Goal: Information Seeking & Learning: Learn about a topic

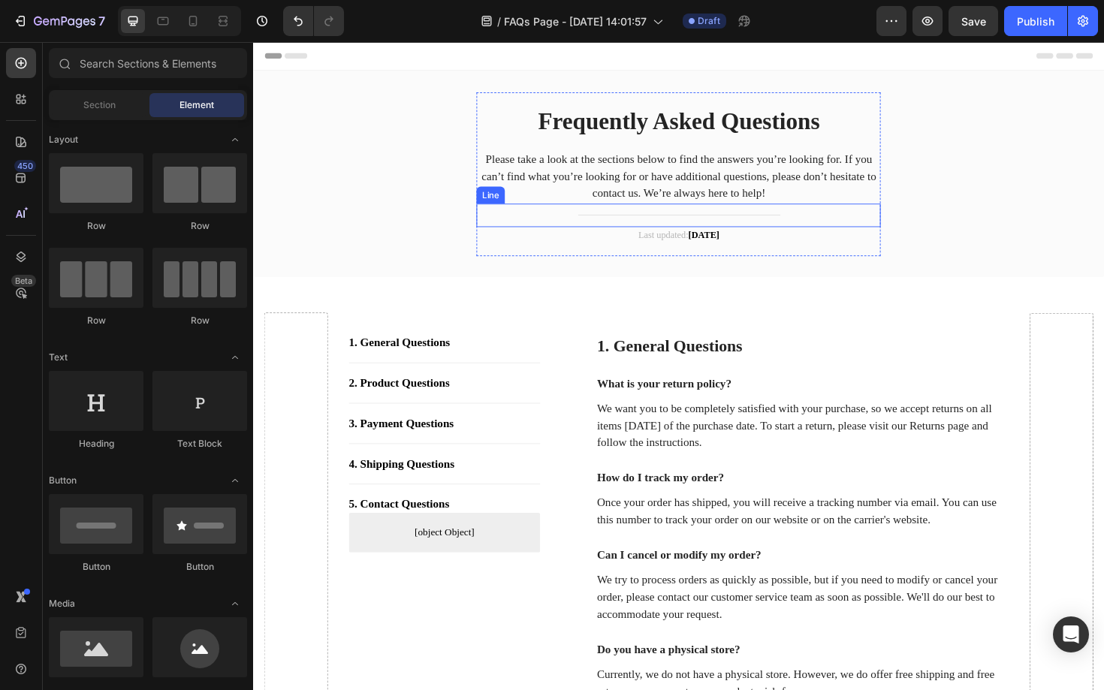
click at [782, 231] on div "Title Line" at bounding box center [704, 225] width 428 height 25
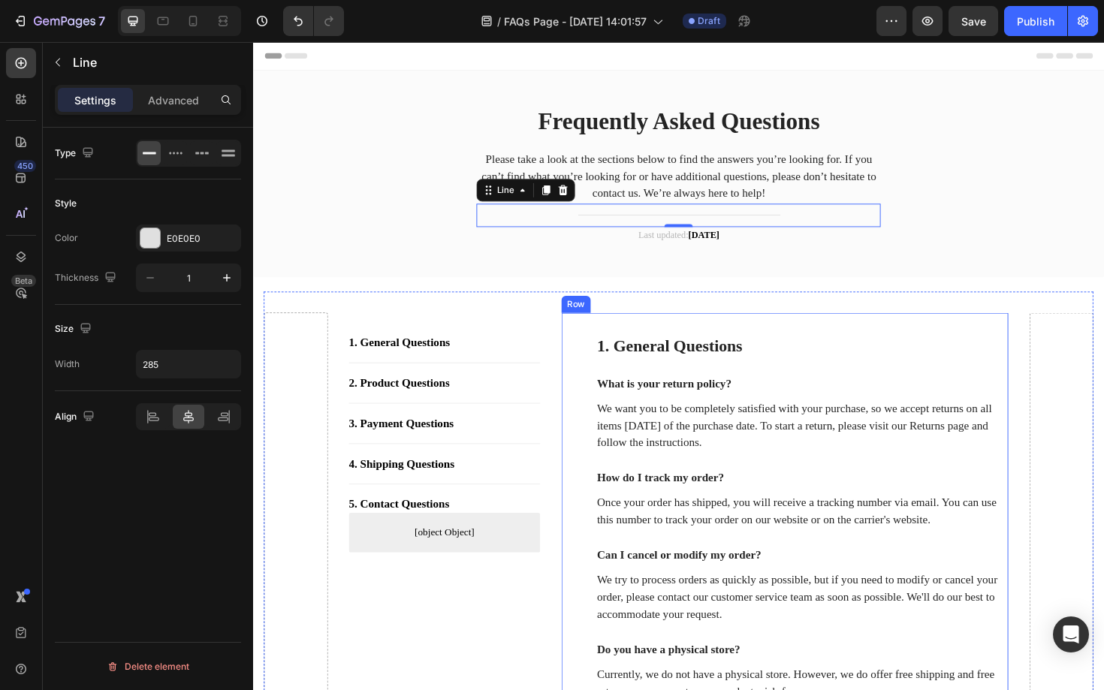
click at [800, 336] on div "1. General Questions Heading What is your return policy? Text block We want you…" at bounding box center [816, 541] width 473 height 424
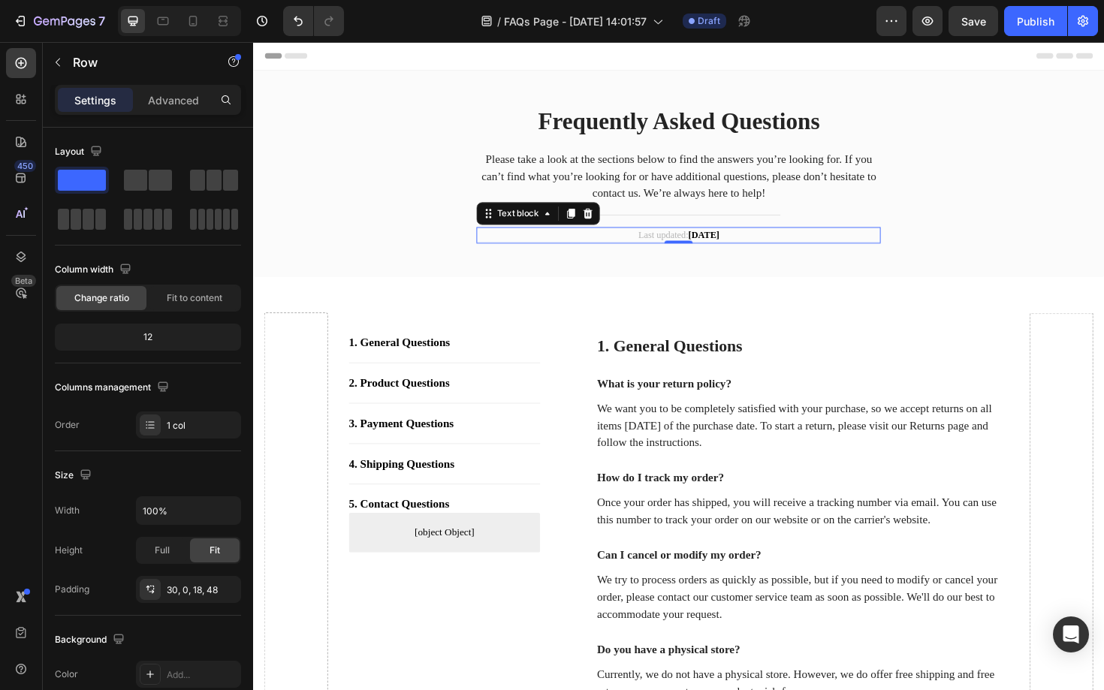
click at [747, 249] on strong "[DATE]" at bounding box center [729, 246] width 33 height 11
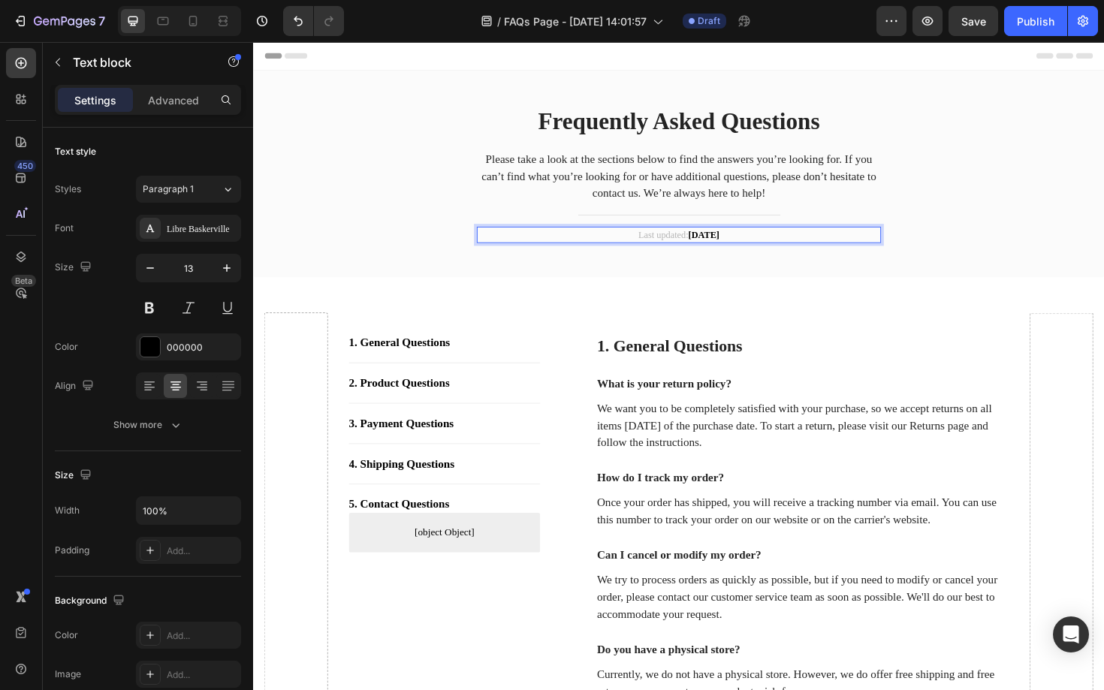
click at [747, 249] on strong "[DATE]" at bounding box center [729, 246] width 33 height 11
click at [734, 248] on strong "[DATE]" at bounding box center [729, 246] width 33 height 11
click at [719, 246] on strong "Juli" at bounding box center [721, 246] width 16 height 11
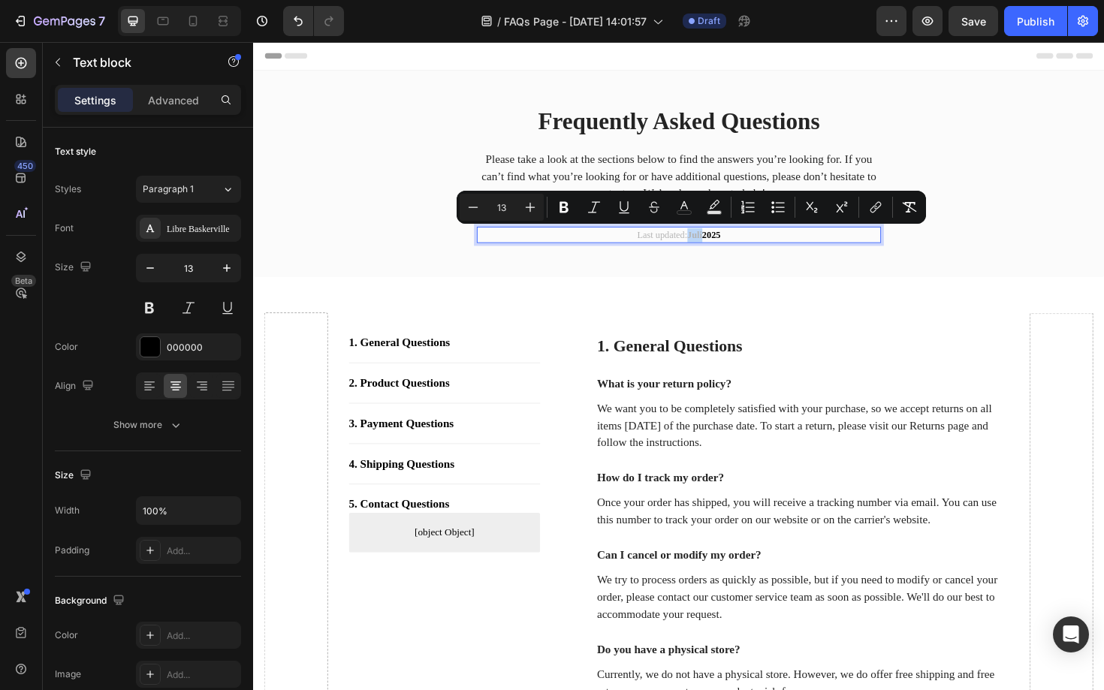
click at [719, 246] on strong "Juli" at bounding box center [721, 246] width 16 height 11
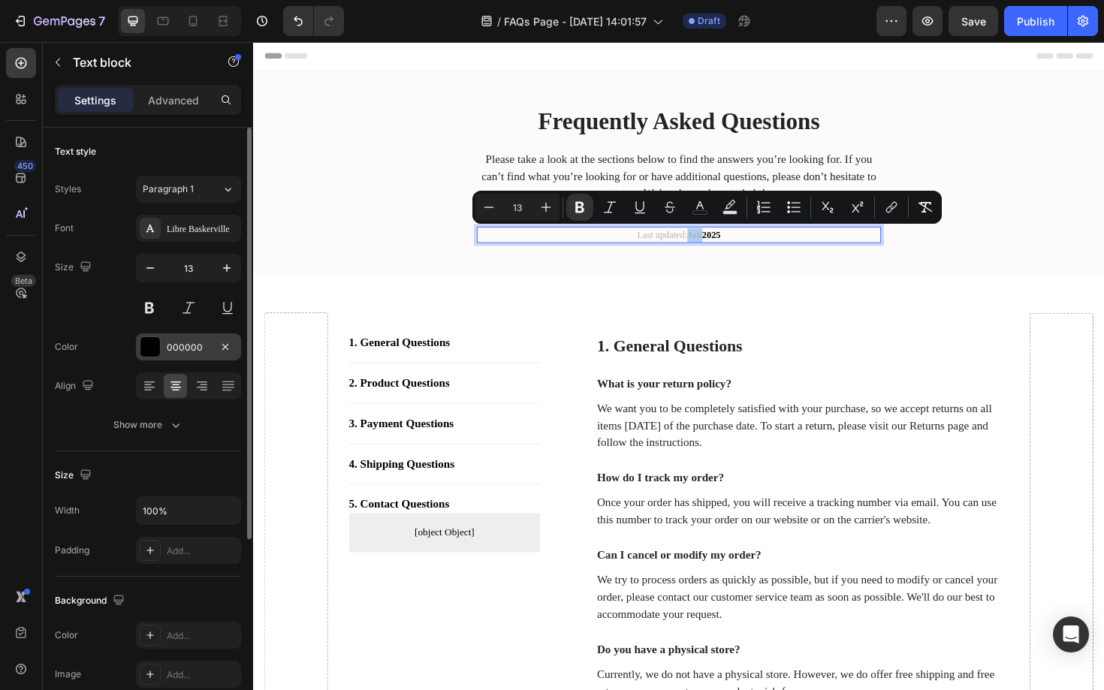
click at [153, 352] on div at bounding box center [150, 347] width 20 height 20
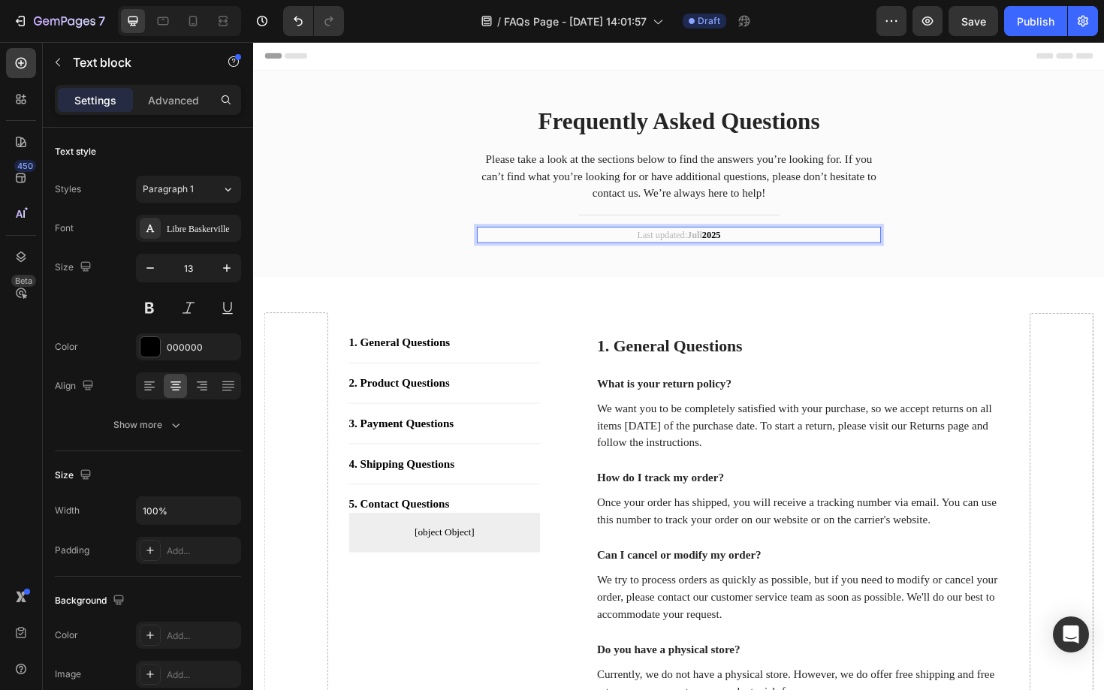
click at [722, 249] on strong "Juli" at bounding box center [721, 246] width 16 height 11
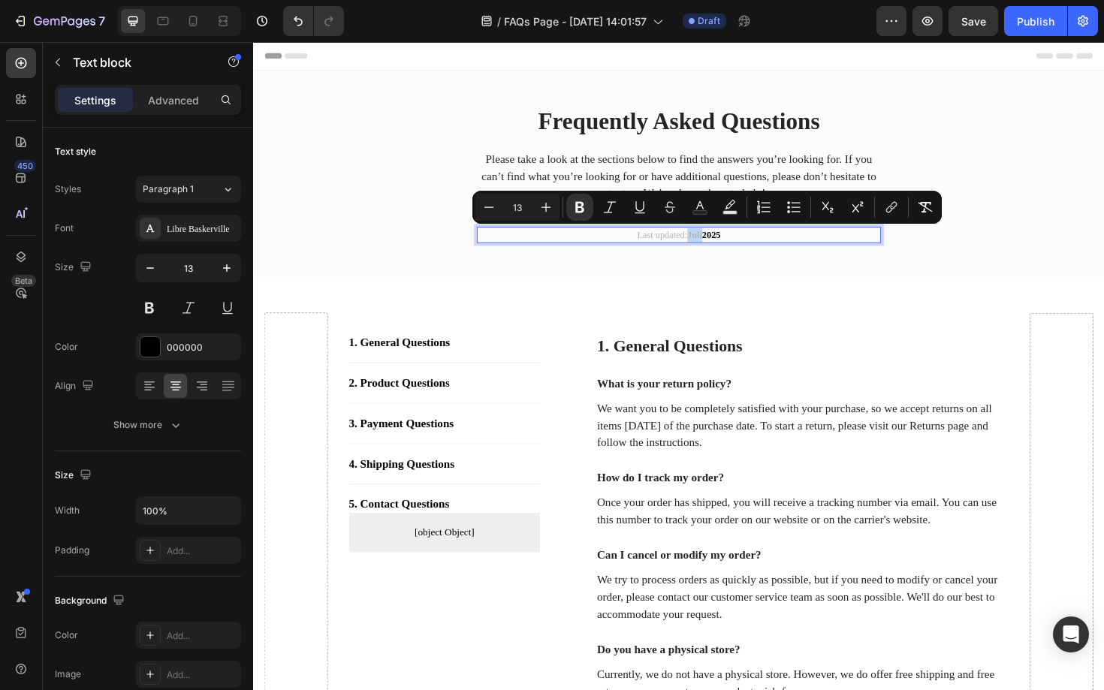
click at [722, 249] on strong "Juli" at bounding box center [721, 246] width 16 height 11
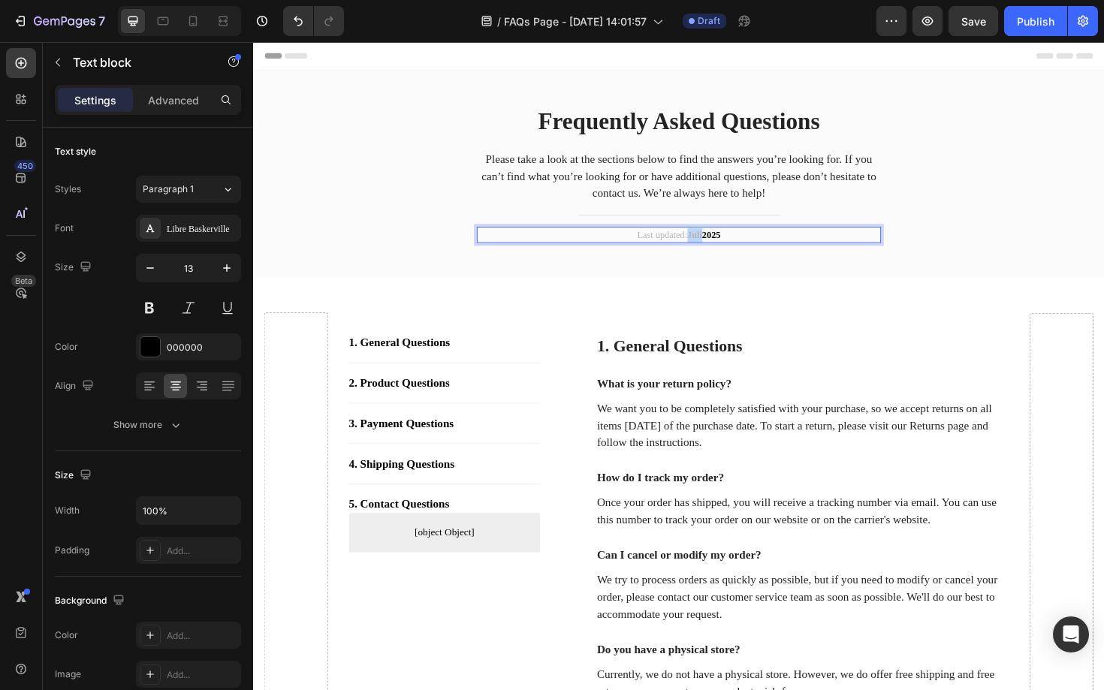
click at [722, 249] on strong "Juli" at bounding box center [721, 246] width 16 height 11
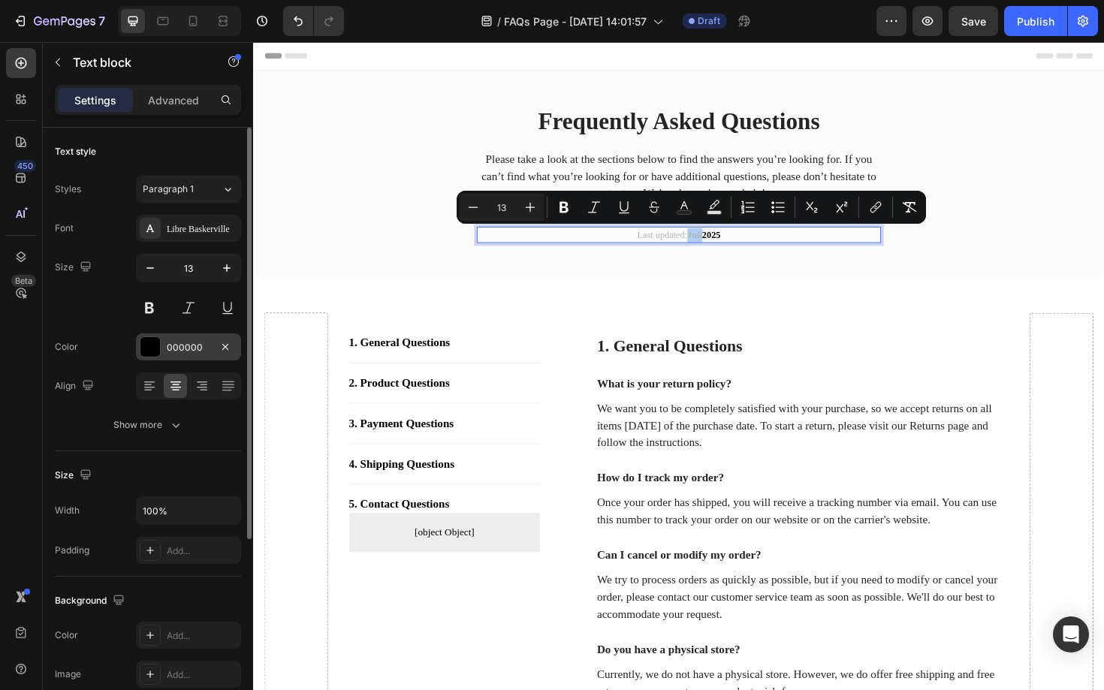
click at [157, 352] on div at bounding box center [150, 347] width 20 height 20
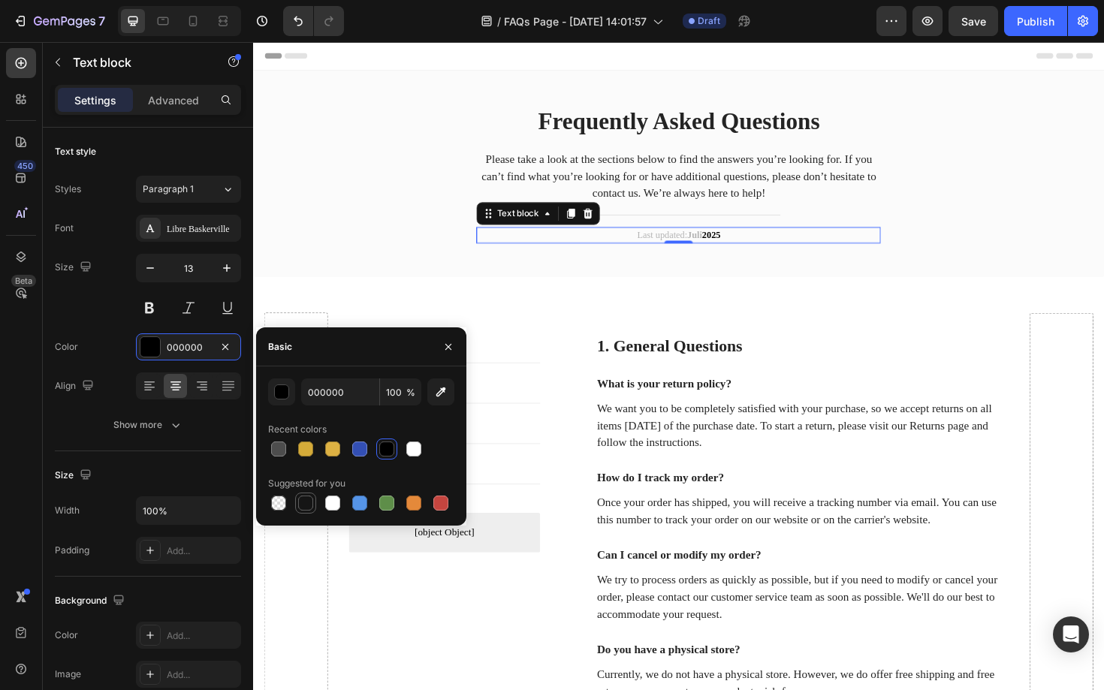
click at [308, 500] on div at bounding box center [305, 503] width 15 height 15
type input "151515"
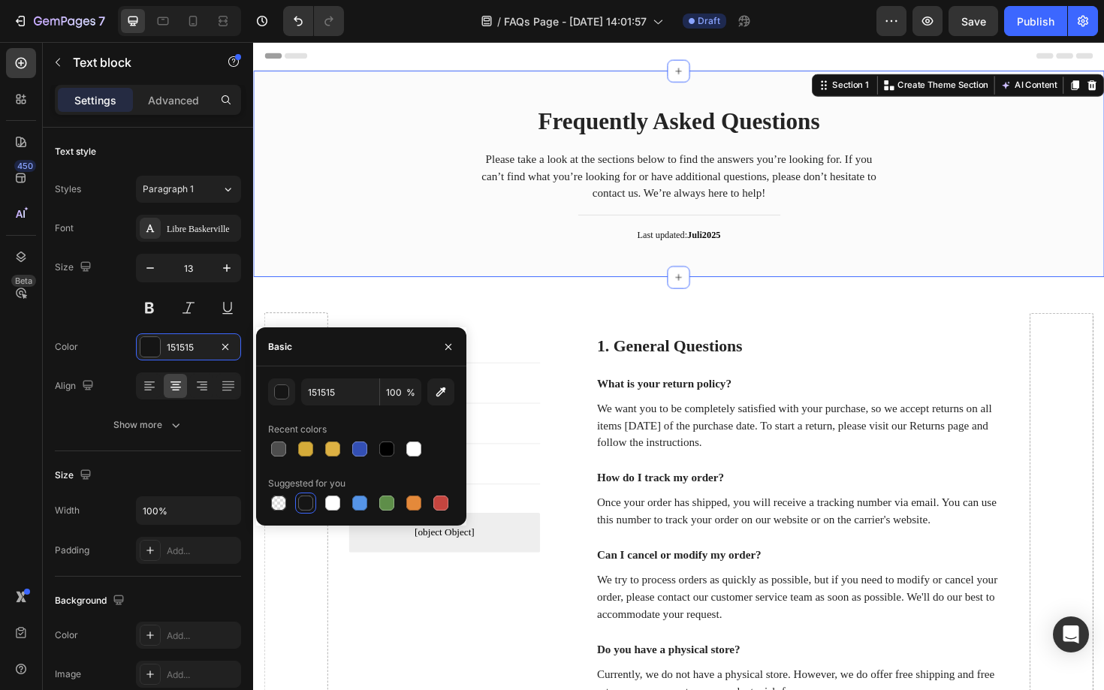
click at [815, 273] on div "Frequently Asked Questions Heading Please take a look at the sections below to …" at bounding box center [703, 182] width 901 height 219
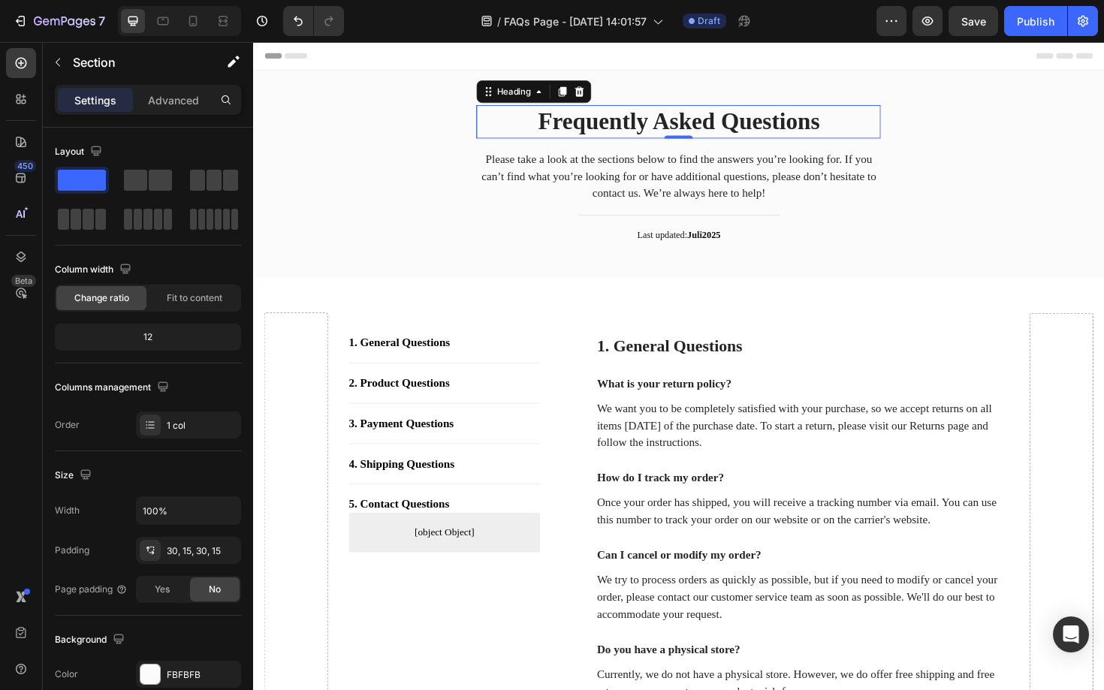
click at [693, 119] on p "Frequently Asked Questions" at bounding box center [703, 126] width 425 height 32
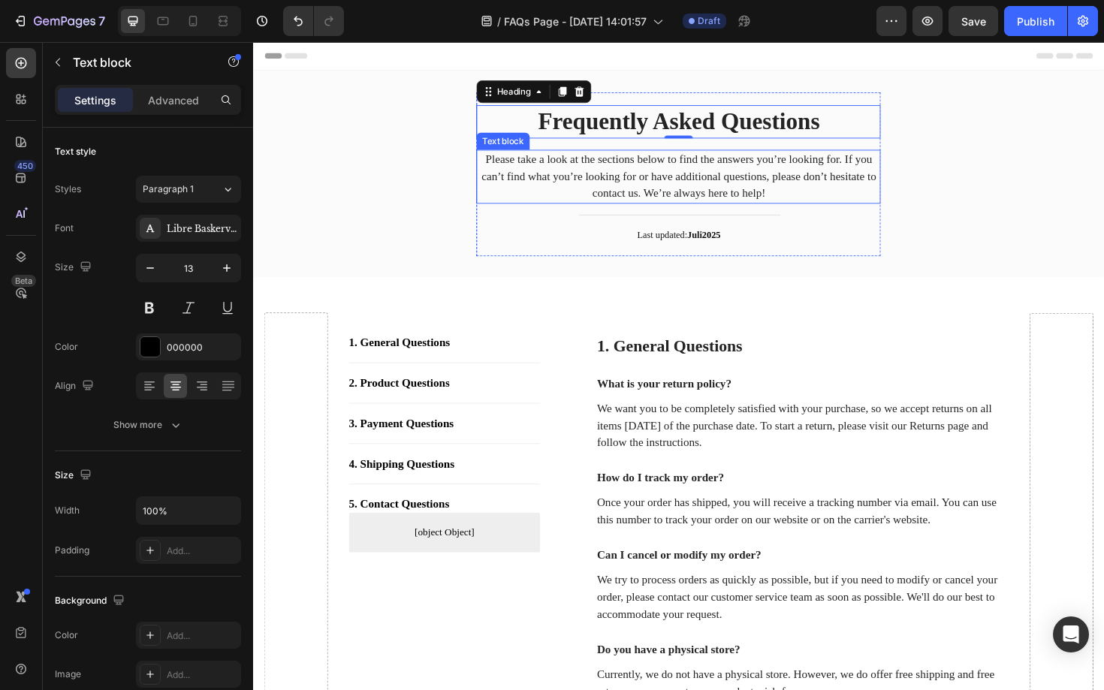
click at [602, 173] on p "Please take a look at the sections below to find the answers you’re looking for…" at bounding box center [703, 185] width 425 height 54
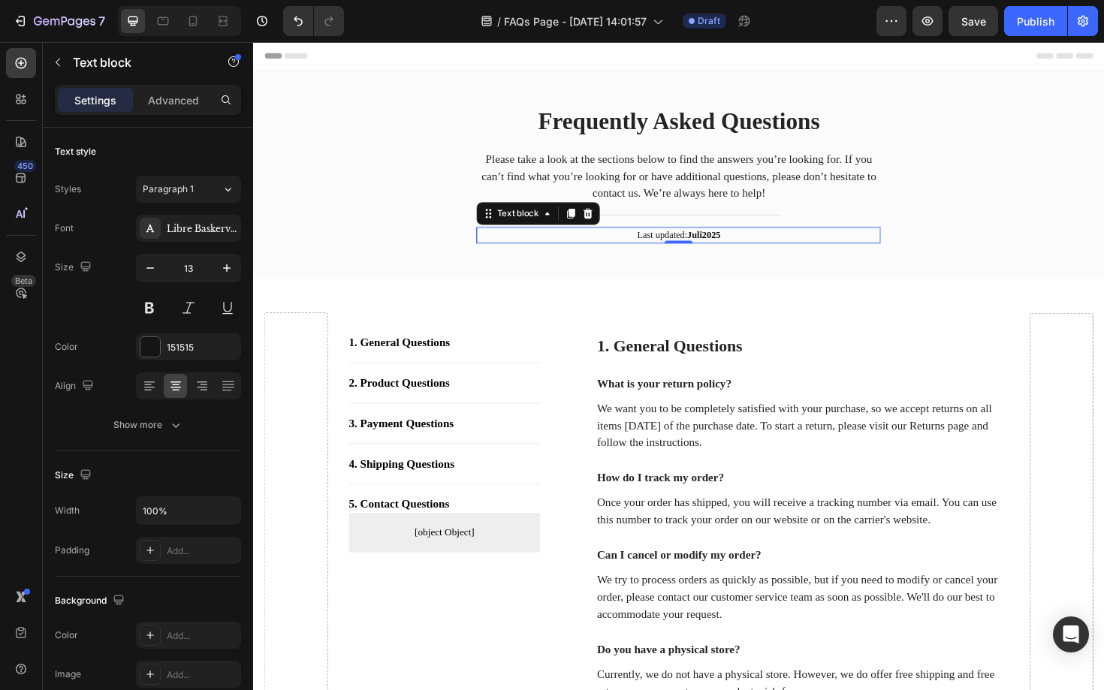
click at [674, 242] on p "Last updated: Juli 2025" at bounding box center [703, 247] width 425 height 15
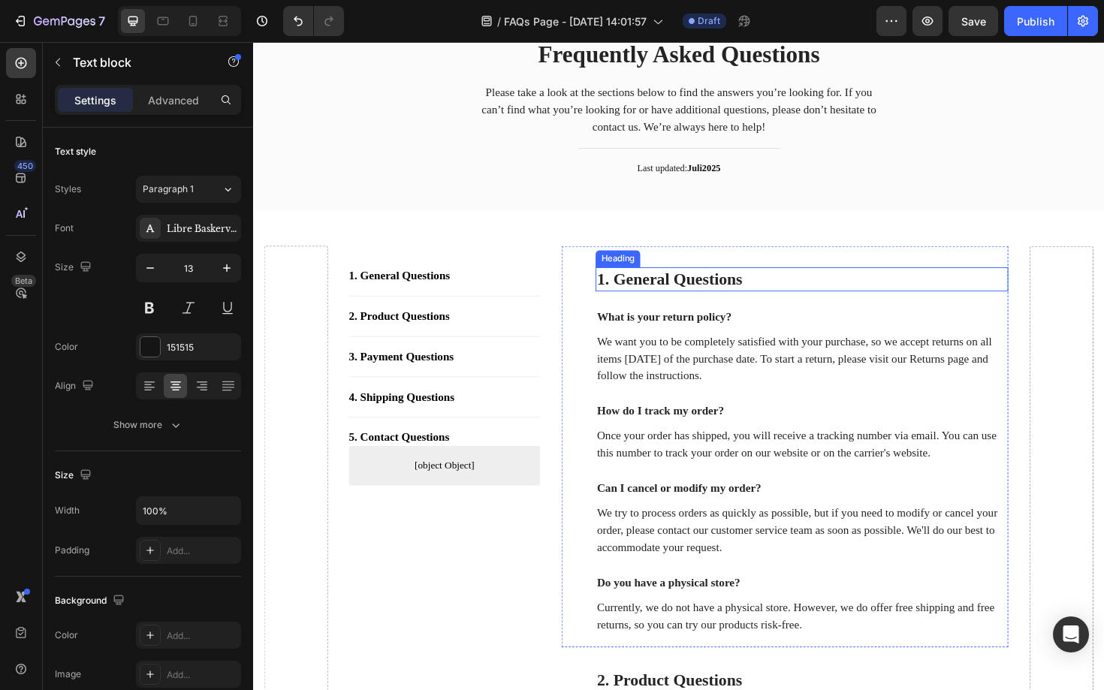
scroll to position [70, 0]
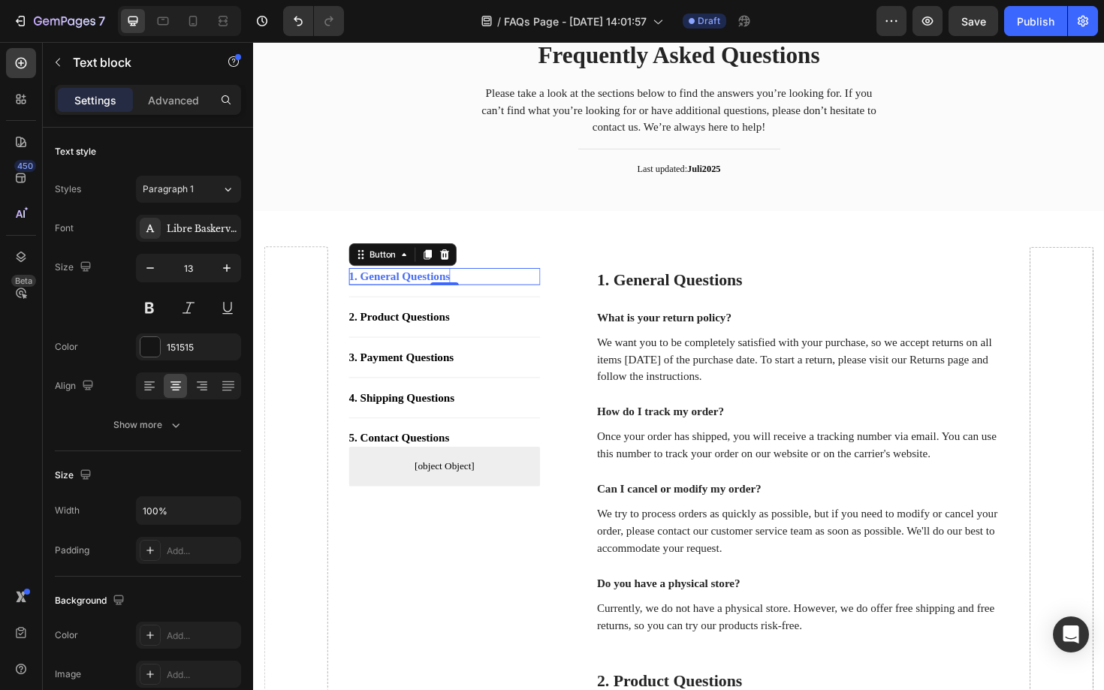
click at [421, 290] on div "1. General Questions" at bounding box center [407, 291] width 107 height 18
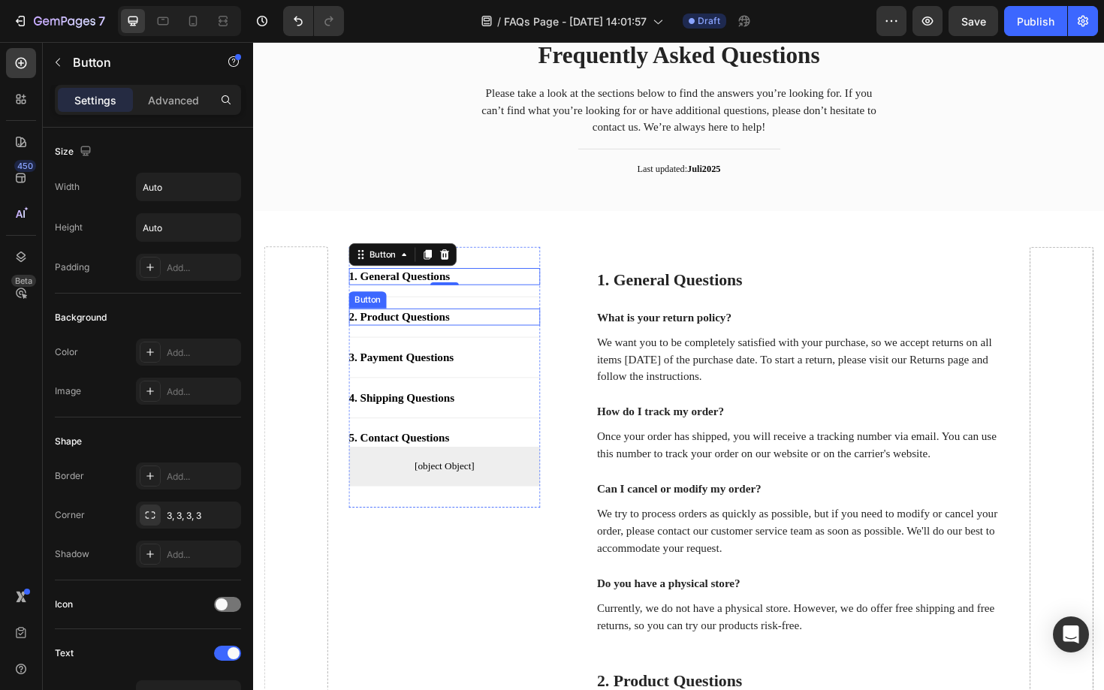
click at [499, 333] on div "2. Product Questions Button" at bounding box center [455, 333] width 203 height 18
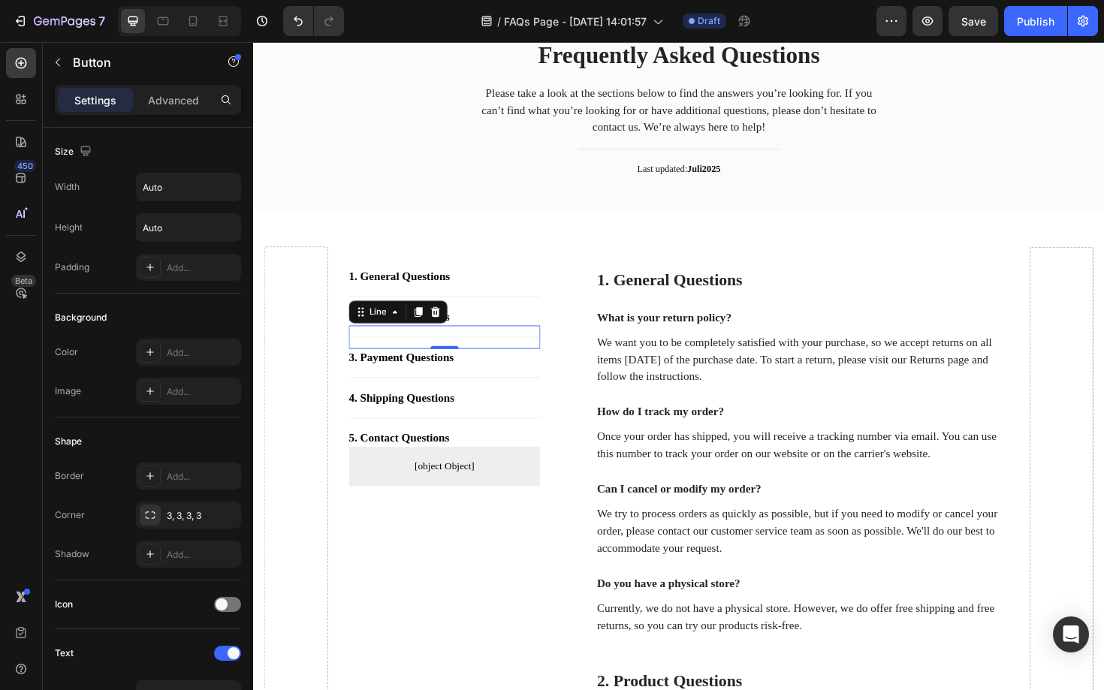
click at [498, 343] on div "Title Line 0" at bounding box center [455, 354] width 203 height 25
click at [519, 289] on div "1. General Questions Button" at bounding box center [455, 291] width 203 height 18
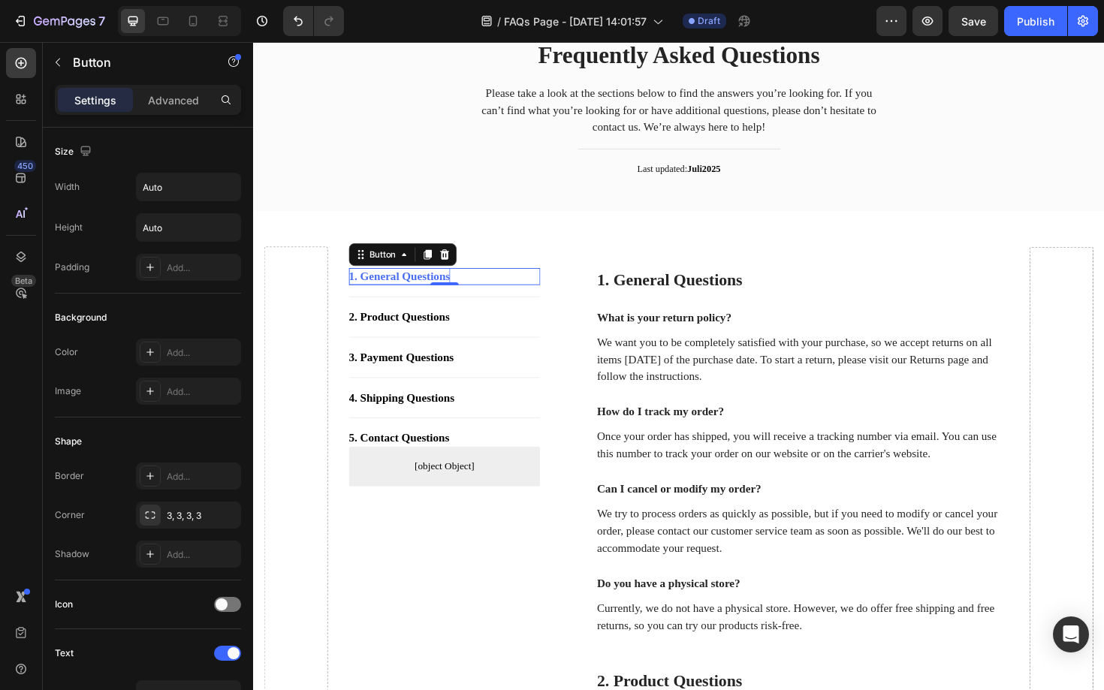
click at [429, 289] on div "1. General Questions" at bounding box center [407, 291] width 107 height 18
click at [429, 289] on p "1. General Questions" at bounding box center [407, 291] width 107 height 18
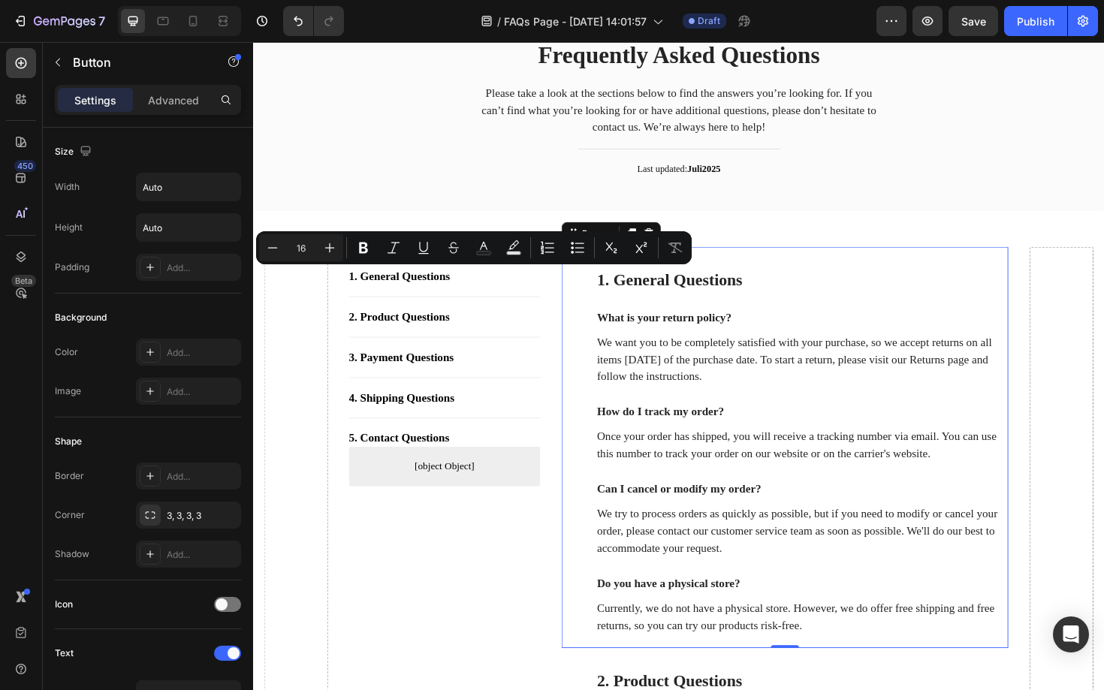
click at [591, 327] on div "1. General Questions Heading What is your return policy? Text block We want you…" at bounding box center [816, 471] width 473 height 424
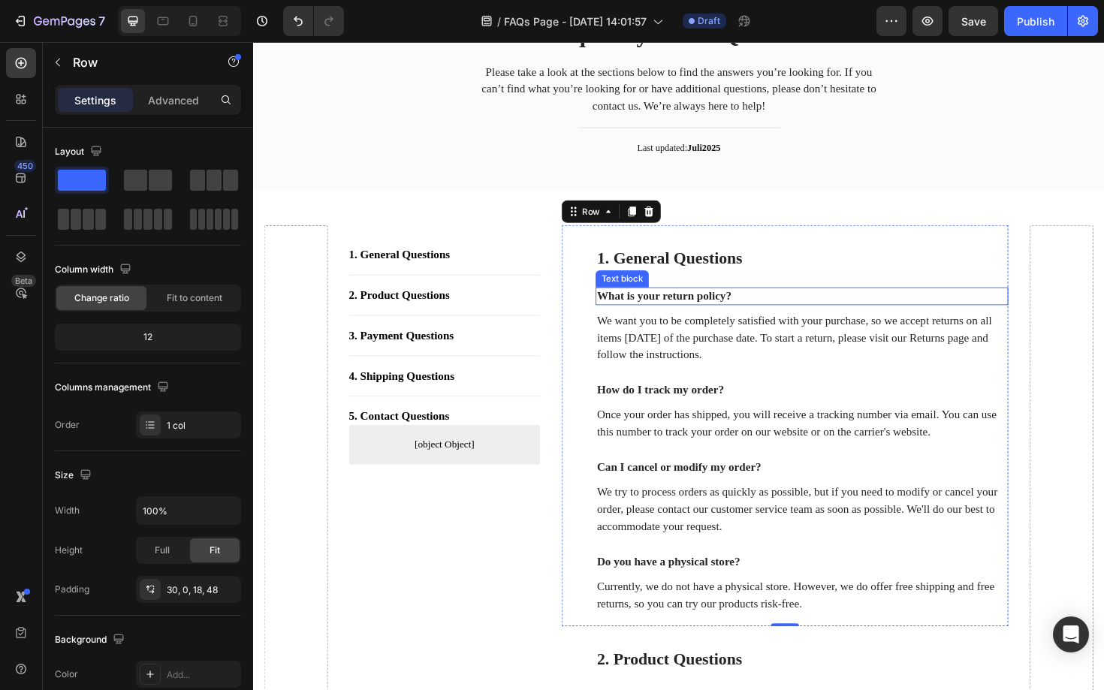
scroll to position [0, 0]
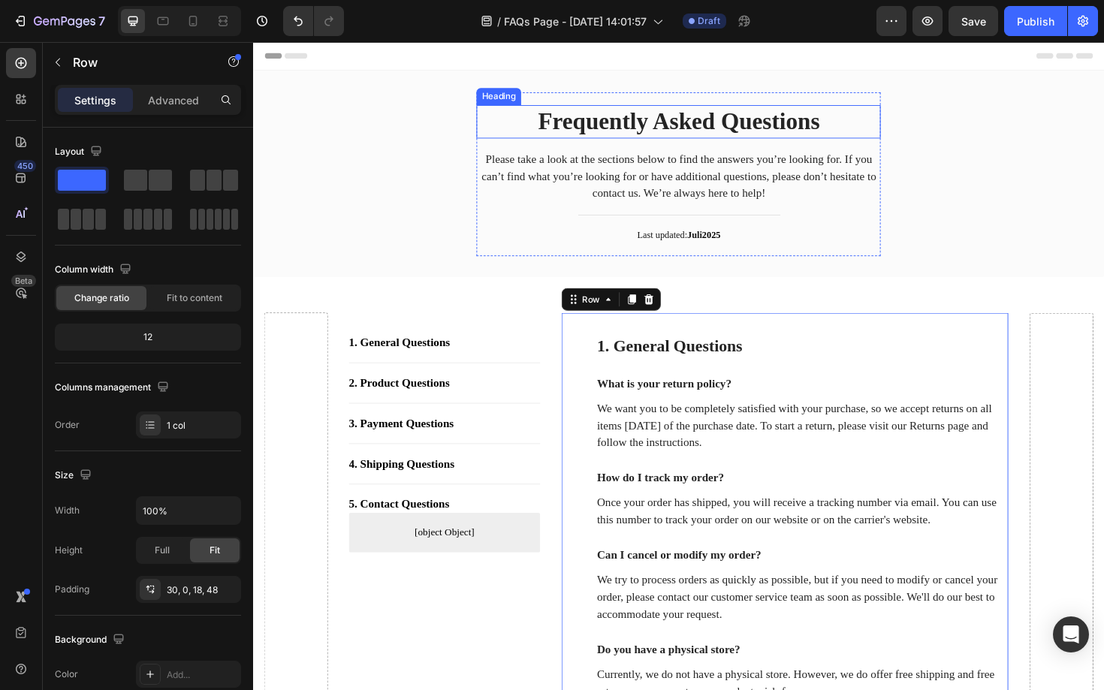
click at [790, 122] on p "Frequently Asked Questions" at bounding box center [703, 126] width 425 height 32
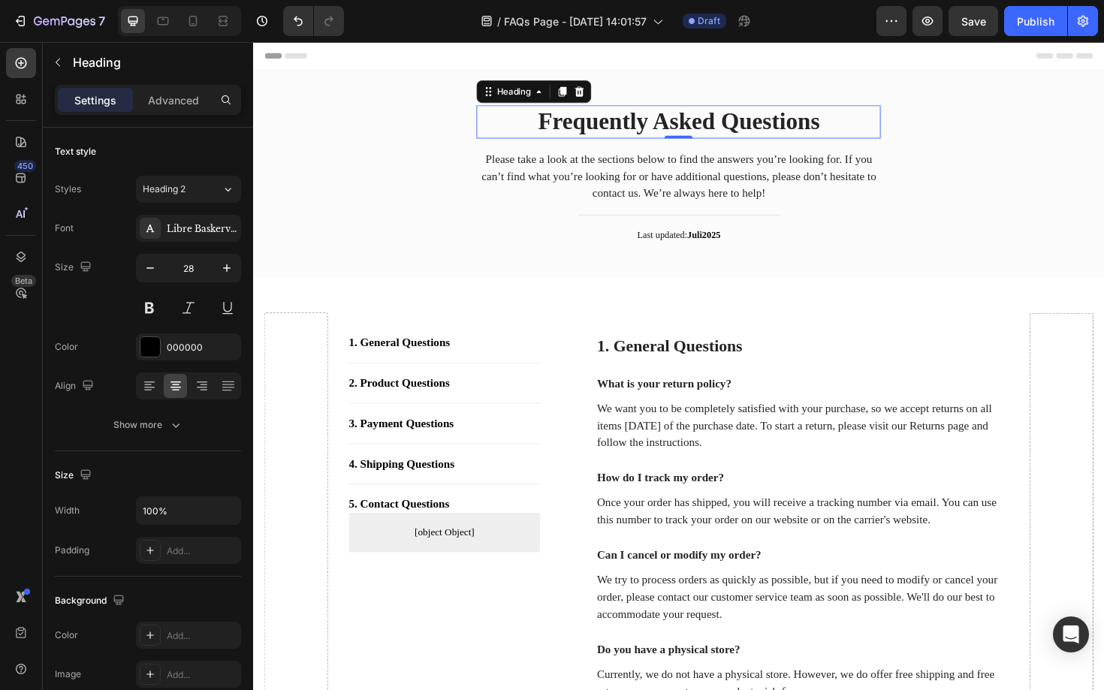
click at [790, 122] on p "Frequently Asked Questions" at bounding box center [703, 126] width 425 height 32
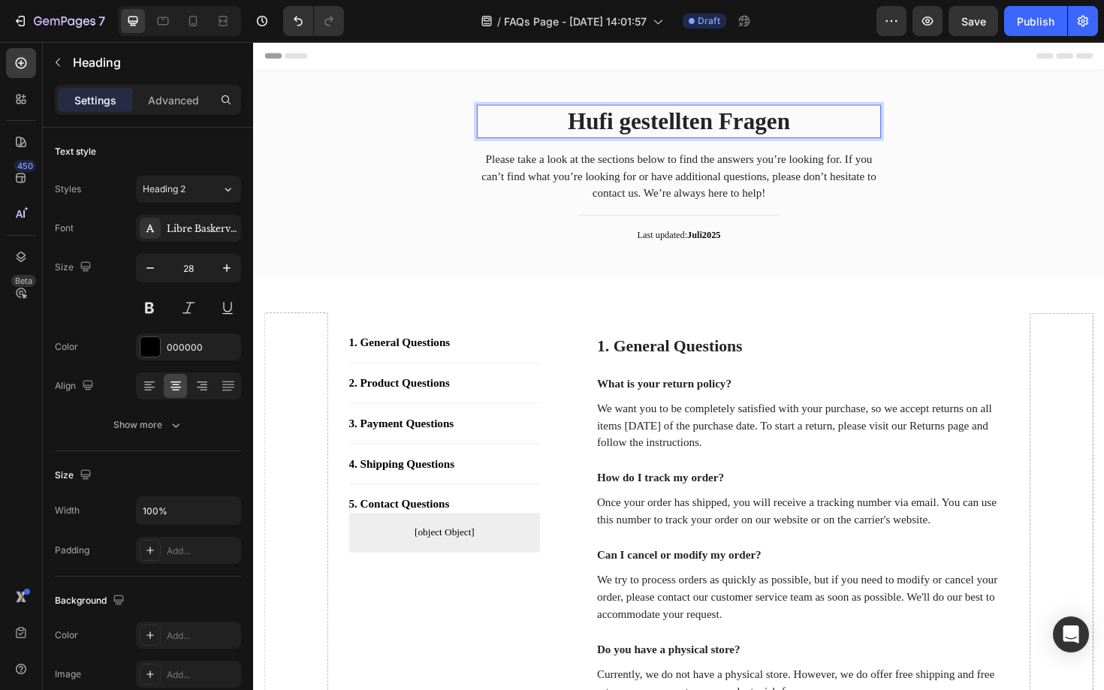
click at [593, 130] on p "Hufi gestellten Fragen" at bounding box center [703, 126] width 425 height 32
click at [629, 127] on p "Haufi gestellten Fragen" at bounding box center [703, 126] width 425 height 32
click at [757, 129] on p "Haufig gestellten Fragen" at bounding box center [703, 126] width 425 height 32
click at [586, 130] on p "Haufig gestellte Fragen" at bounding box center [703, 126] width 425 height 32
click at [587, 130] on p "Haufig gestellte Fragen" at bounding box center [703, 126] width 425 height 32
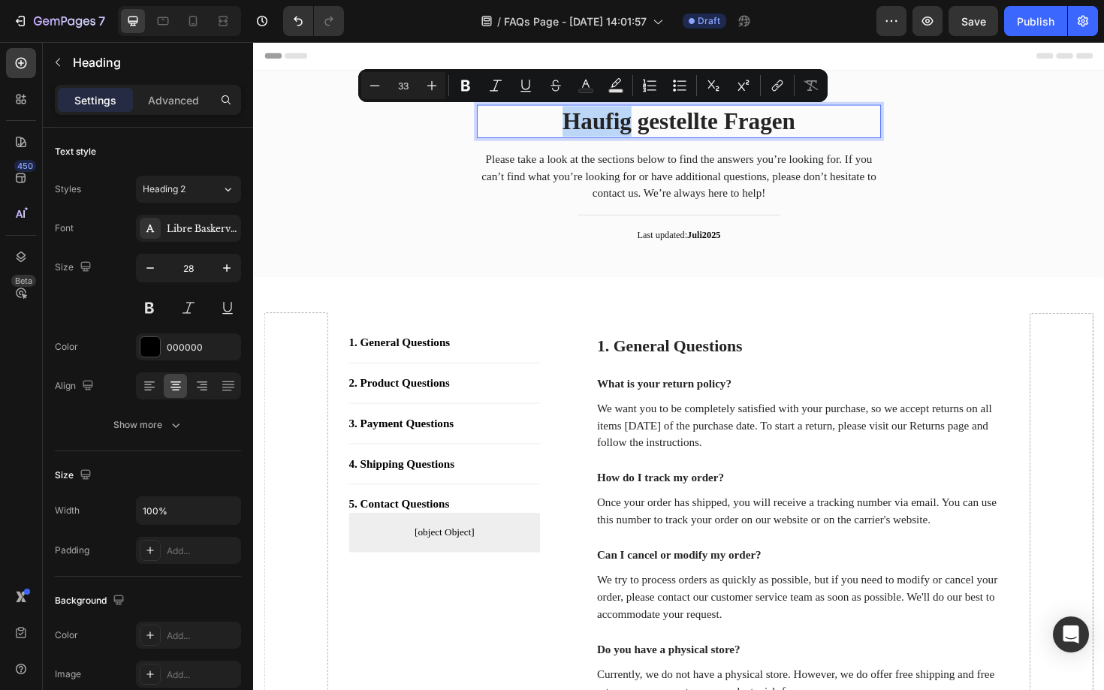
click at [590, 133] on p "Haufig gestellte Fragen" at bounding box center [703, 126] width 425 height 32
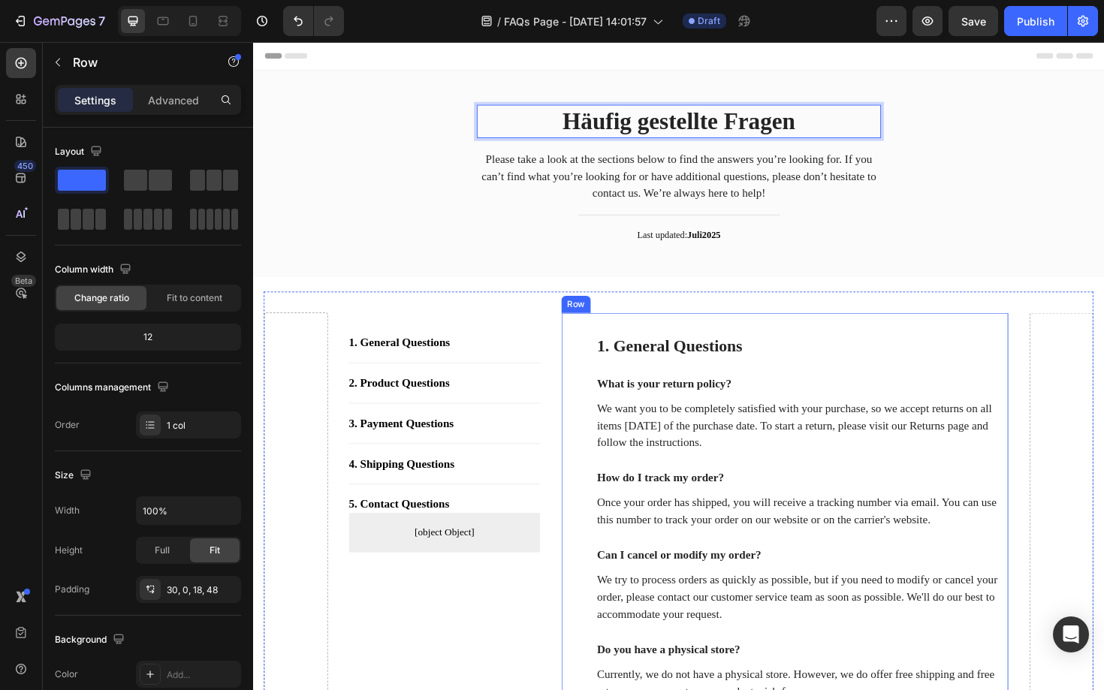
click at [883, 334] on div "1. General Questions Heading What is your return policy? Text block We want you…" at bounding box center [816, 541] width 473 height 424
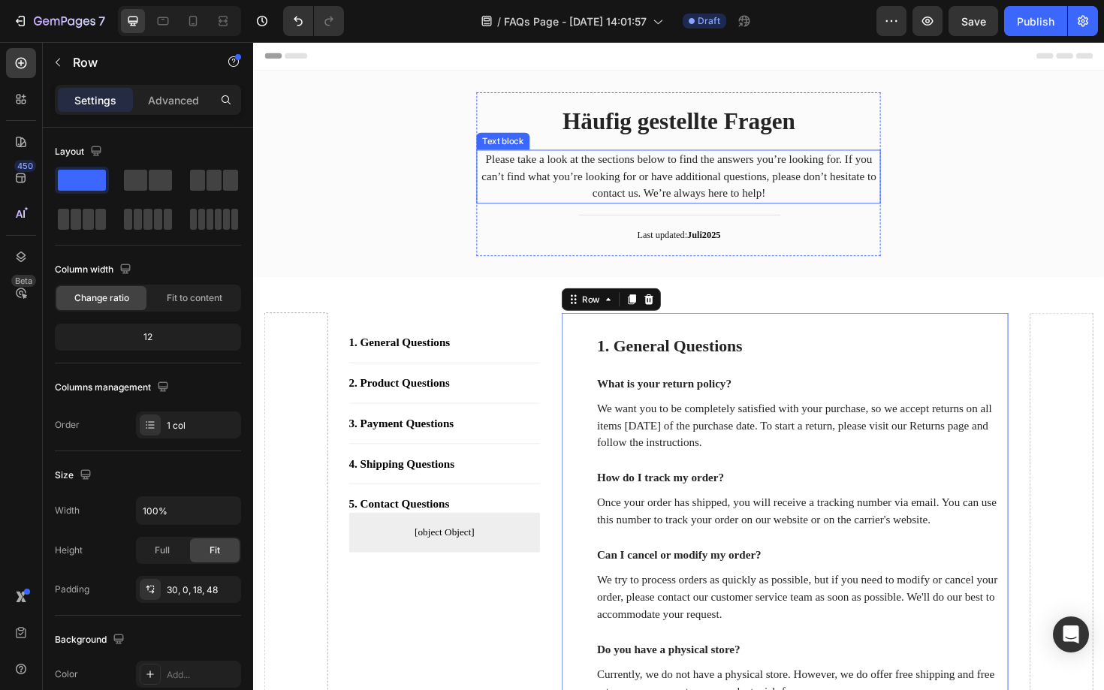
click at [683, 190] on p "Please take a look at the sections below to find the answers you’re looking for…" at bounding box center [703, 185] width 425 height 54
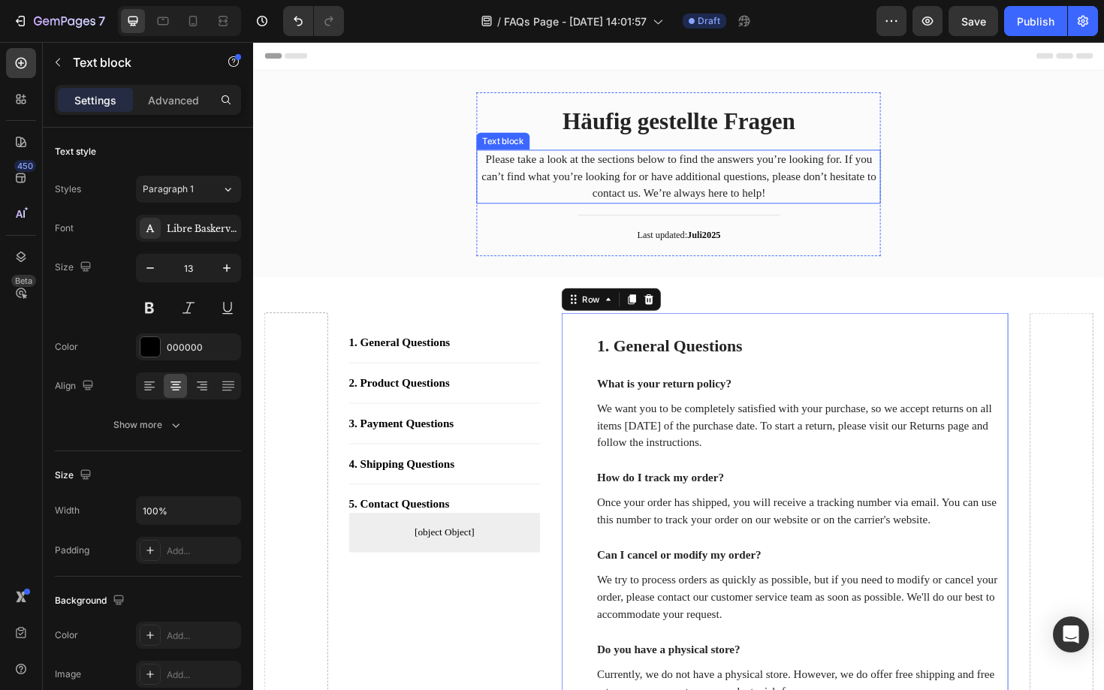
click at [683, 190] on p "Please take a look at the sections below to find the answers you’re looking for…" at bounding box center [703, 185] width 425 height 54
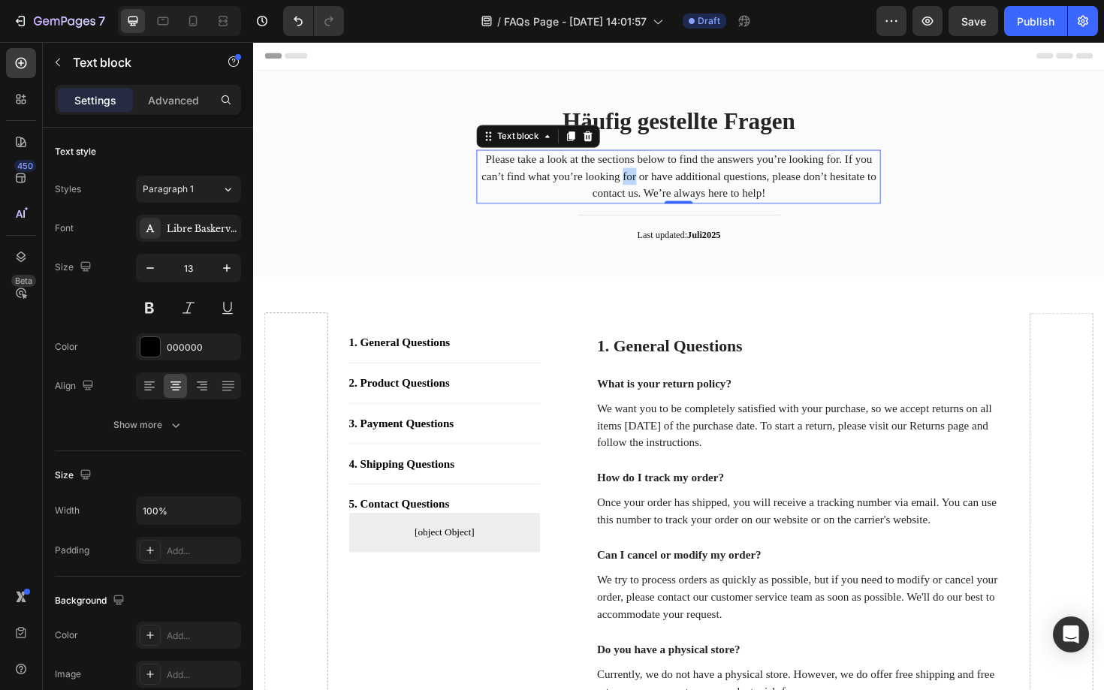
click at [683, 190] on p "Please take a look at the sections below to find the answers you’re looking for…" at bounding box center [703, 185] width 425 height 54
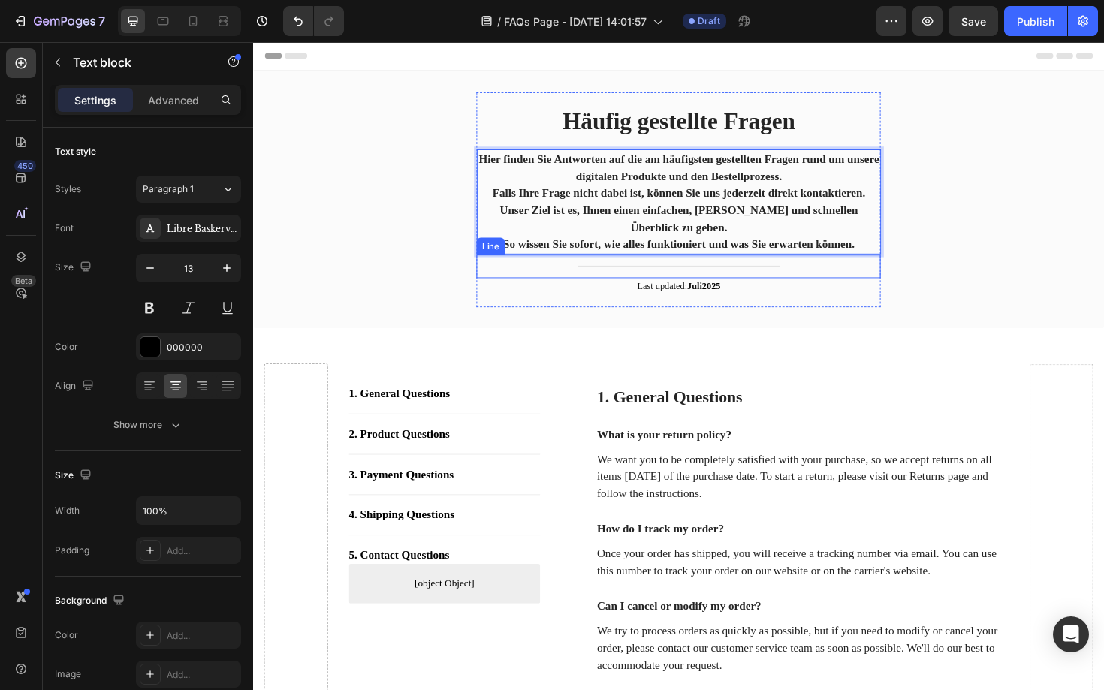
click at [665, 190] on strong "Hier finden Sie Antworten auf die am häufigsten gestellten Fragen rund um unser…" at bounding box center [704, 175] width 424 height 31
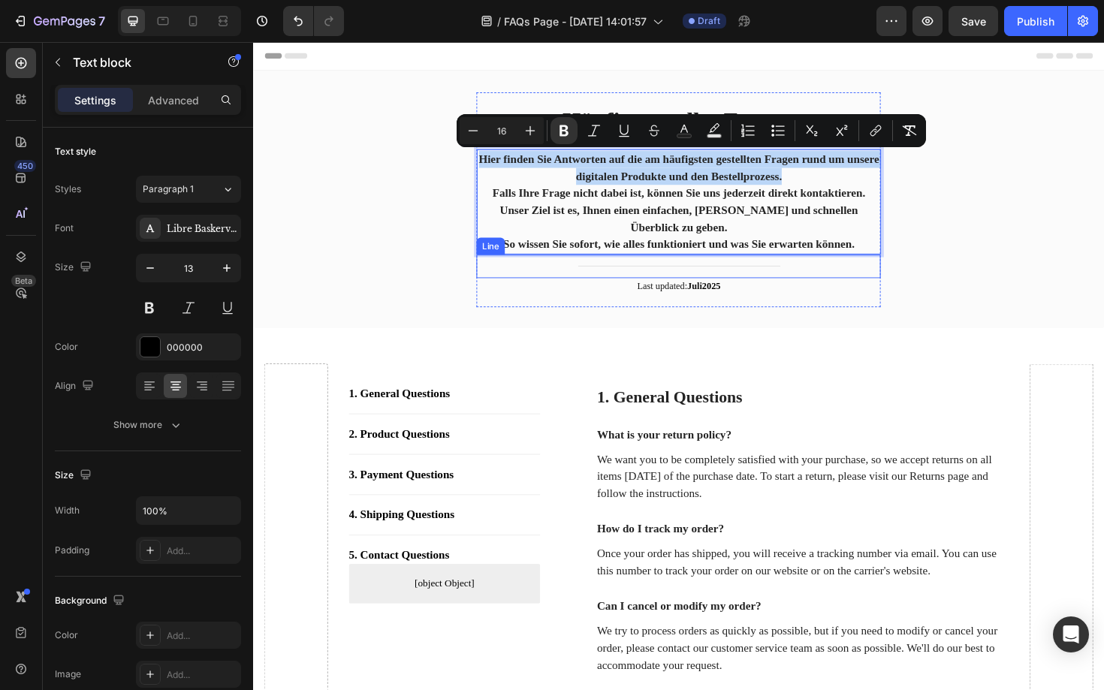
click at [665, 190] on strong "Hier finden Sie Antworten auf die am häufigsten gestellten Fragen rund um unser…" at bounding box center [704, 175] width 424 height 31
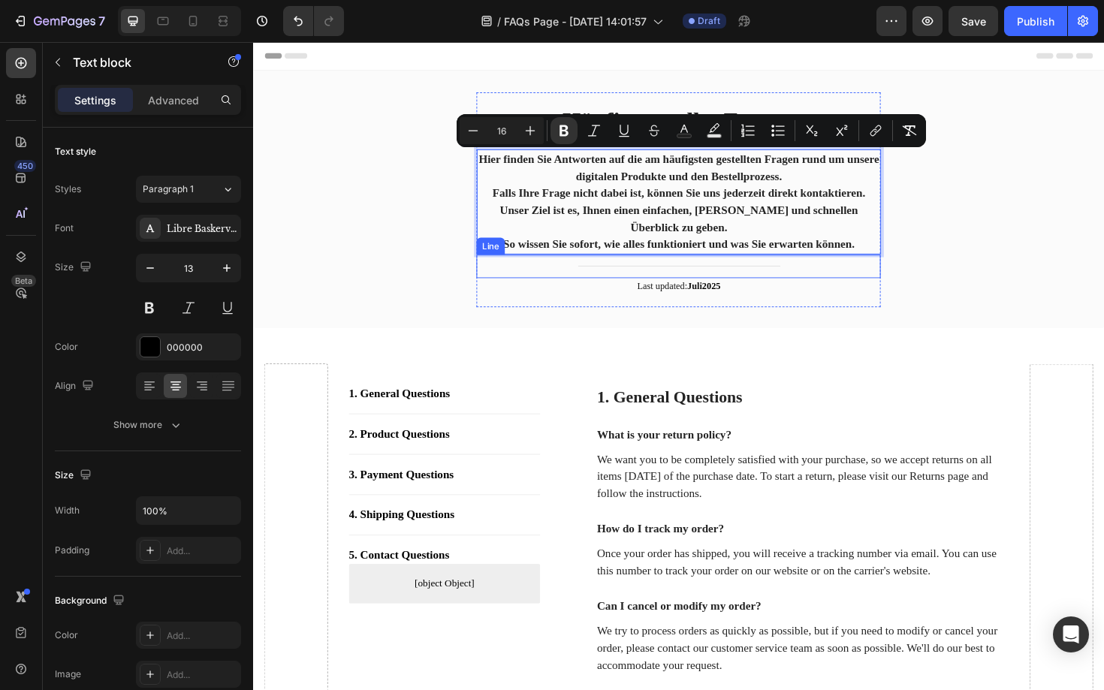
click at [665, 190] on strong "Hier finden Sie Antworten auf die am häufigsten gestellten Fragen rund um unser…" at bounding box center [704, 175] width 424 height 31
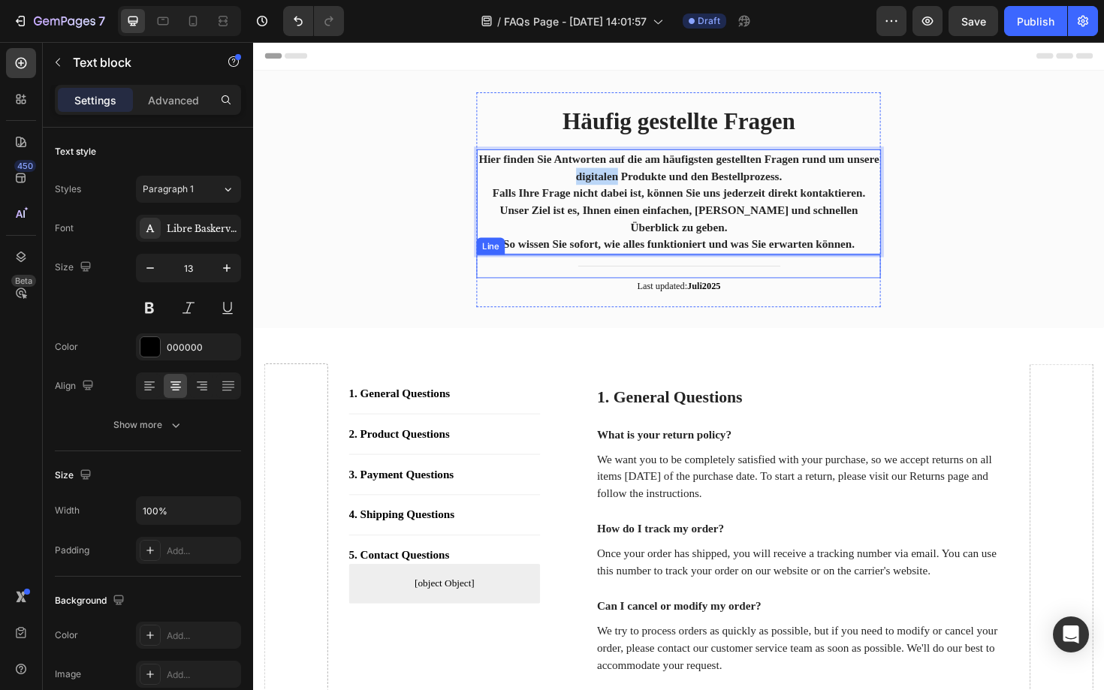
click at [665, 190] on strong "Hier finden Sie Antworten auf die am häufigsten gestellten Fragen rund um unser…" at bounding box center [704, 175] width 424 height 31
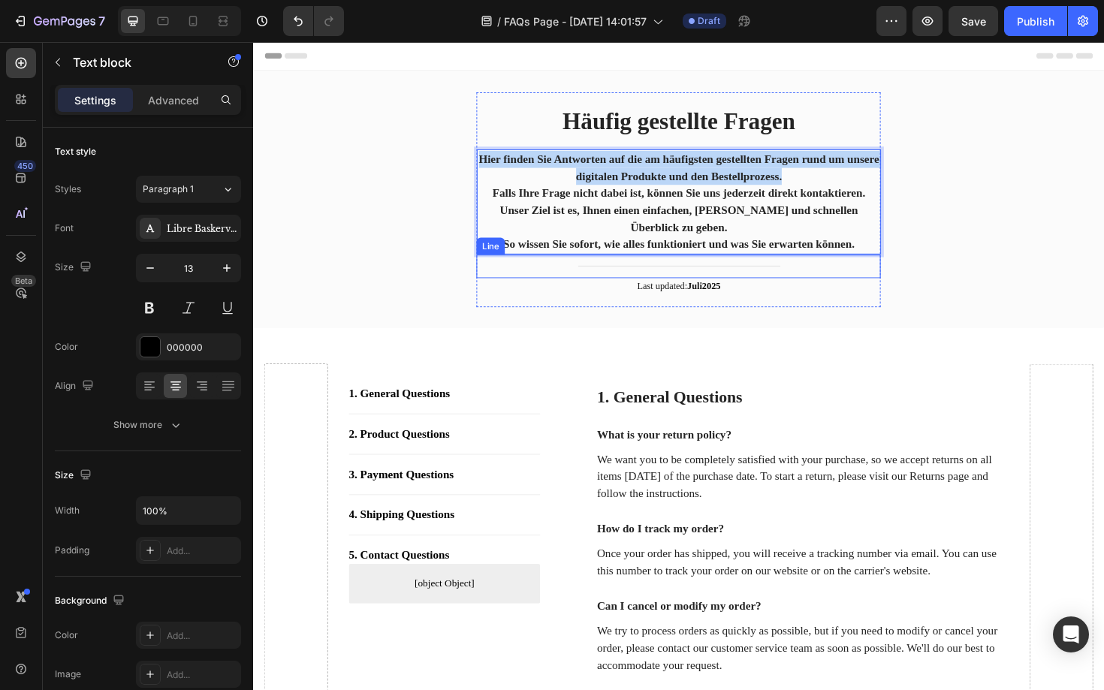
click at [665, 190] on strong "Hier finden Sie Antworten auf die am häufigsten gestellten Fragen rund um unser…" at bounding box center [704, 175] width 424 height 31
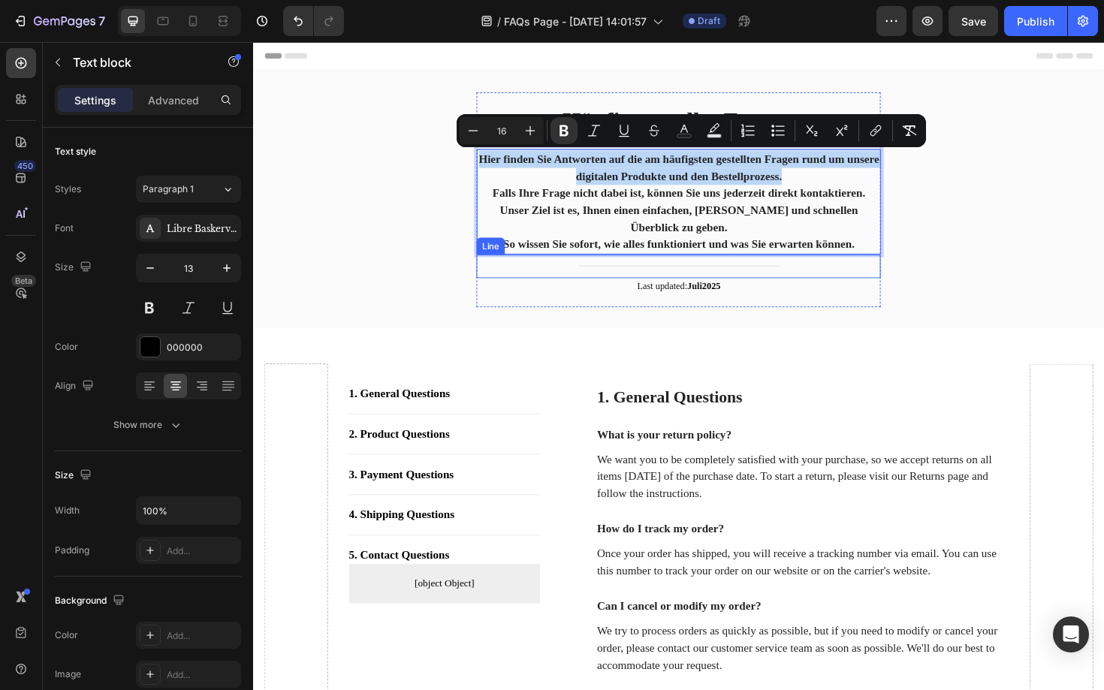
click at [665, 190] on strong "Hier finden Sie Antworten auf die am häufigsten gestellten Fragen rund um unser…" at bounding box center [704, 175] width 424 height 31
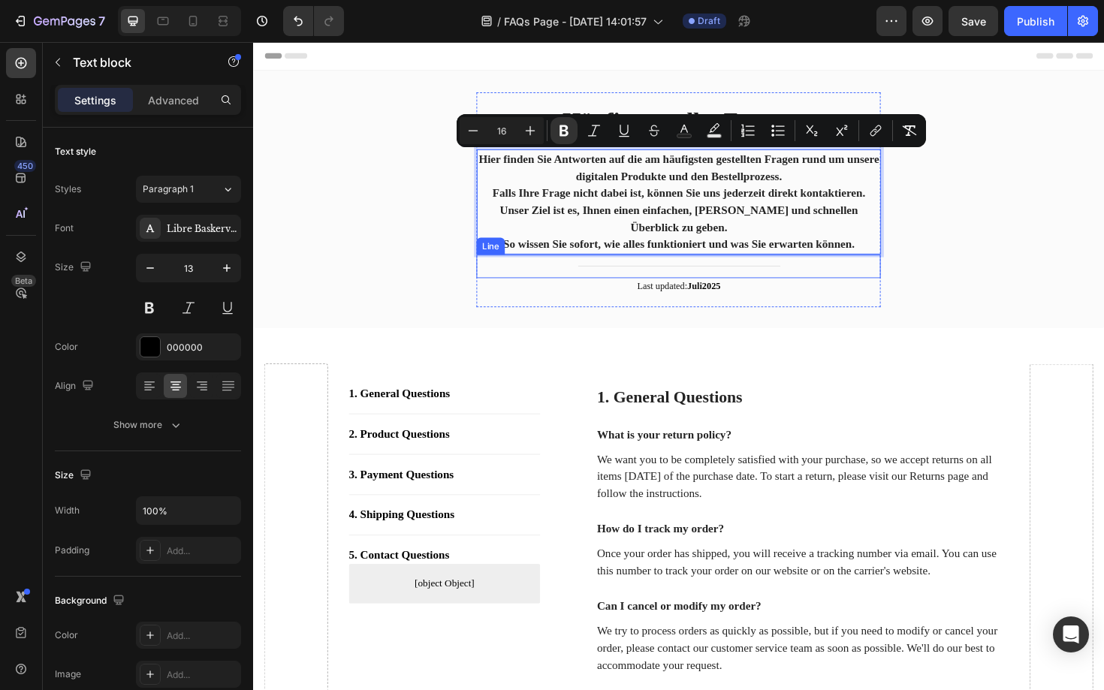
click at [607, 203] on strong "Falls Ihre Frage nicht dabei ist, können Sie uns jederzeit direkt kontaktieren." at bounding box center [703, 202] width 395 height 13
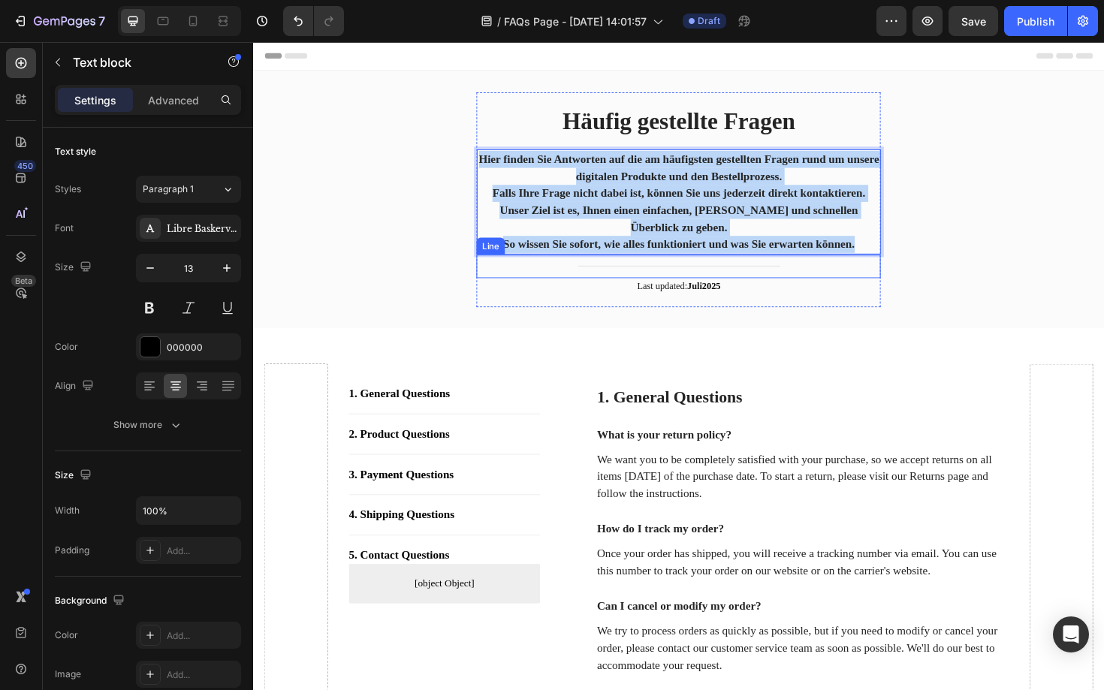
drag, startPoint x: 503, startPoint y: 161, endPoint x: 840, endPoint y: 324, distance: 373.8
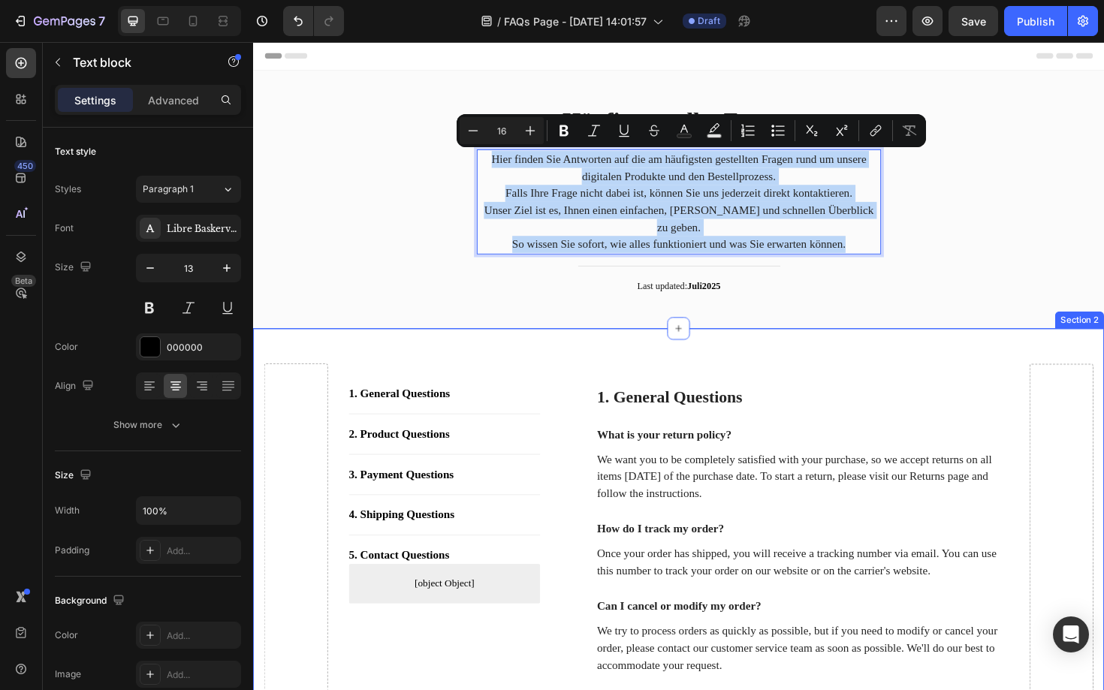
click at [630, 403] on div "1. General Questions Heading What is your return policy? Text block We want you…" at bounding box center [816, 595] width 473 height 424
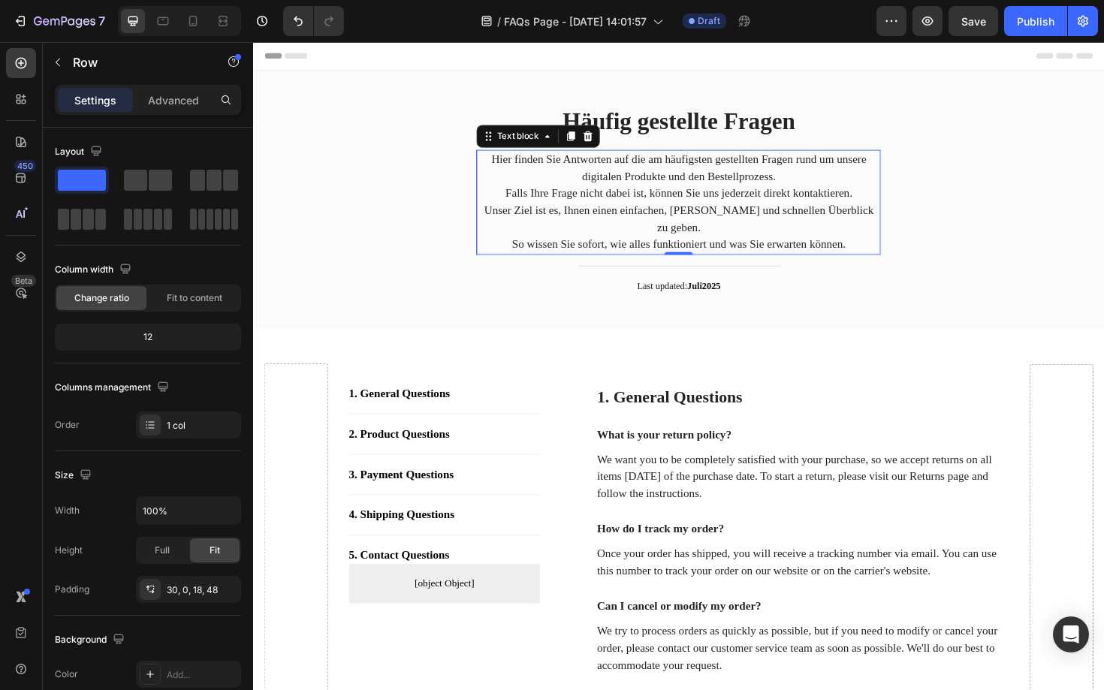
click at [653, 244] on p "Unser Ziel ist es, Ihnen einen einfachen, [PERSON_NAME] und schnellen Überblick…" at bounding box center [703, 230] width 425 height 36
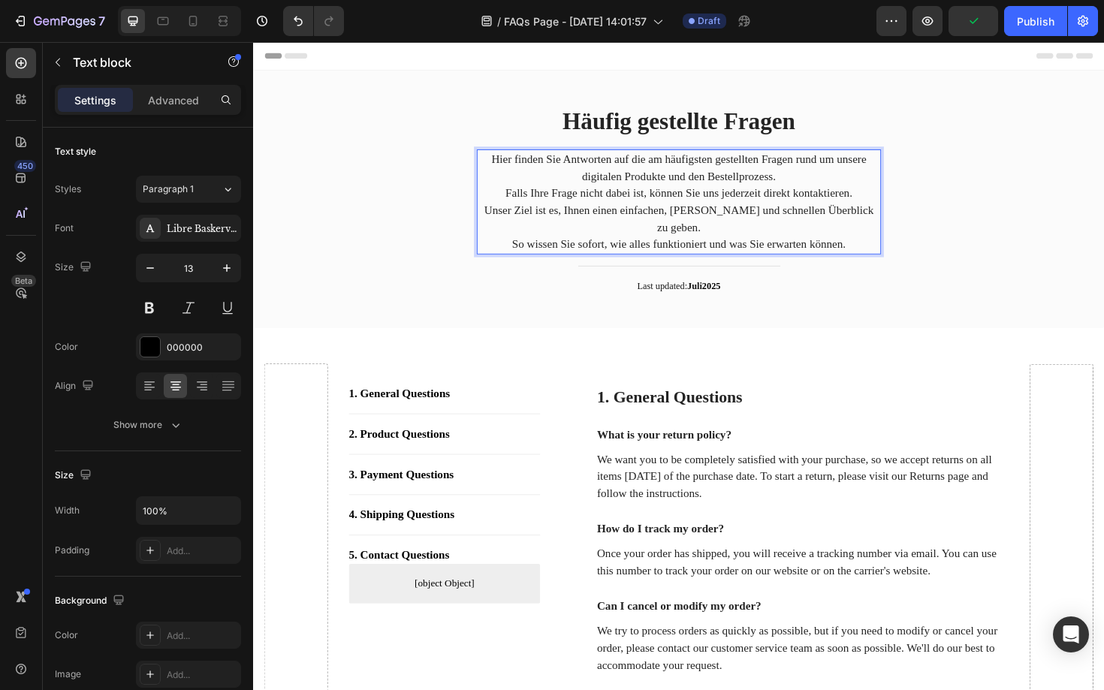
click at [511, 257] on p "So wissen Sie sofort, wie alles funktioniert und was Sie erwarten können." at bounding box center [703, 257] width 425 height 18
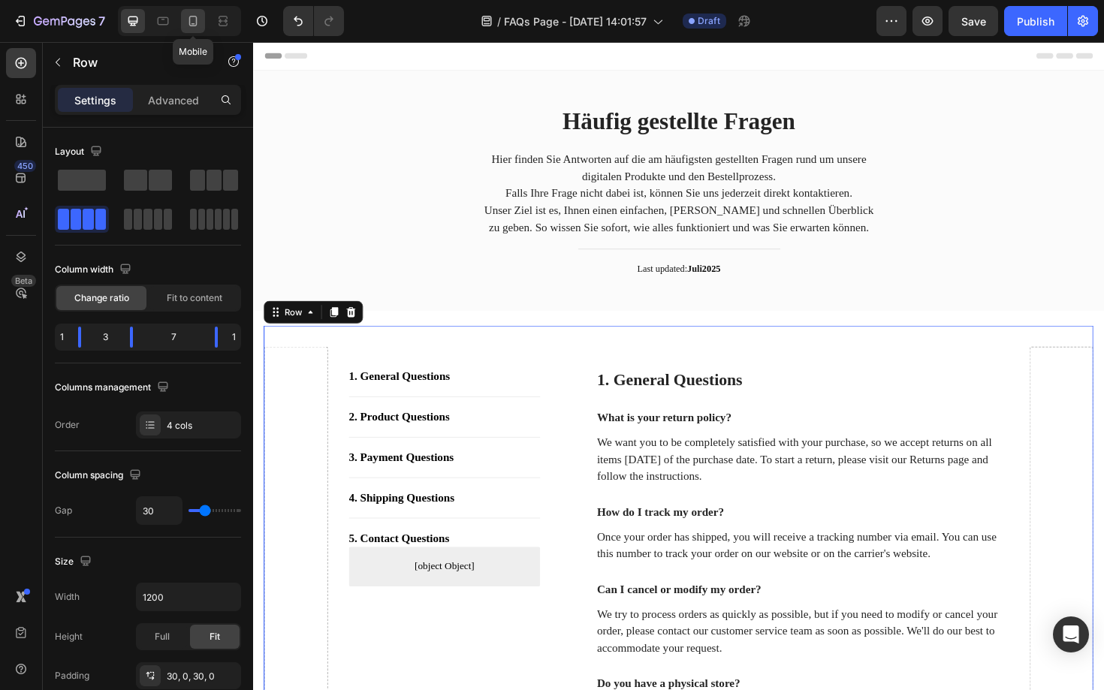
click at [192, 18] on icon at bounding box center [192, 21] width 15 height 15
type input "0"
type input "100%"
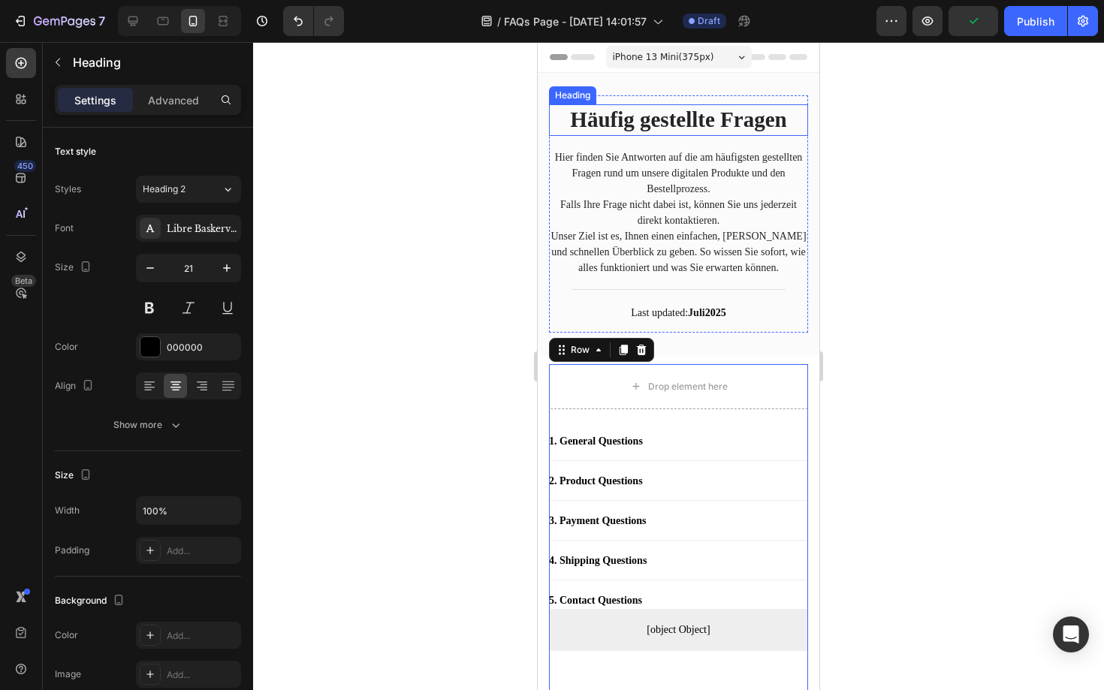
click at [677, 134] on p "Häufig gestellte Fragen" at bounding box center [678, 120] width 256 height 29
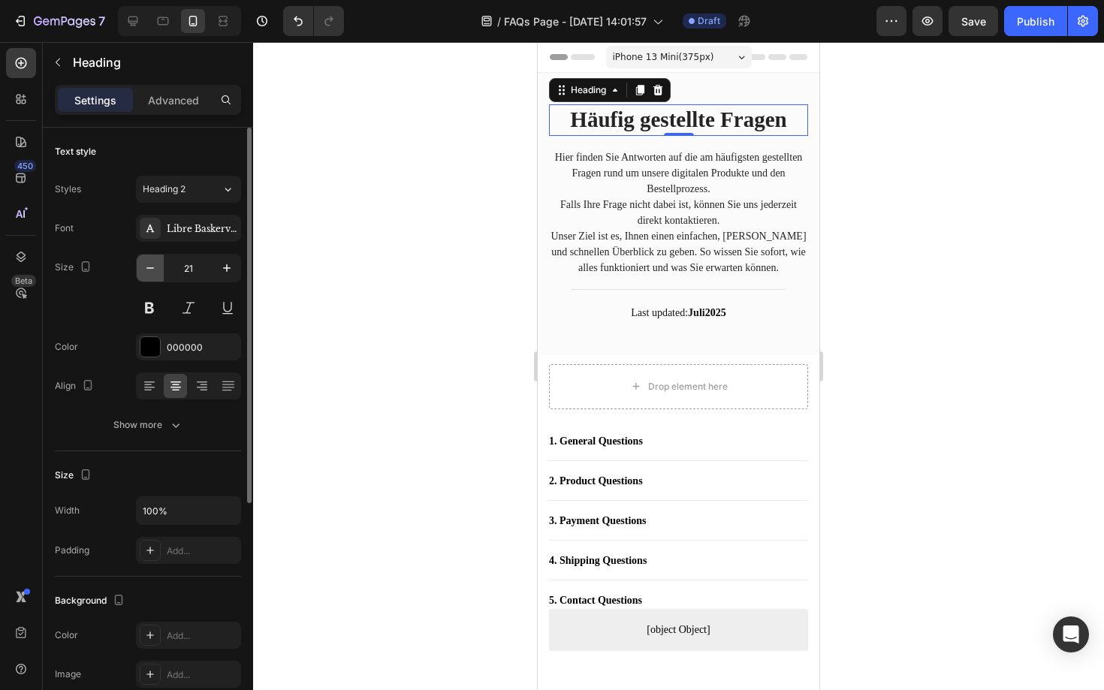
click at [157, 268] on icon "button" at bounding box center [150, 268] width 15 height 15
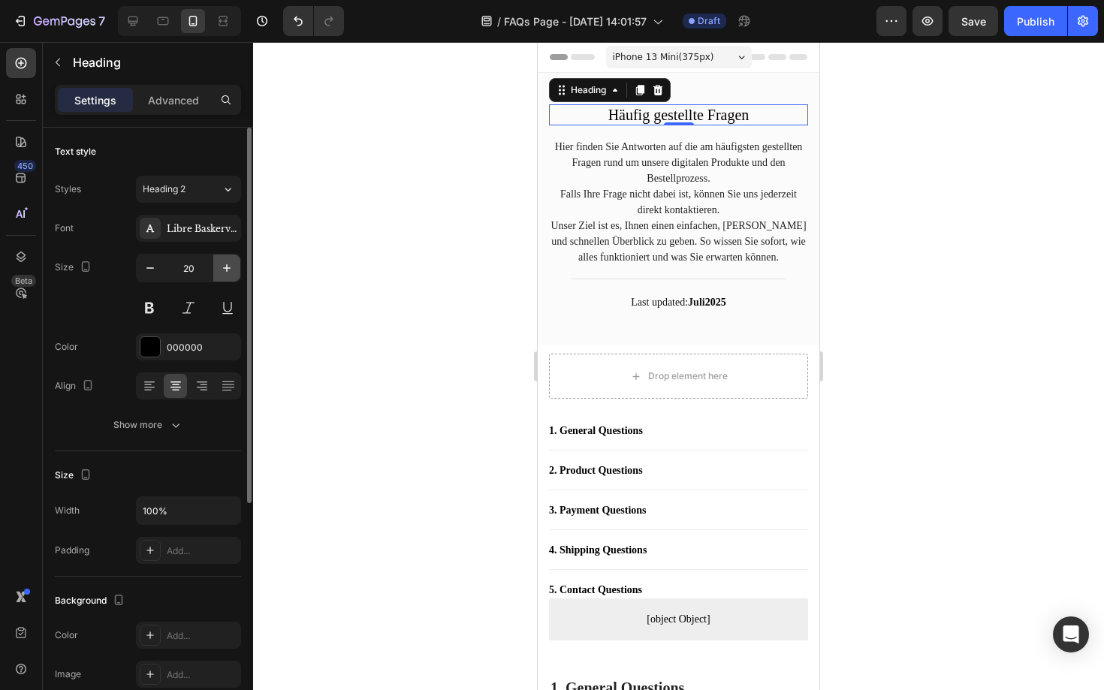
click at [228, 264] on icon "button" at bounding box center [226, 268] width 15 height 15
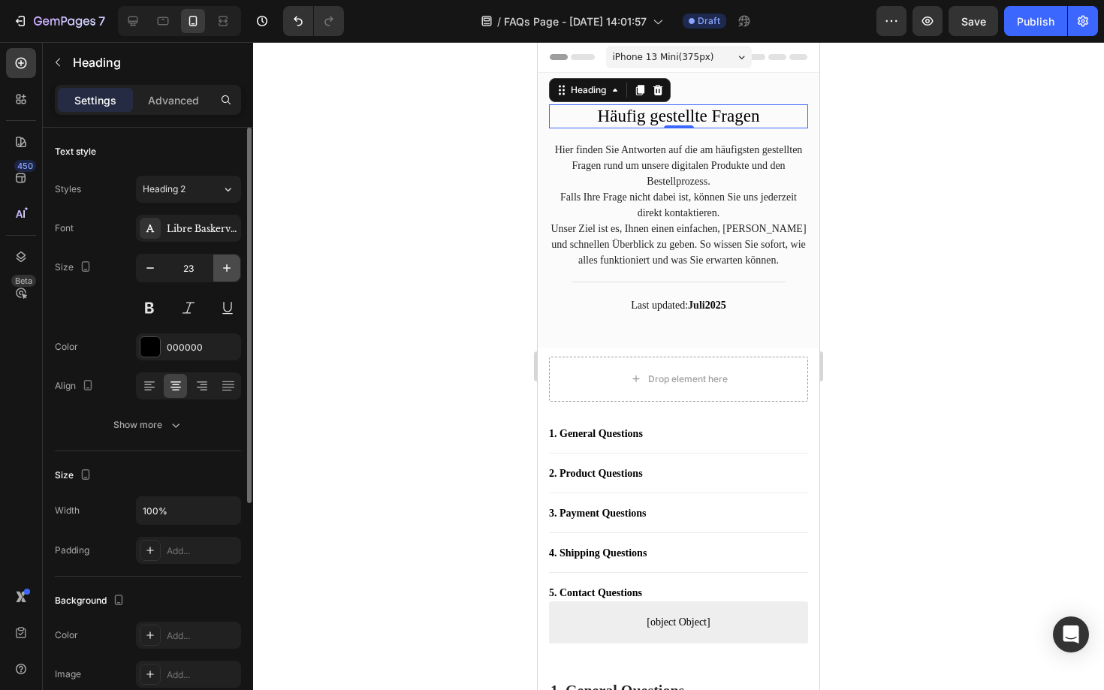
click at [228, 264] on icon "button" at bounding box center [226, 268] width 15 height 15
click at [149, 306] on button at bounding box center [149, 307] width 27 height 27
click at [223, 264] on icon "button" at bounding box center [226, 268] width 15 height 15
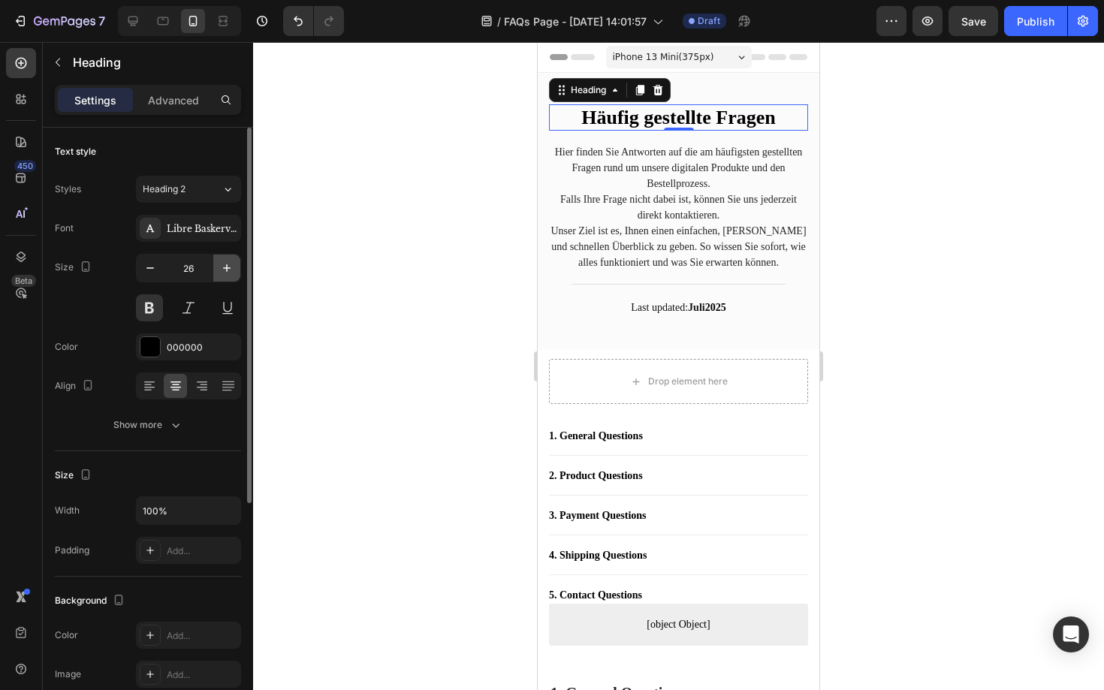
click at [223, 264] on icon "button" at bounding box center [226, 268] width 15 height 15
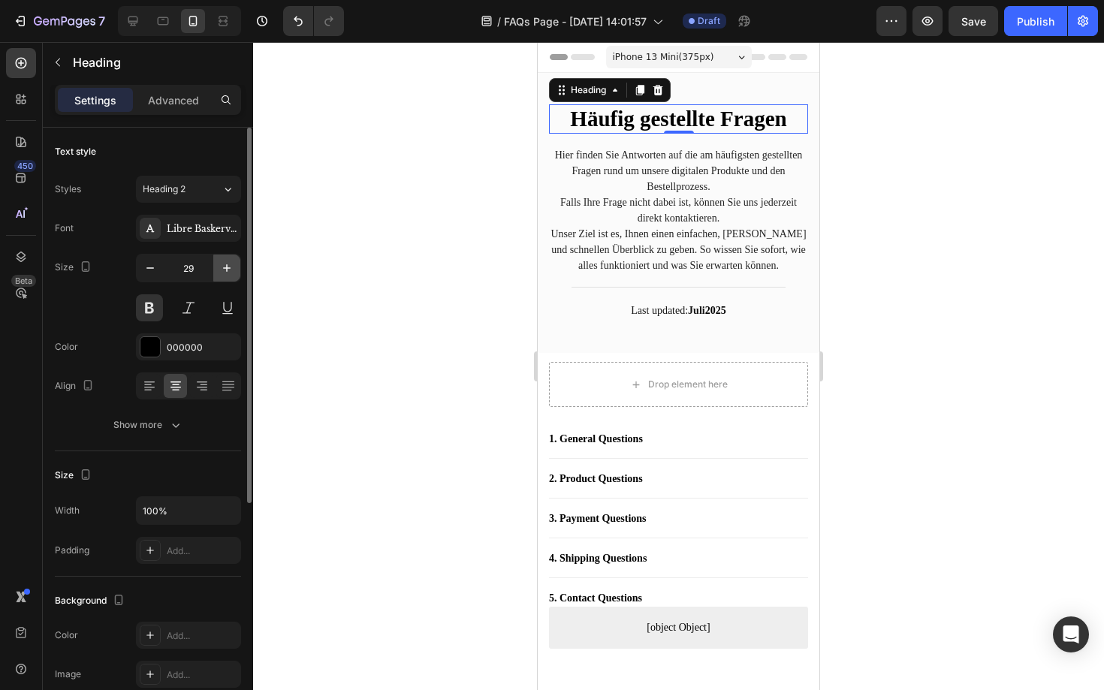
click at [223, 264] on icon "button" at bounding box center [226, 268] width 15 height 15
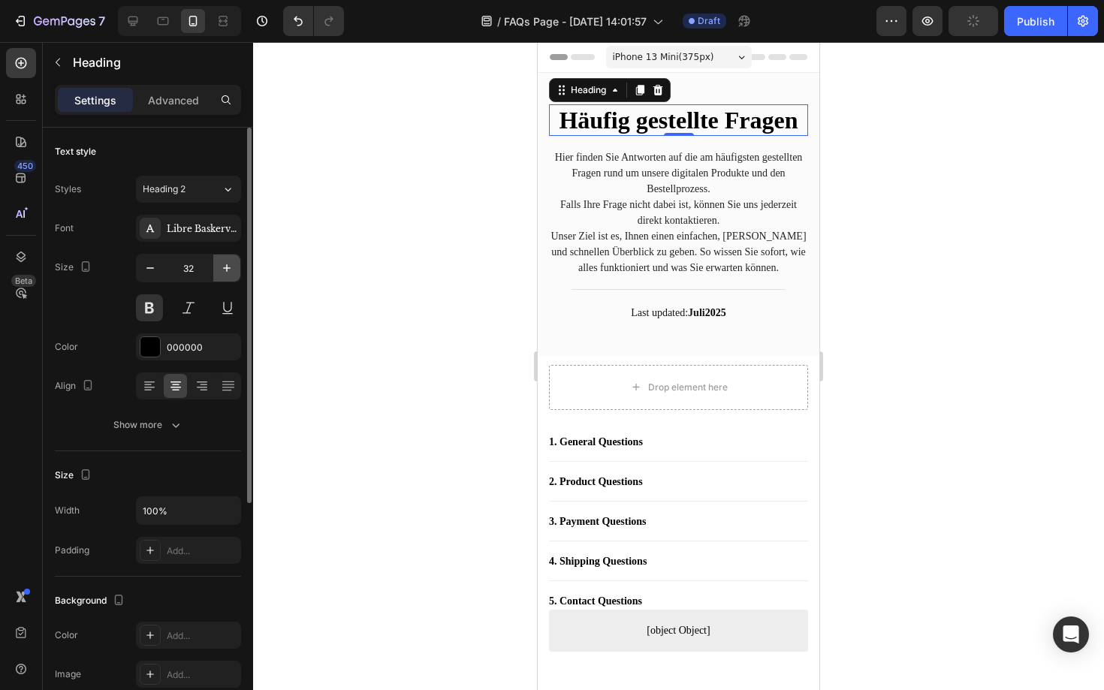
click at [222, 264] on icon "button" at bounding box center [226, 268] width 15 height 15
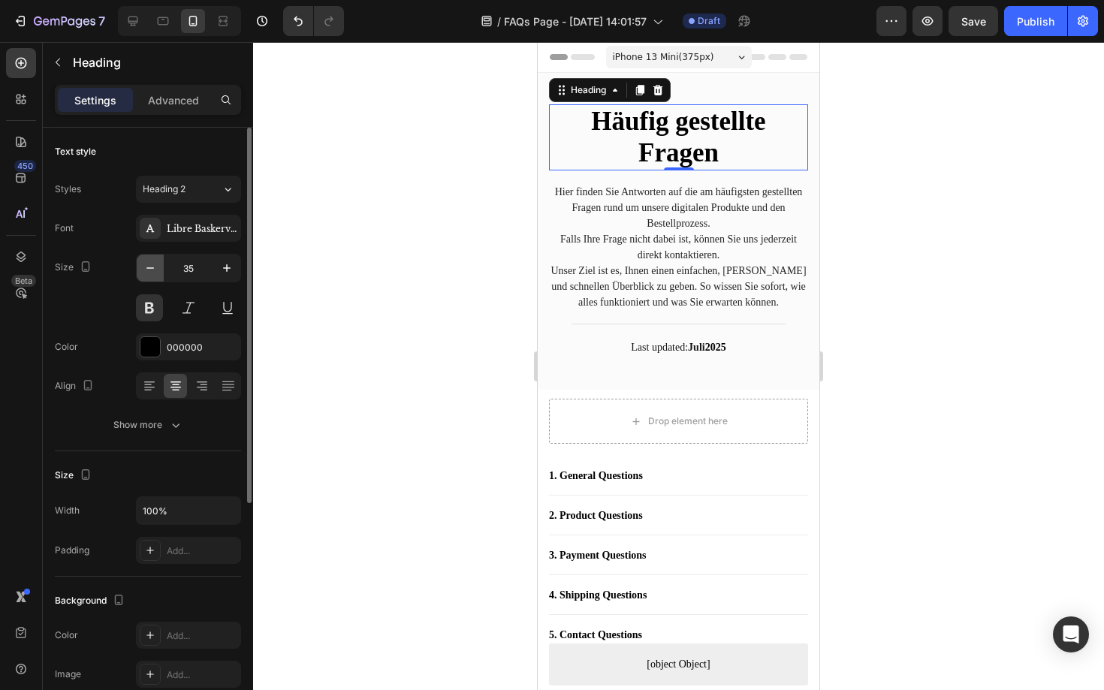
click at [148, 273] on icon "button" at bounding box center [150, 268] width 15 height 15
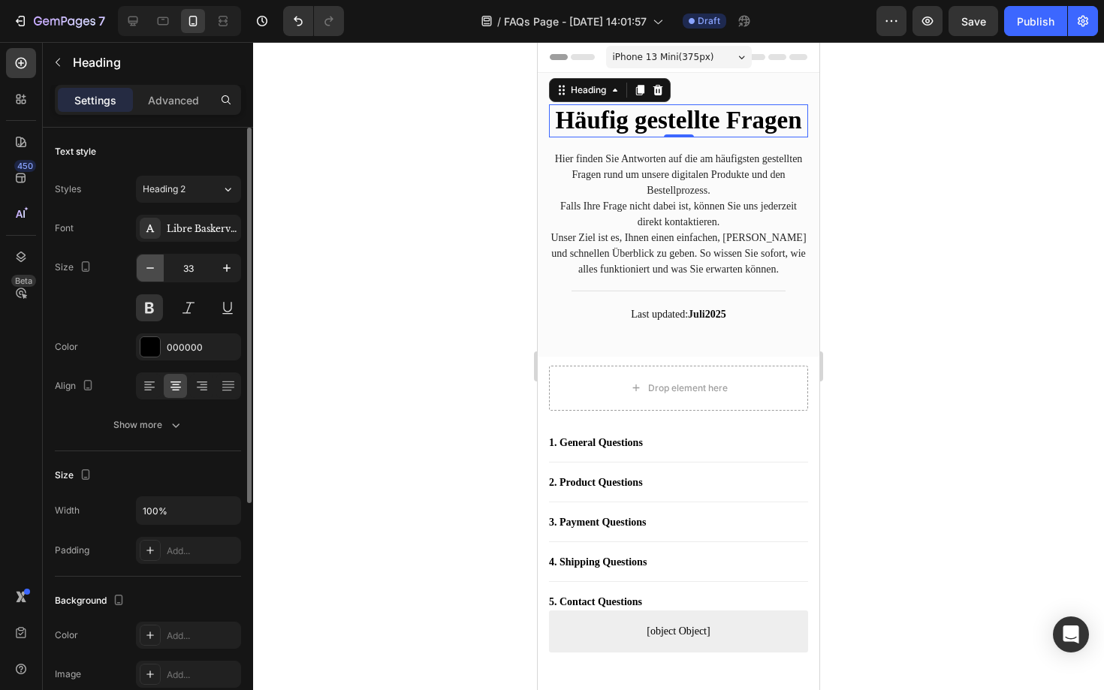
click at [145, 277] on button "button" at bounding box center [150, 268] width 27 height 27
type input "32"
click at [365, 283] on div at bounding box center [678, 366] width 851 height 648
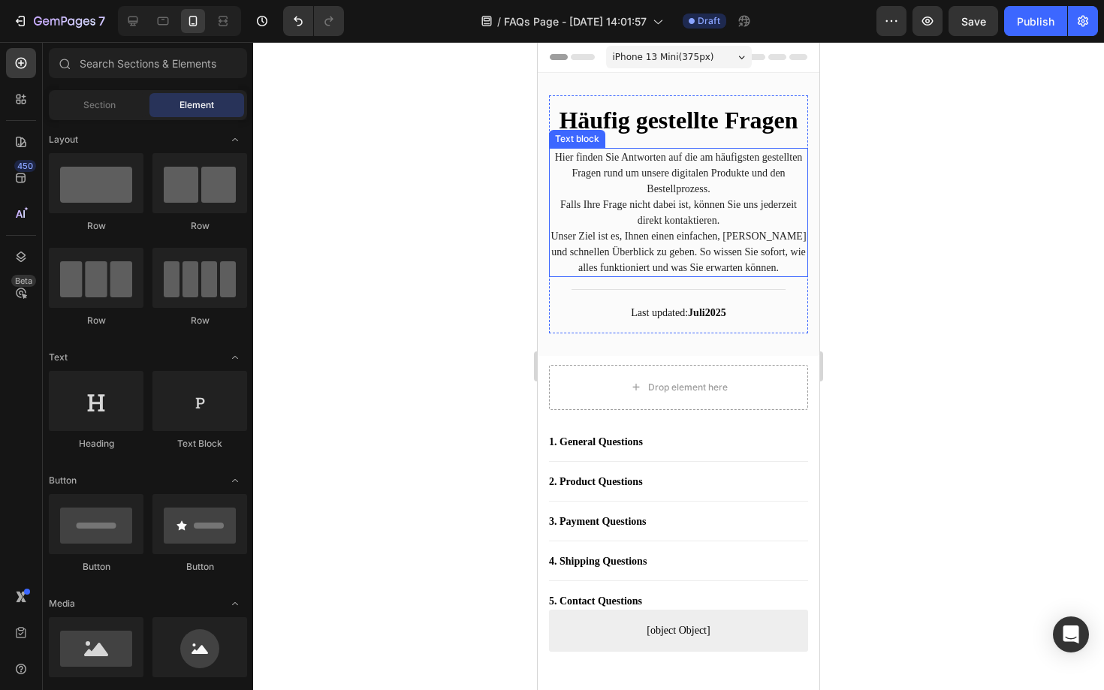
click at [658, 213] on p "Falls Ihre Frage nicht dabei ist, können Sie uns jederzeit direkt kontaktieren." at bounding box center [678, 213] width 256 height 32
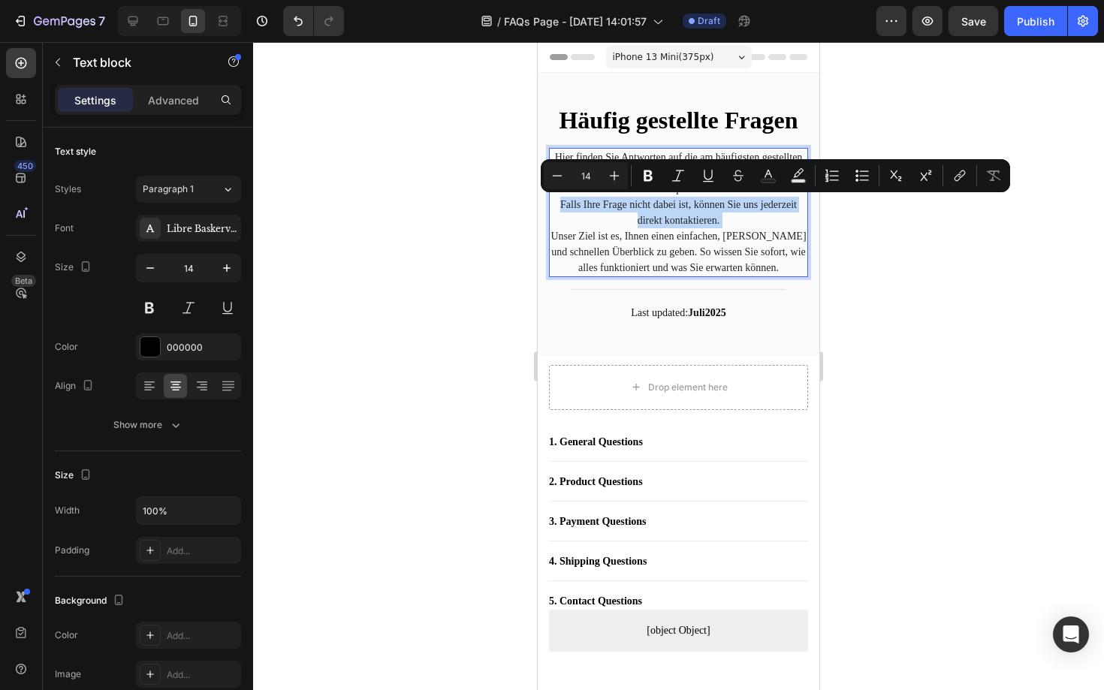
click at [658, 213] on p "Falls Ihre Frage nicht dabei ist, können Sie uns jederzeit direkt kontaktieren." at bounding box center [678, 213] width 256 height 32
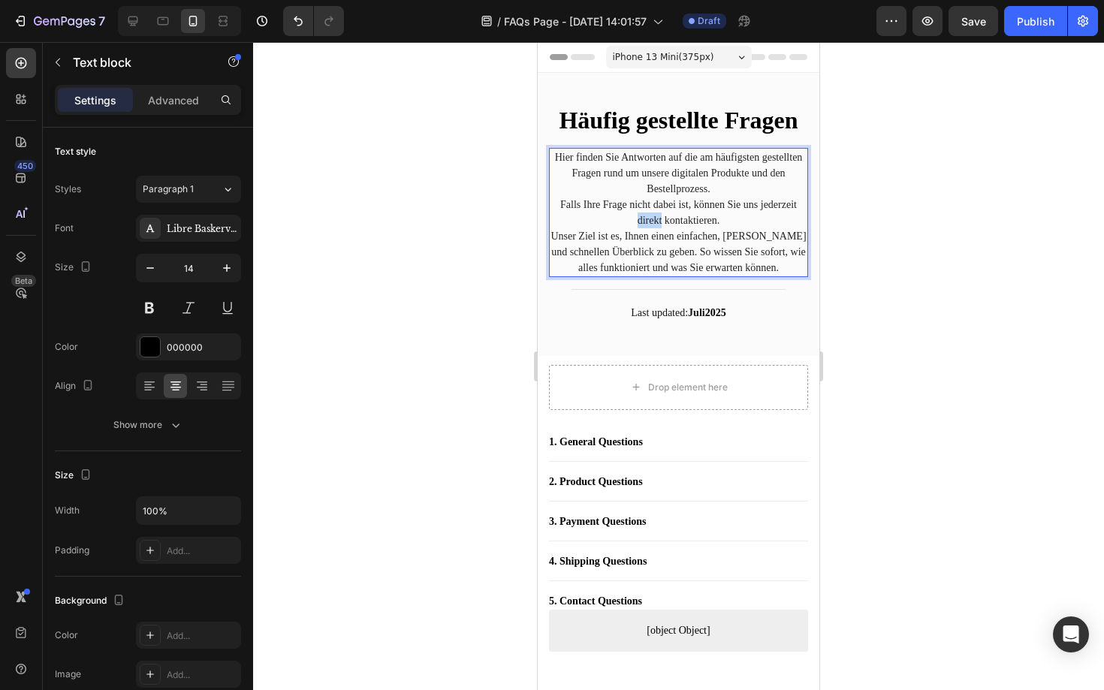
click at [658, 213] on p "Falls Ihre Frage nicht dabei ist, können Sie uns jederzeit direkt kontaktieren." at bounding box center [678, 213] width 256 height 32
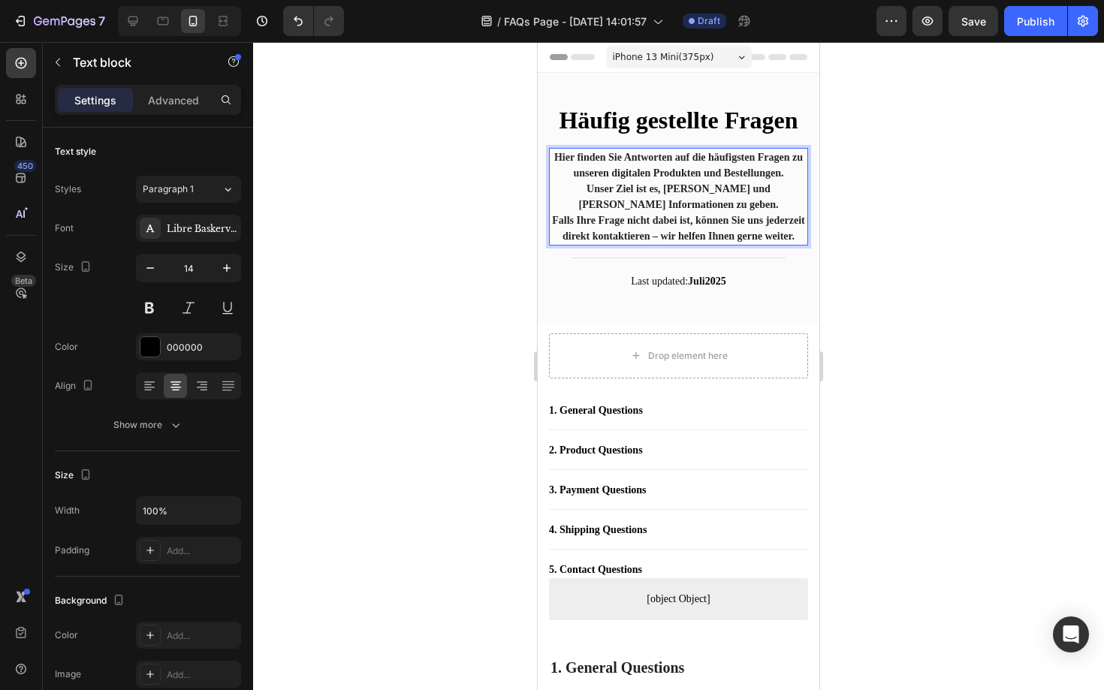
click at [658, 213] on p "Unser Ziel ist es, [PERSON_NAME] und [PERSON_NAME] Informationen zu geben." at bounding box center [678, 197] width 256 height 32
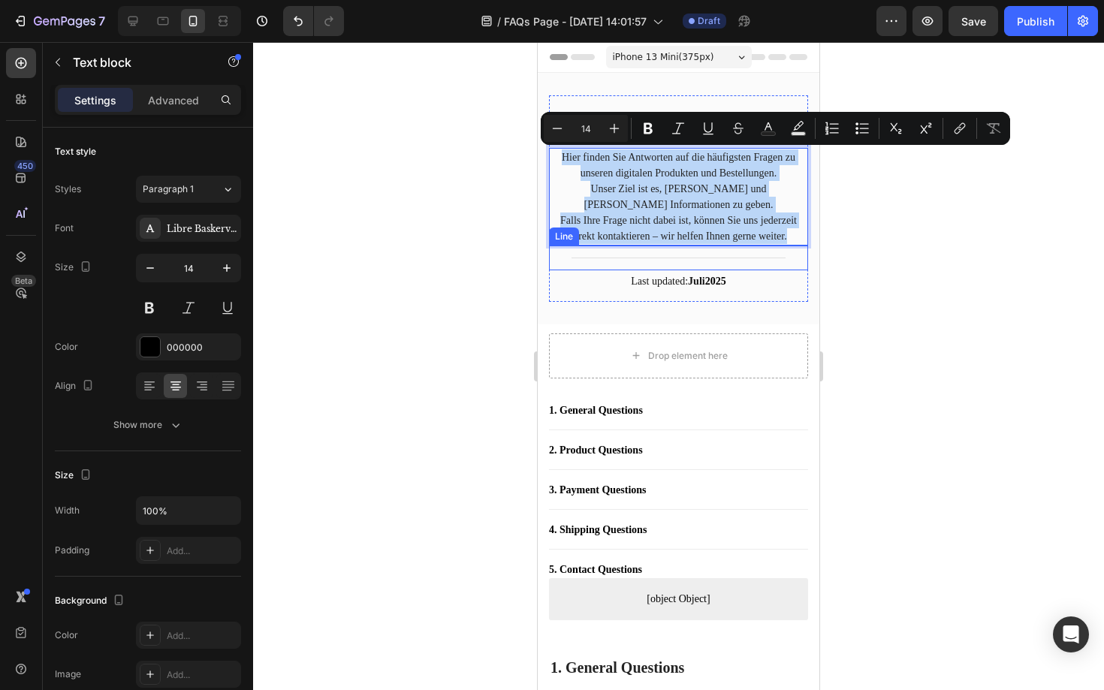
click at [748, 270] on div "Title Line" at bounding box center [678, 258] width 259 height 25
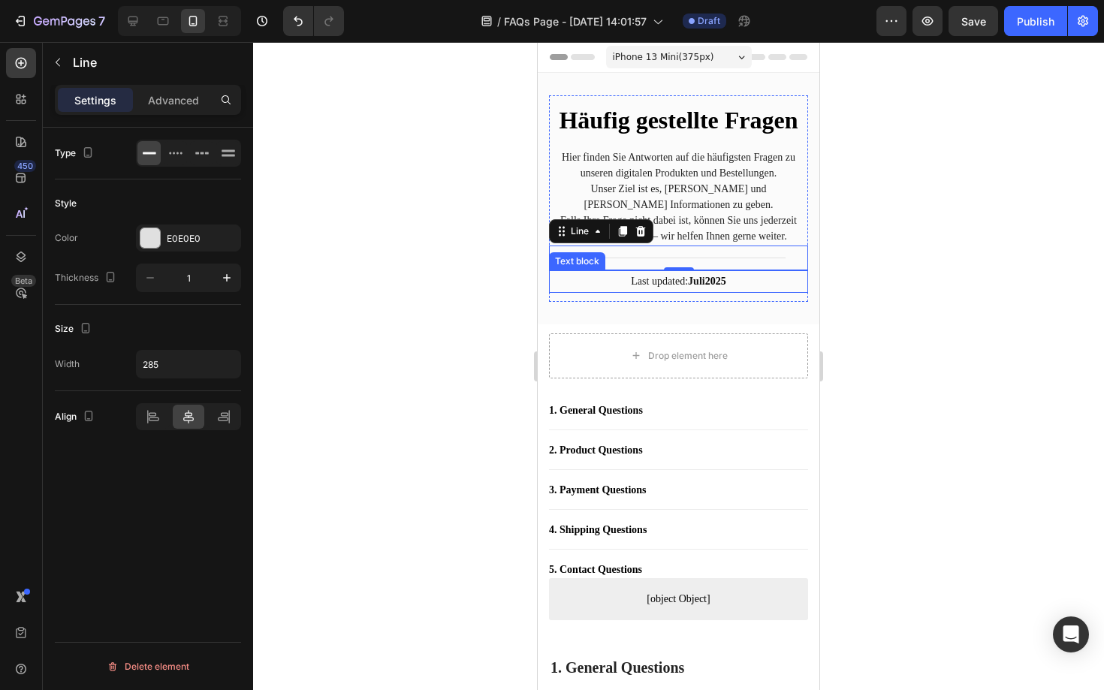
click at [619, 291] on p "Last updated: Juli 2025" at bounding box center [678, 281] width 256 height 19
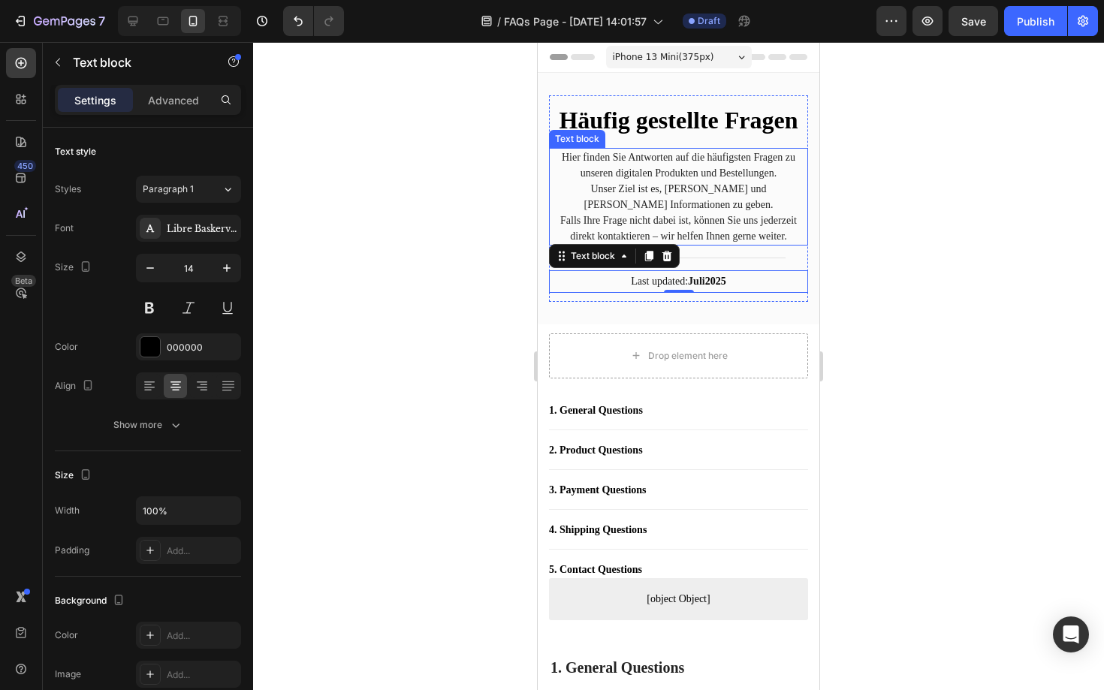
click at [696, 239] on p "Falls Ihre Frage nicht dabei ist, können Sie uns jederzeit direkt kontaktieren …" at bounding box center [678, 229] width 256 height 32
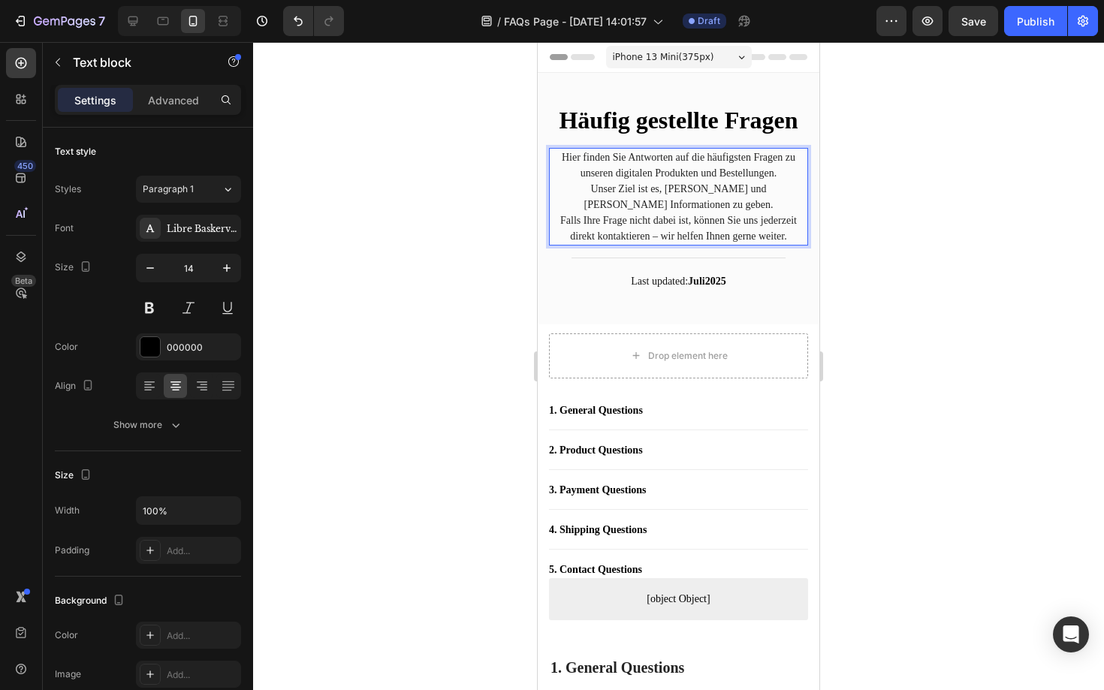
click at [696, 239] on p "Falls Ihre Frage nicht dabei ist, können Sie uns jederzeit direkt kontaktieren …" at bounding box center [678, 229] width 256 height 32
click at [716, 222] on p "Falls Ihre Frage nicht dabei ist, können Sie uns jederzeit direkt kontaktieren …" at bounding box center [678, 229] width 256 height 32
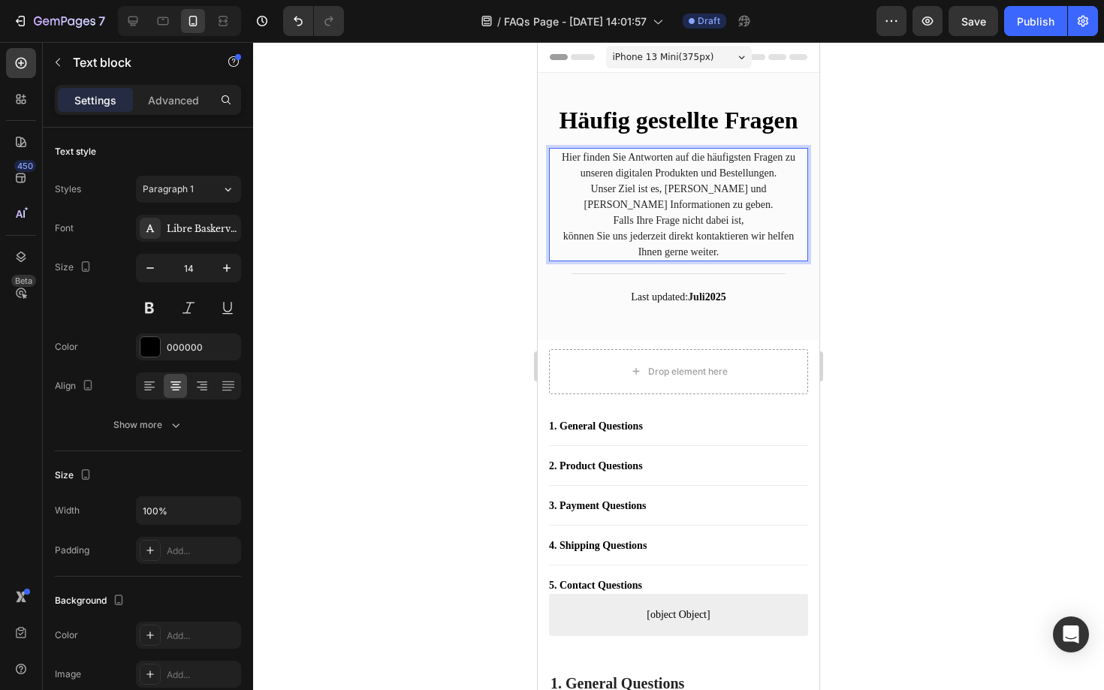
click at [605, 219] on p "Falls Ihre Frage nicht dabei ist," at bounding box center [678, 221] width 256 height 16
click at [552, 237] on p "können Sie uns jederzeit direkt kontaktieren wir helfen Ihnen gerne weiter." at bounding box center [678, 244] width 256 height 32
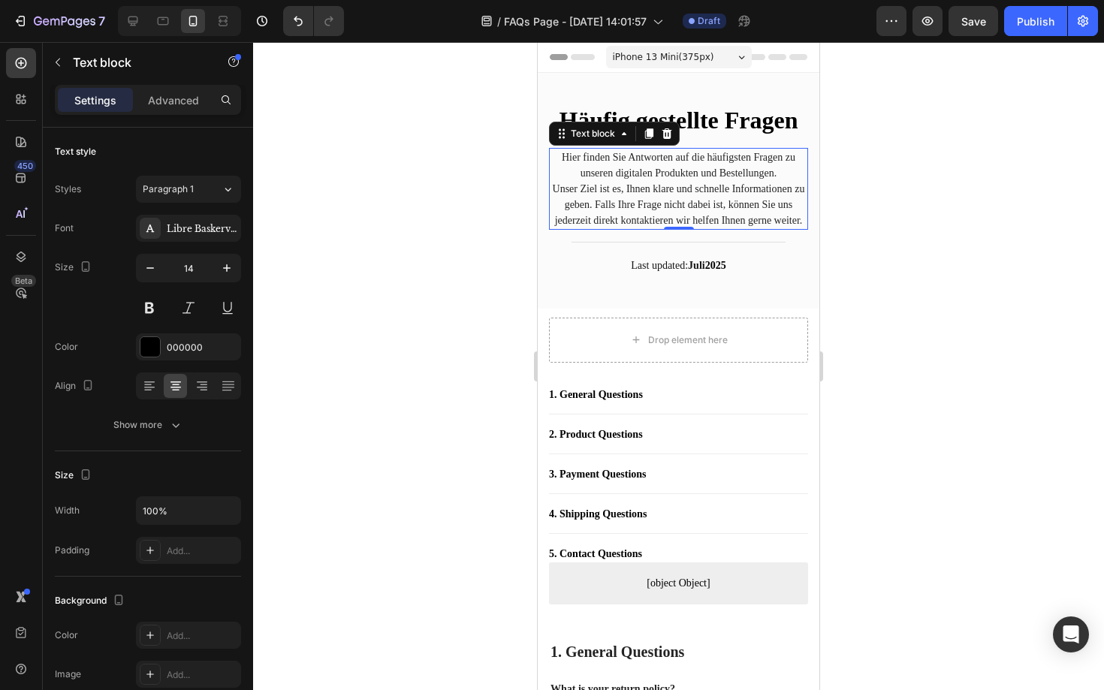
click at [394, 173] on div at bounding box center [678, 366] width 851 height 648
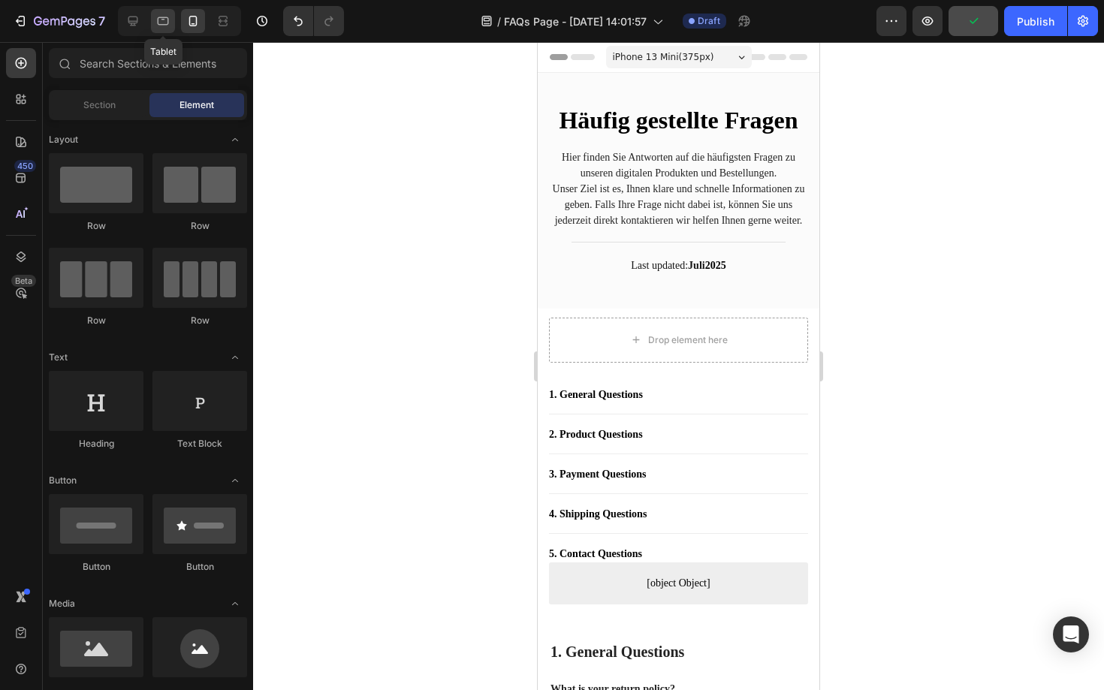
click at [161, 14] on icon at bounding box center [162, 21] width 15 height 15
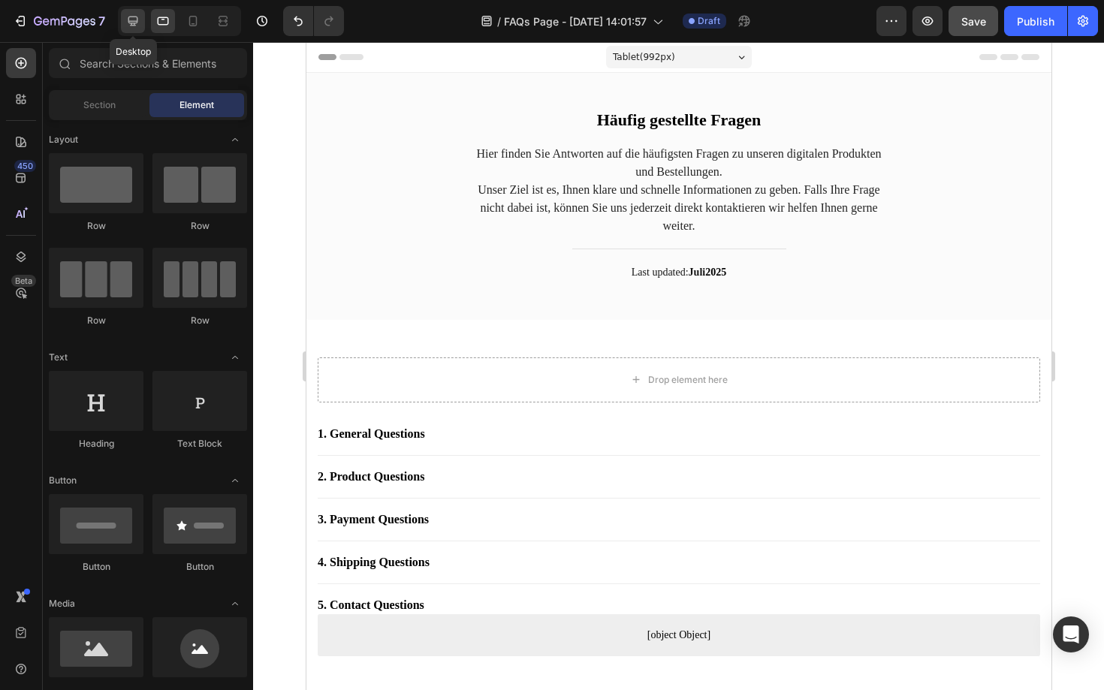
click at [131, 16] on icon at bounding box center [132, 21] width 15 height 15
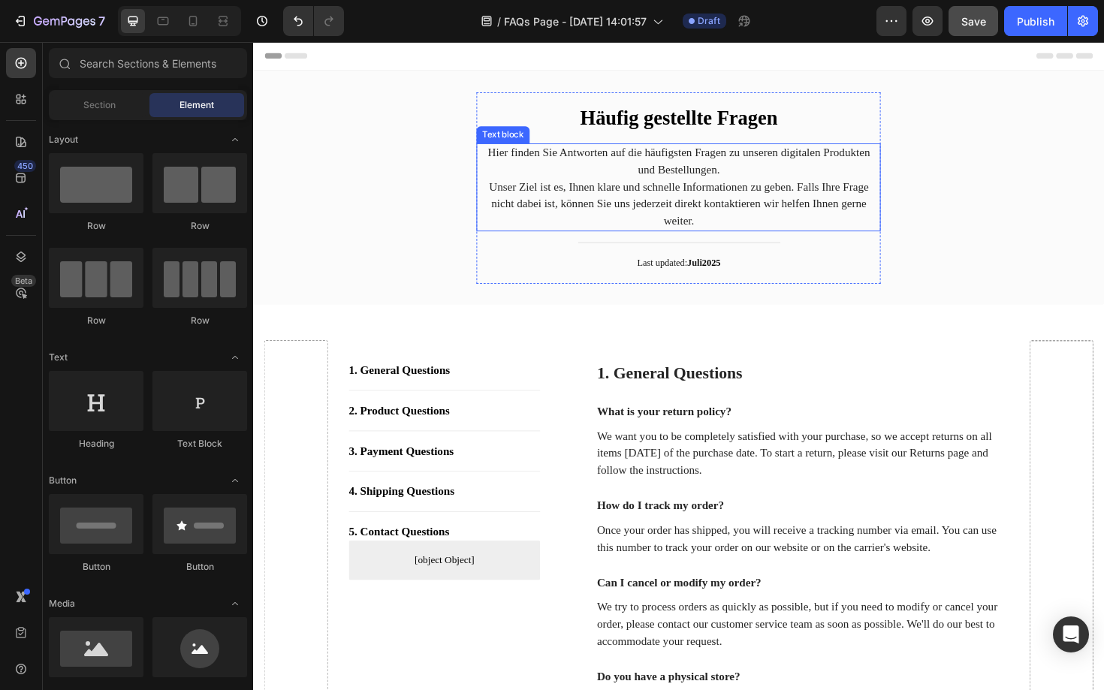
click at [688, 224] on p "Unser Ziel ist es, Ihnen klare und schnelle Informationen zu geben. Falls Ihre …" at bounding box center [703, 214] width 425 height 54
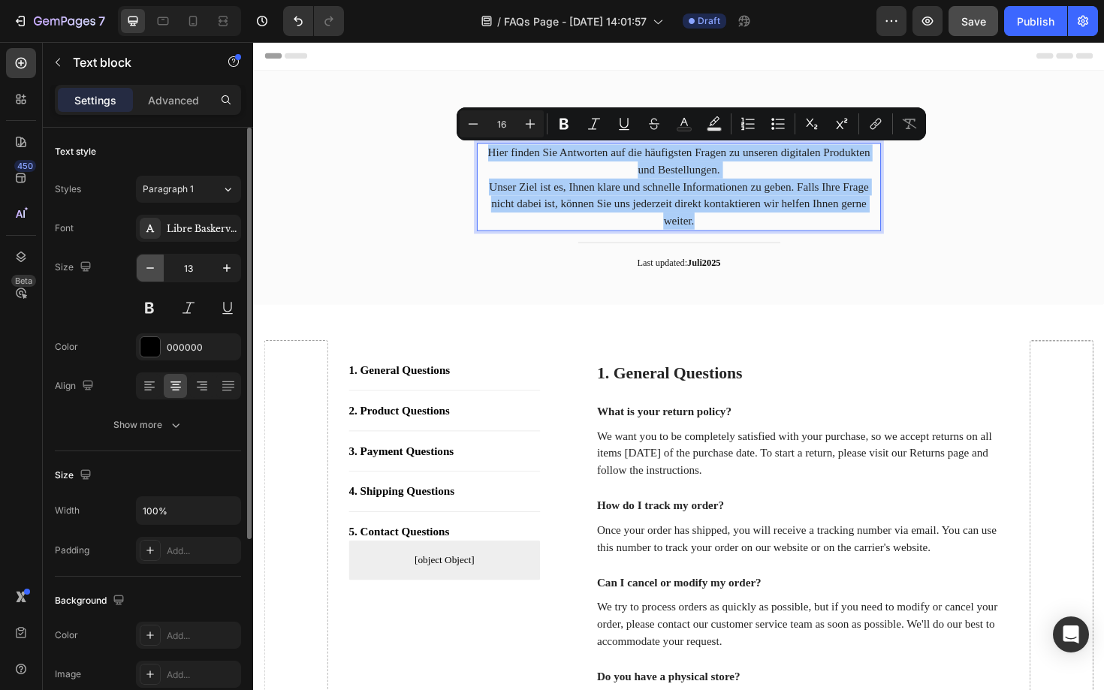
click at [148, 268] on icon "button" at bounding box center [150, 268] width 8 height 2
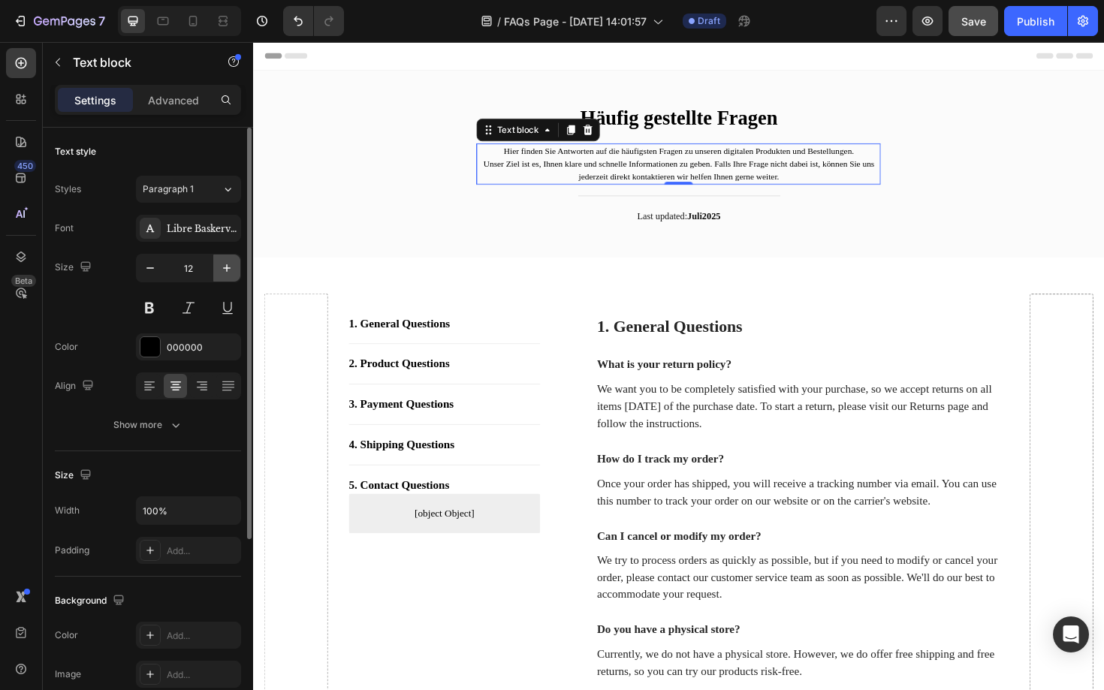
click at [223, 267] on icon "button" at bounding box center [226, 268] width 15 height 15
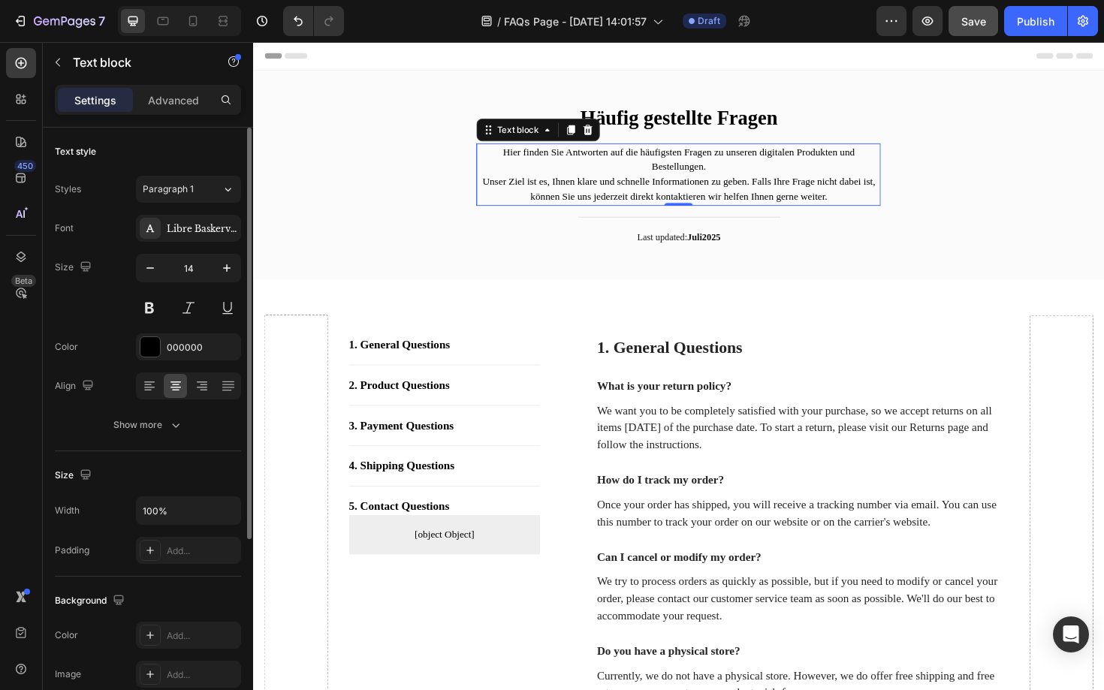
click at [134, 279] on div "Size 14" at bounding box center [148, 288] width 186 height 68
click at [146, 273] on icon "button" at bounding box center [150, 268] width 15 height 15
type input "13"
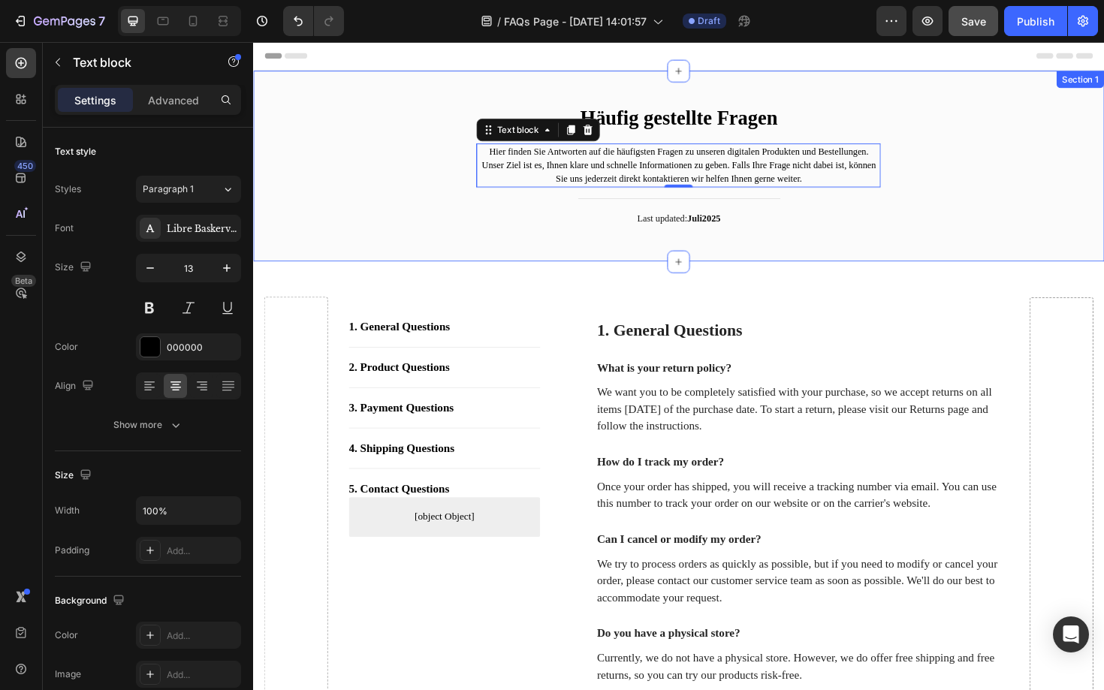
click at [421, 261] on div "Häufig gestellte Fragen Heading Hier finden Sie Antworten auf die häufigsten Fr…" at bounding box center [703, 174] width 901 height 202
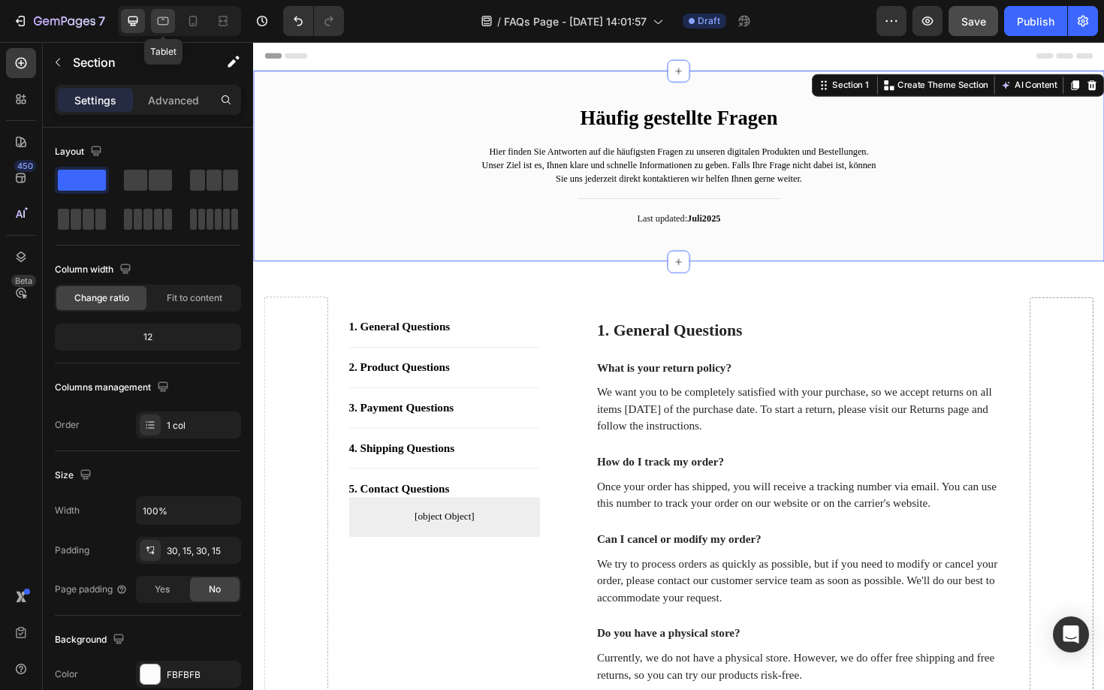
click at [160, 12] on div at bounding box center [163, 21] width 24 height 24
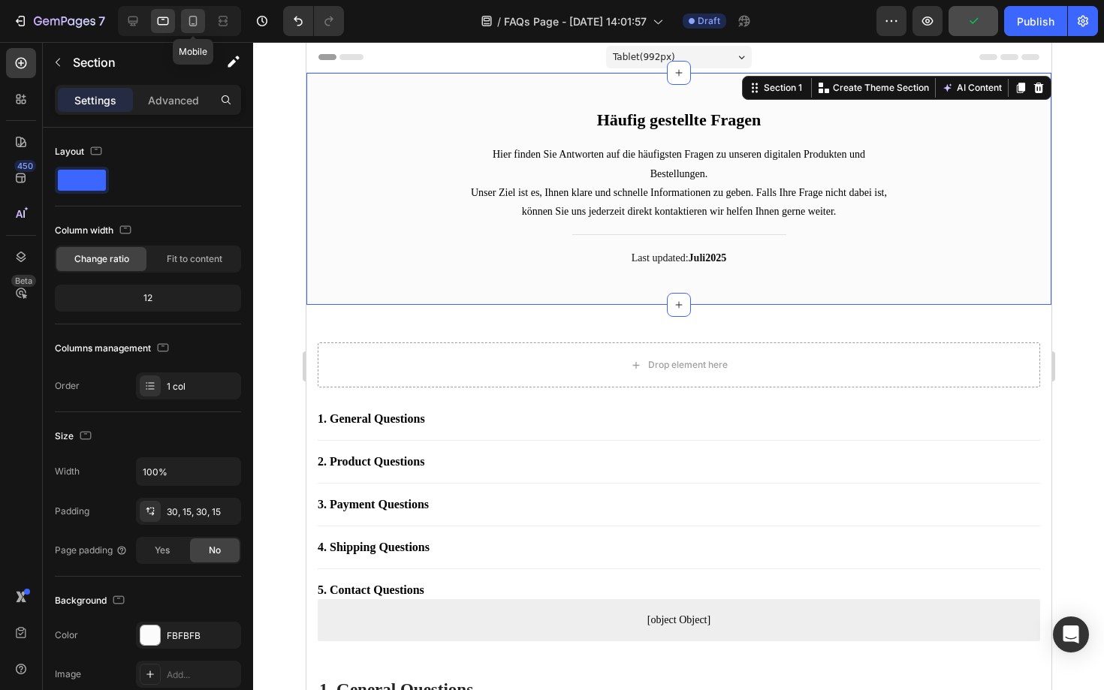
click at [193, 25] on icon at bounding box center [193, 21] width 8 height 11
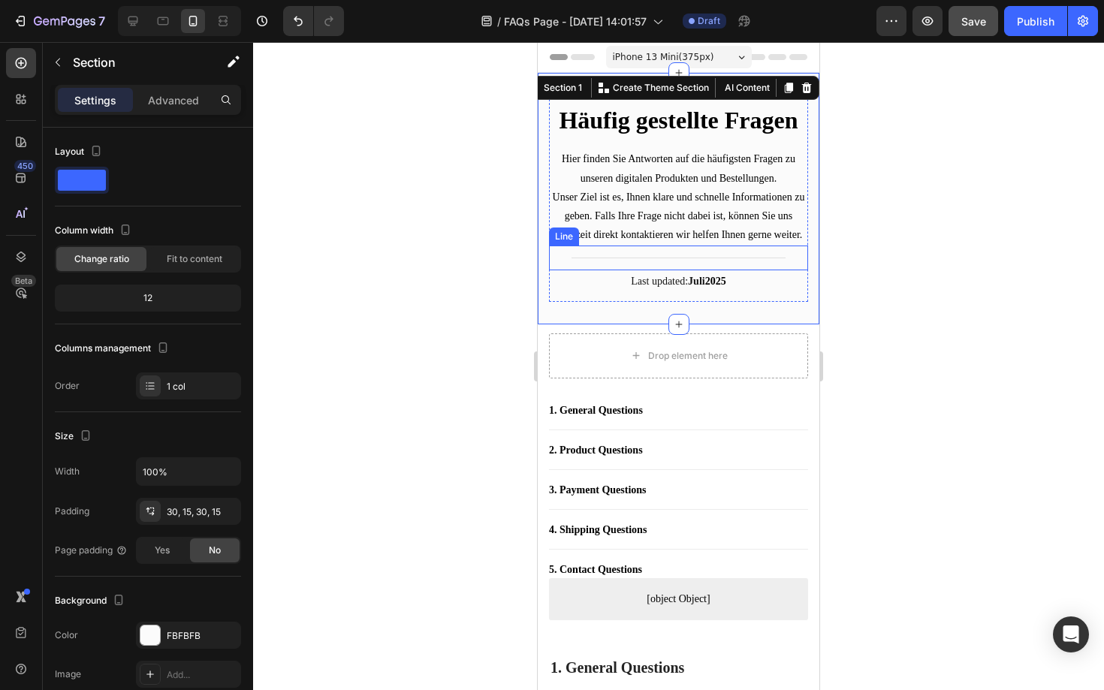
click at [669, 210] on p "Unser Ziel ist es, Ihnen klare und schnelle Informationen zu geben. Falls Ihre …" at bounding box center [678, 216] width 256 height 57
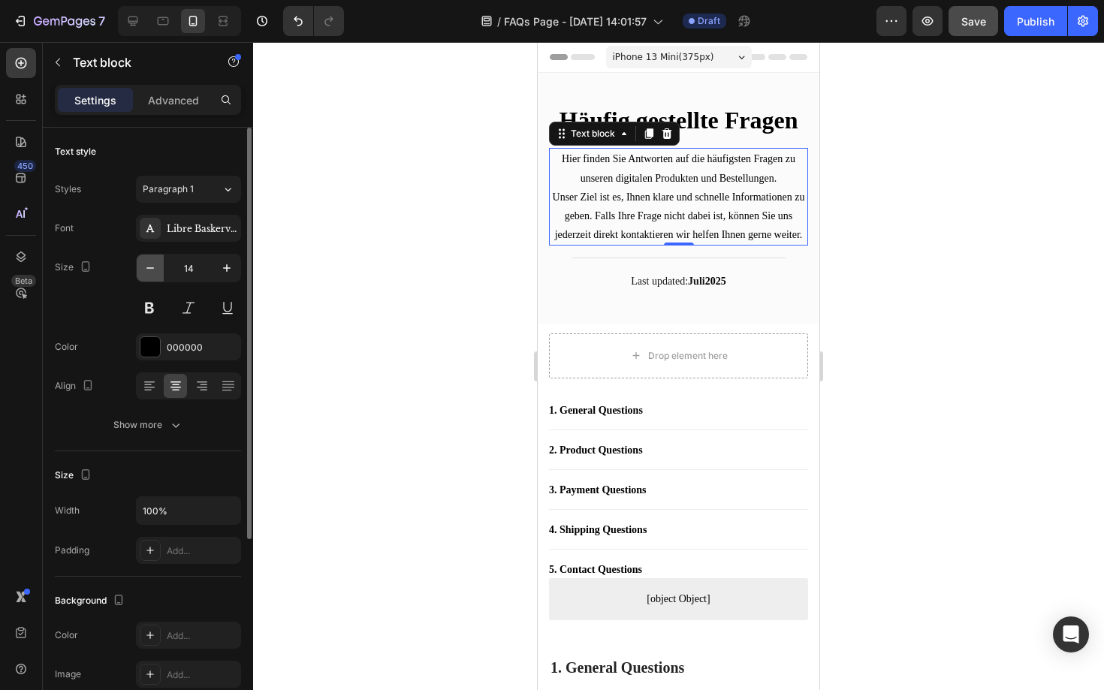
click at [152, 272] on icon "button" at bounding box center [150, 268] width 15 height 15
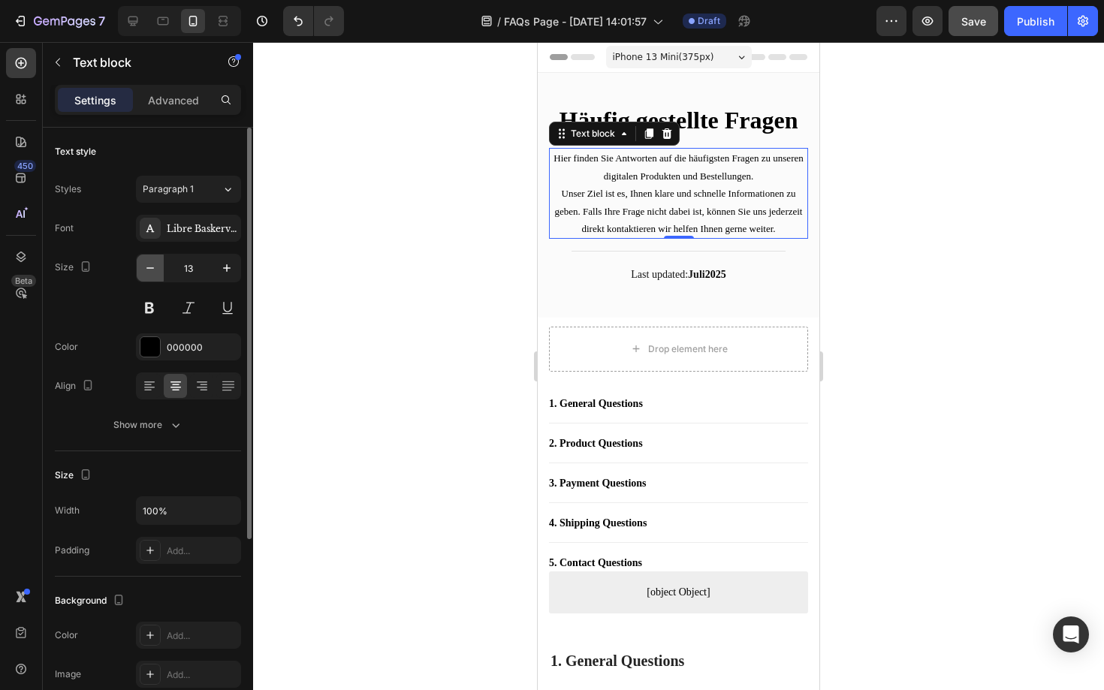
click at [152, 272] on icon "button" at bounding box center [150, 268] width 15 height 15
type input "12"
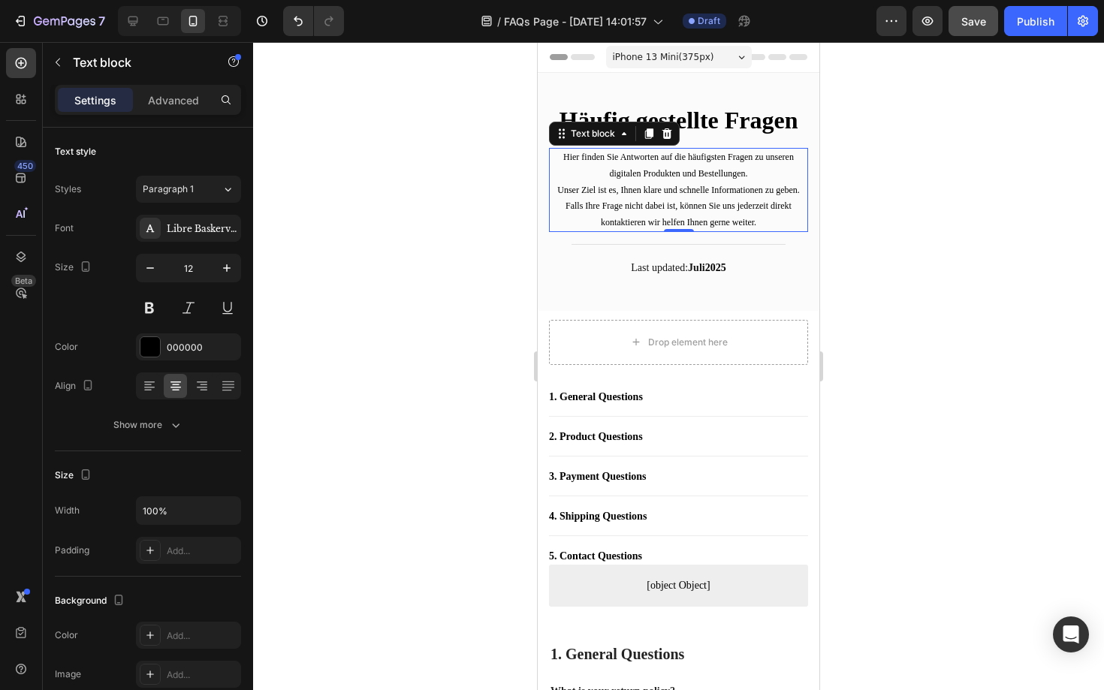
click at [487, 265] on div at bounding box center [678, 366] width 851 height 648
click at [683, 204] on p "Unser Ziel ist es, Ihnen klare und schnelle Informationen zu geben. Falls Ihre …" at bounding box center [678, 206] width 256 height 49
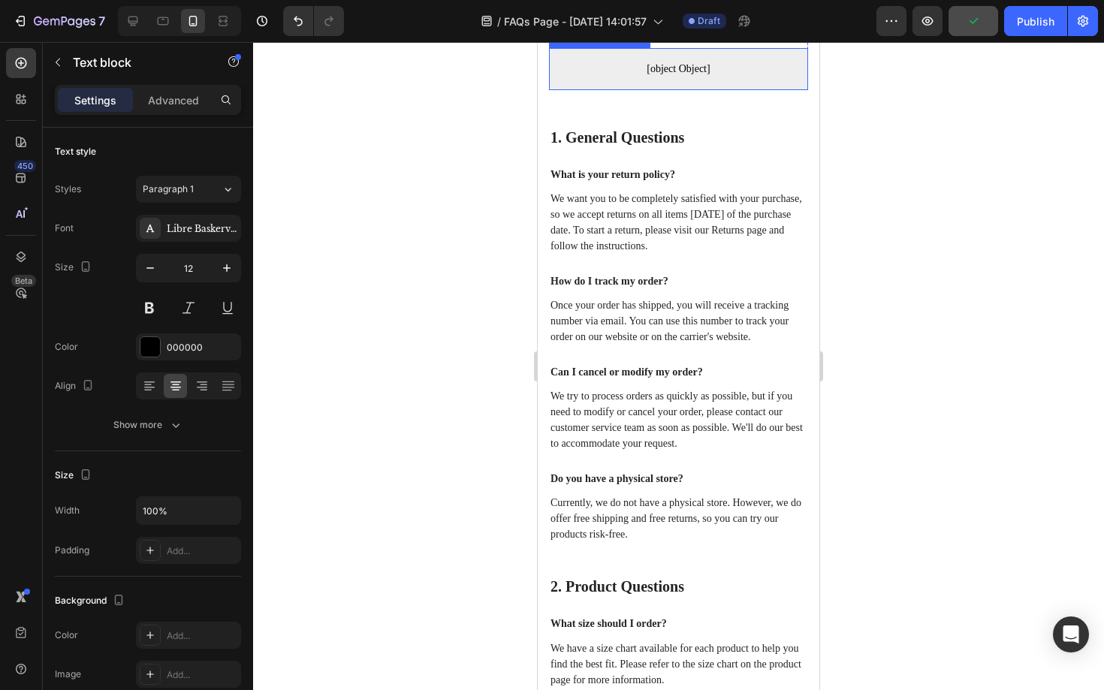
scroll to position [508, 0]
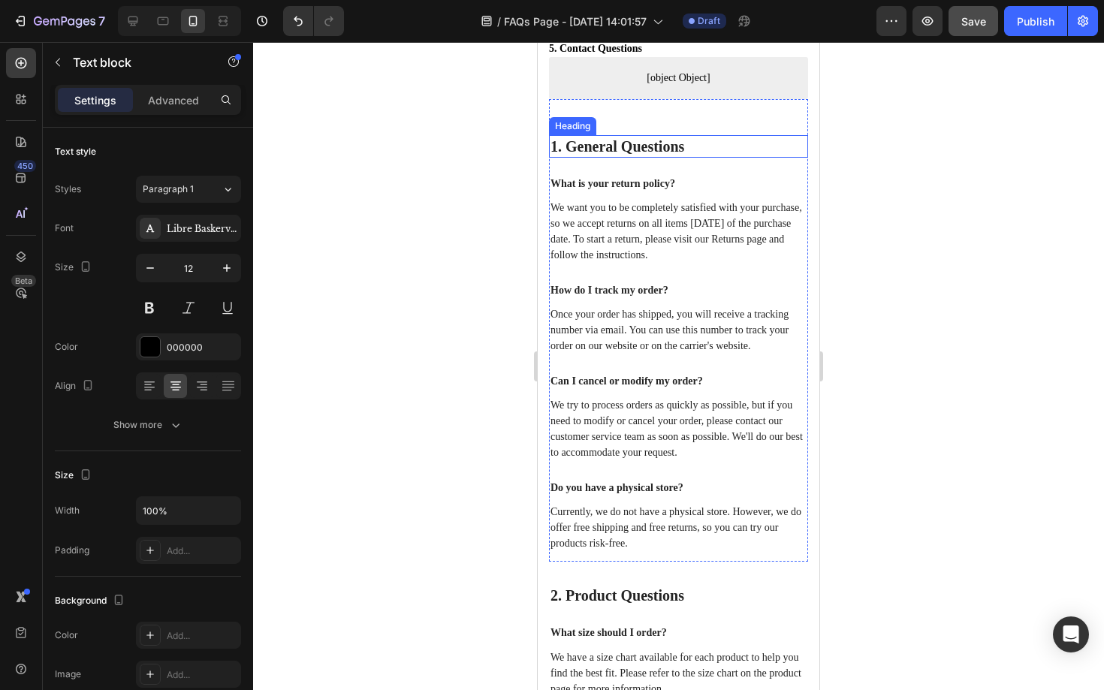
click at [650, 154] on p "1. General Questions" at bounding box center [678, 147] width 256 height 20
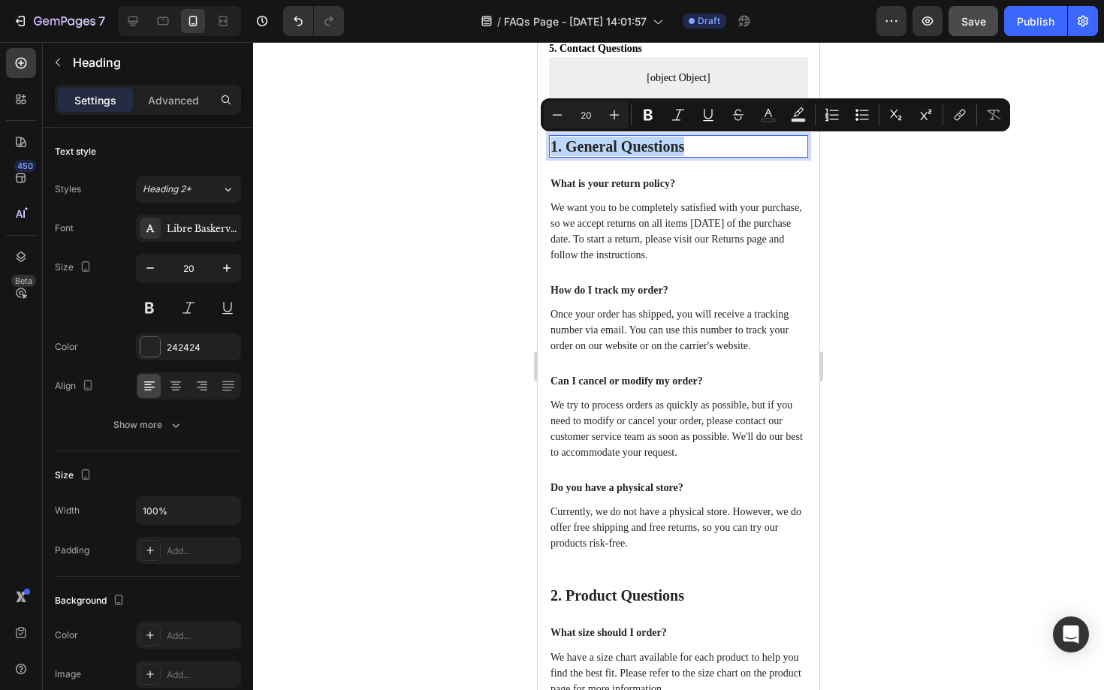
click at [650, 154] on p "1. General Questions" at bounding box center [678, 147] width 256 height 20
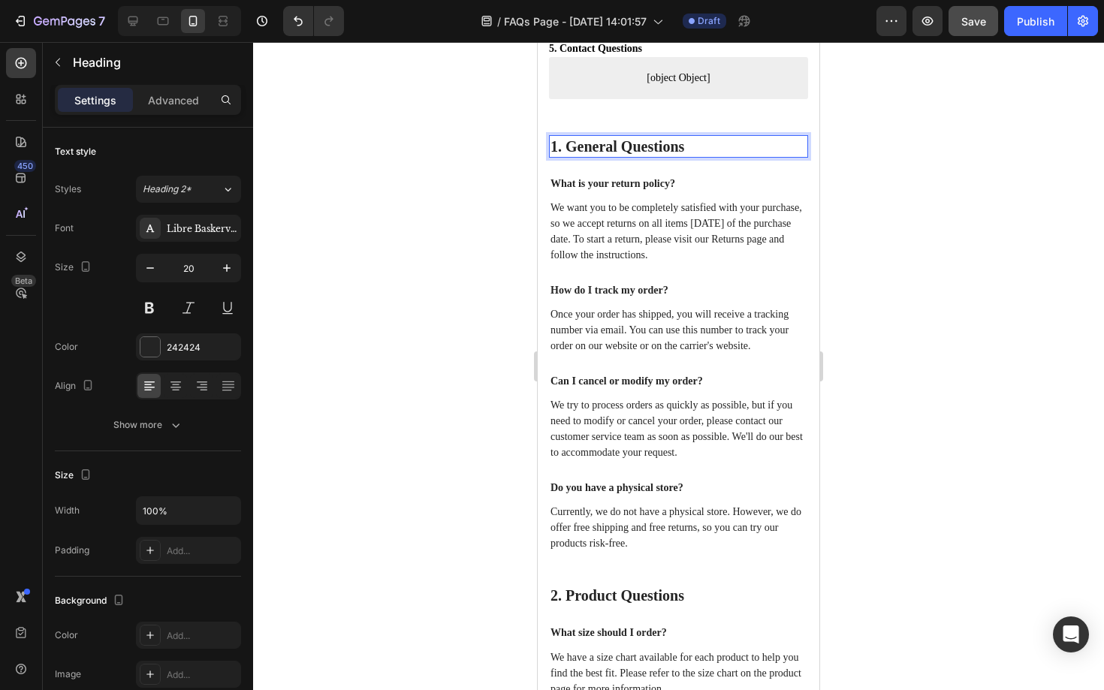
click at [682, 143] on p "1. General Questions" at bounding box center [678, 147] width 256 height 20
click at [159, 17] on icon at bounding box center [163, 21] width 11 height 8
type input "23"
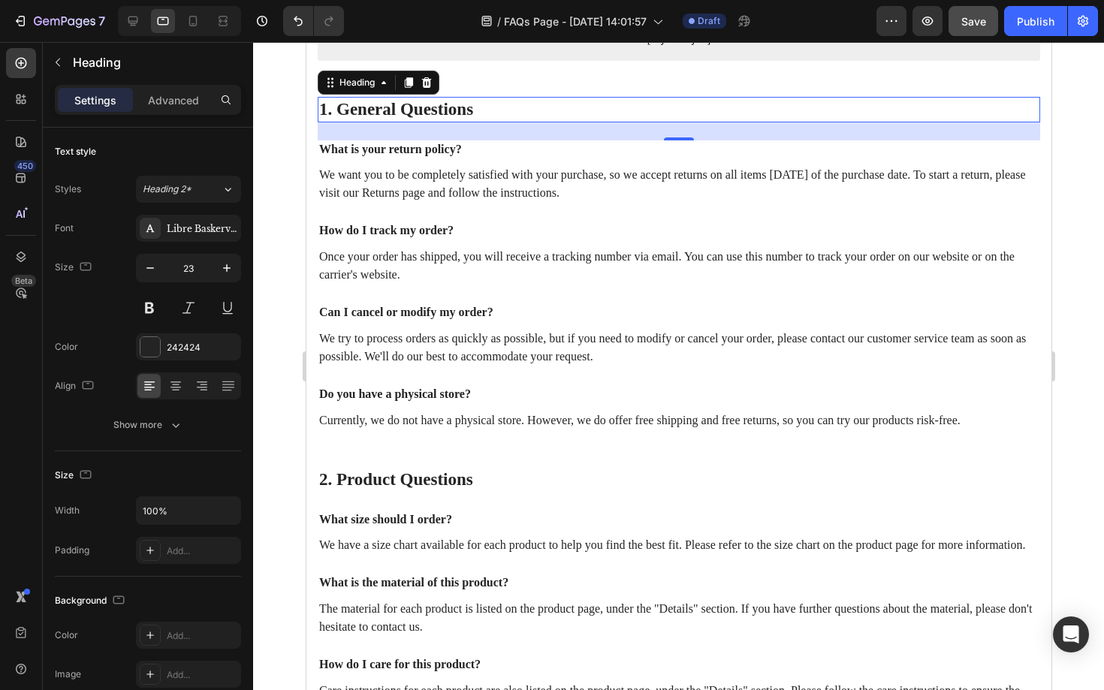
scroll to position [588, 0]
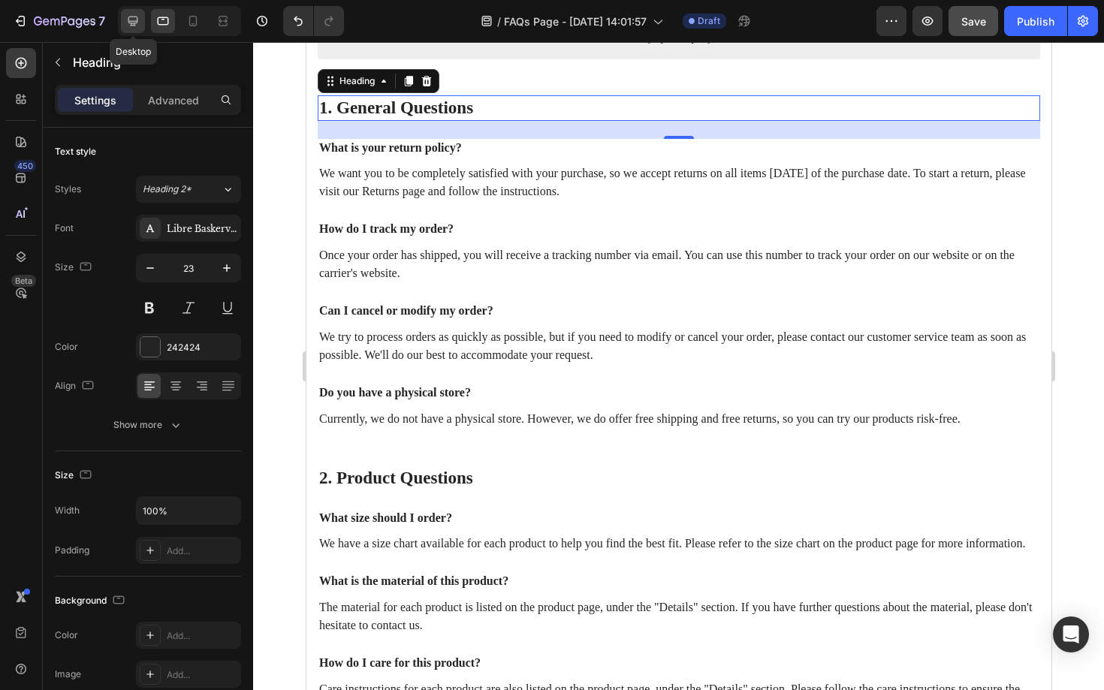
click at [128, 20] on icon at bounding box center [132, 21] width 15 height 15
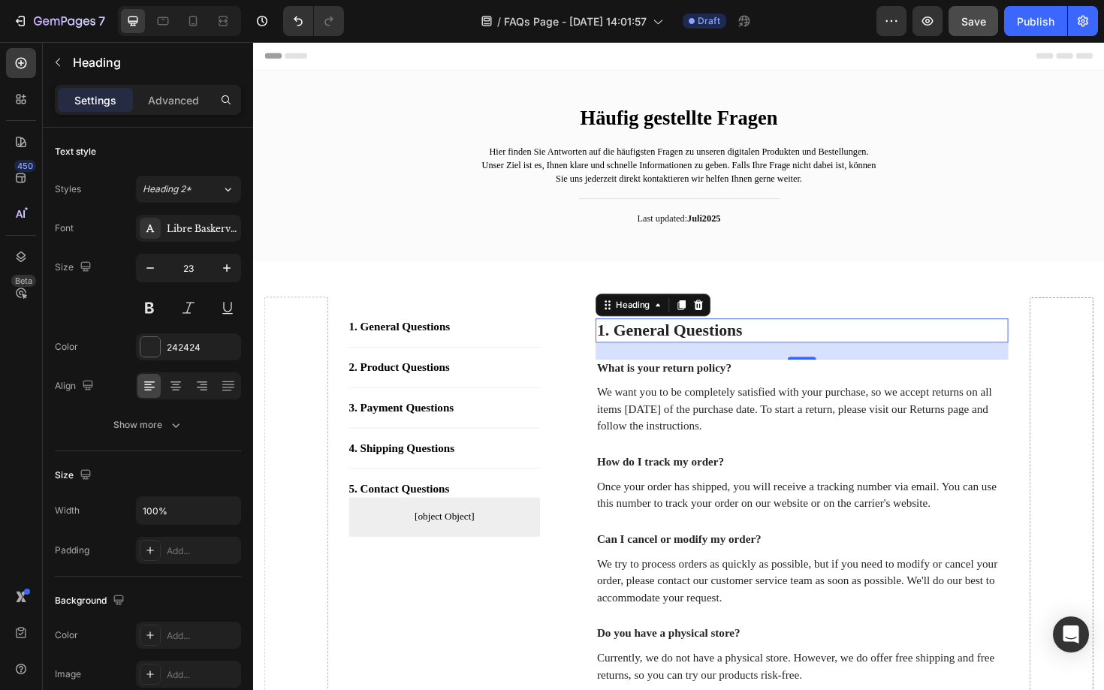
click at [777, 342] on h2 "1. General Questions" at bounding box center [834, 348] width 437 height 26
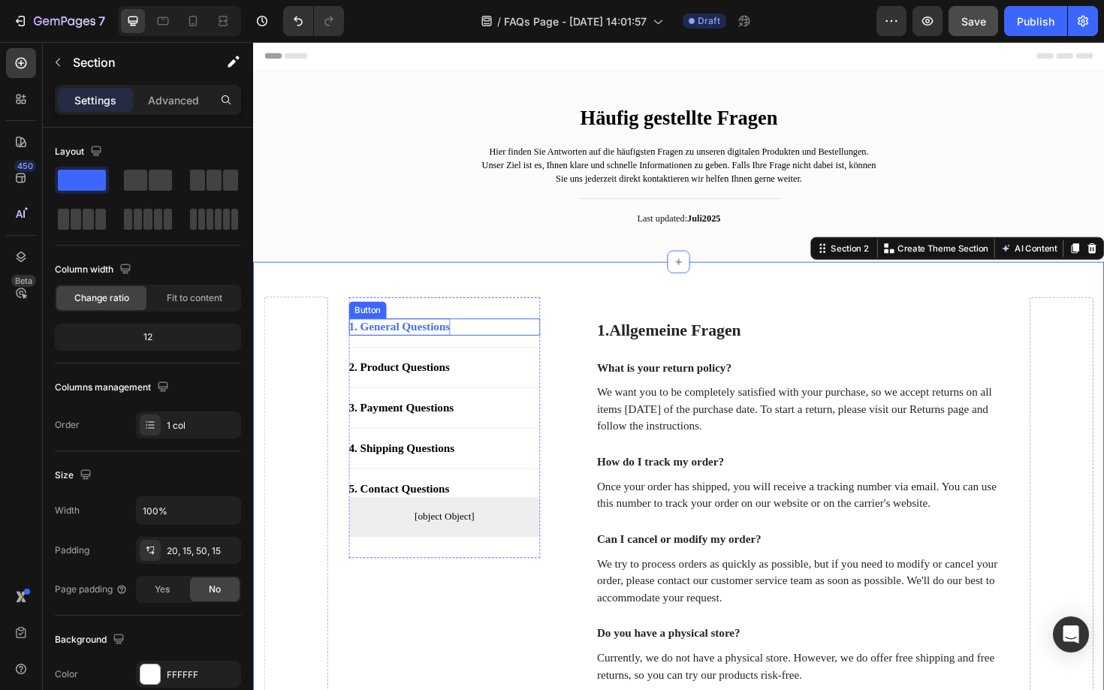
click at [426, 342] on p "1. General Questions" at bounding box center [407, 344] width 107 height 18
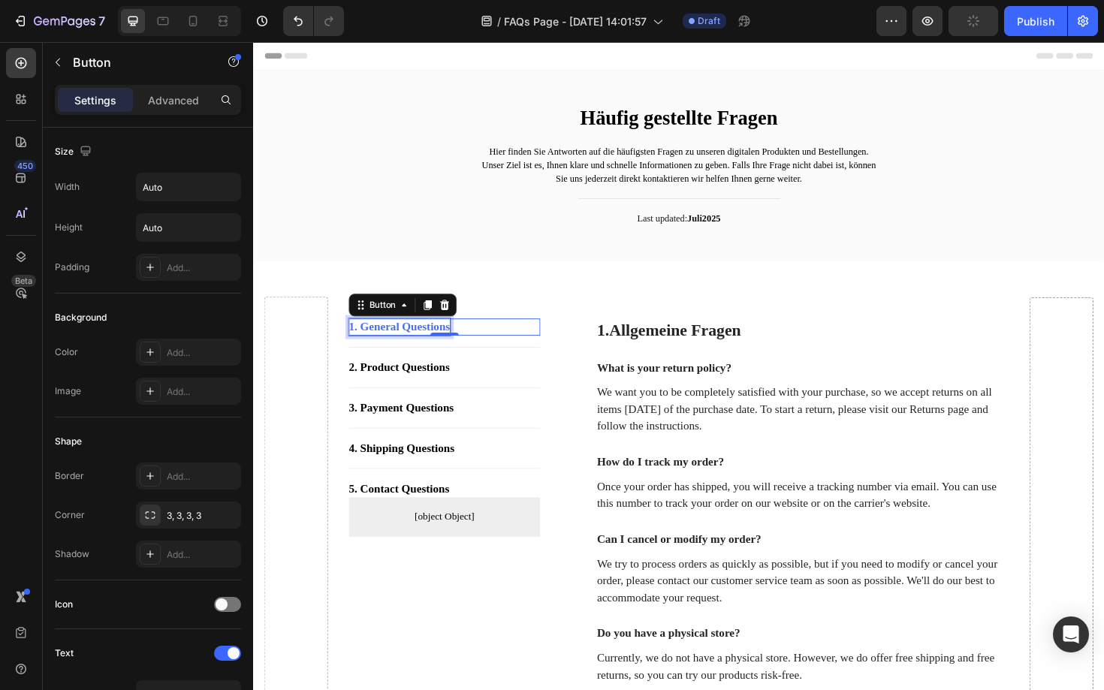
click at [452, 340] on p "1. General Questions" at bounding box center [407, 344] width 107 height 18
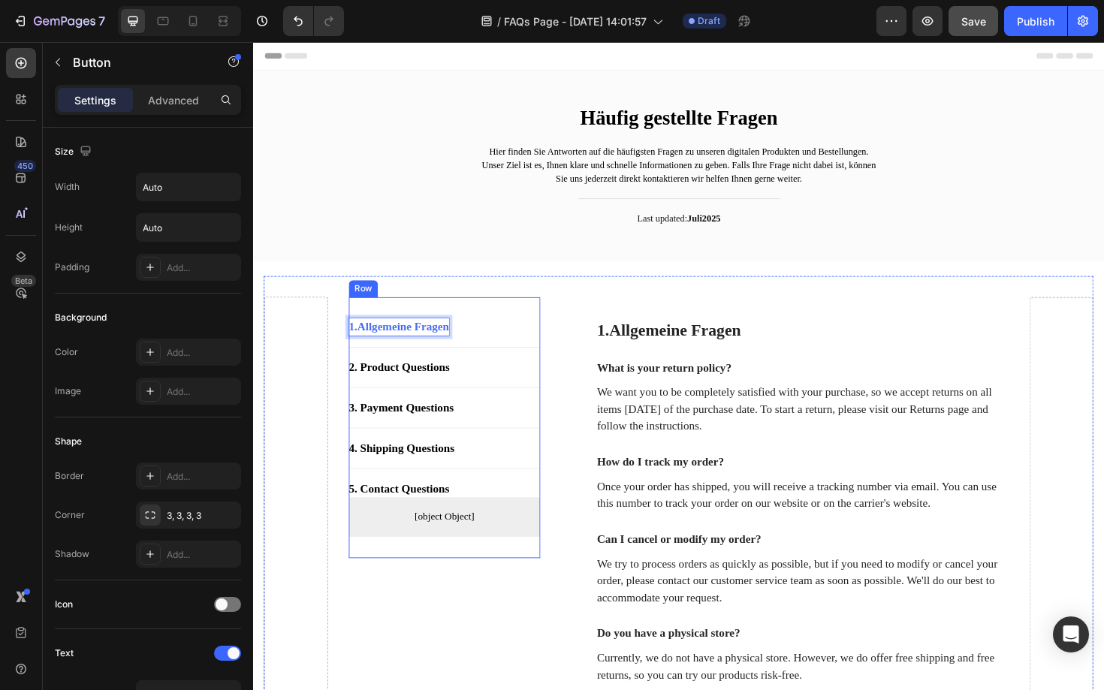
click at [536, 312] on div "1. Allgemeine Fragen Button 0 Title Line 2. Product Questions Button Title Line…" at bounding box center [455, 450] width 203 height 276
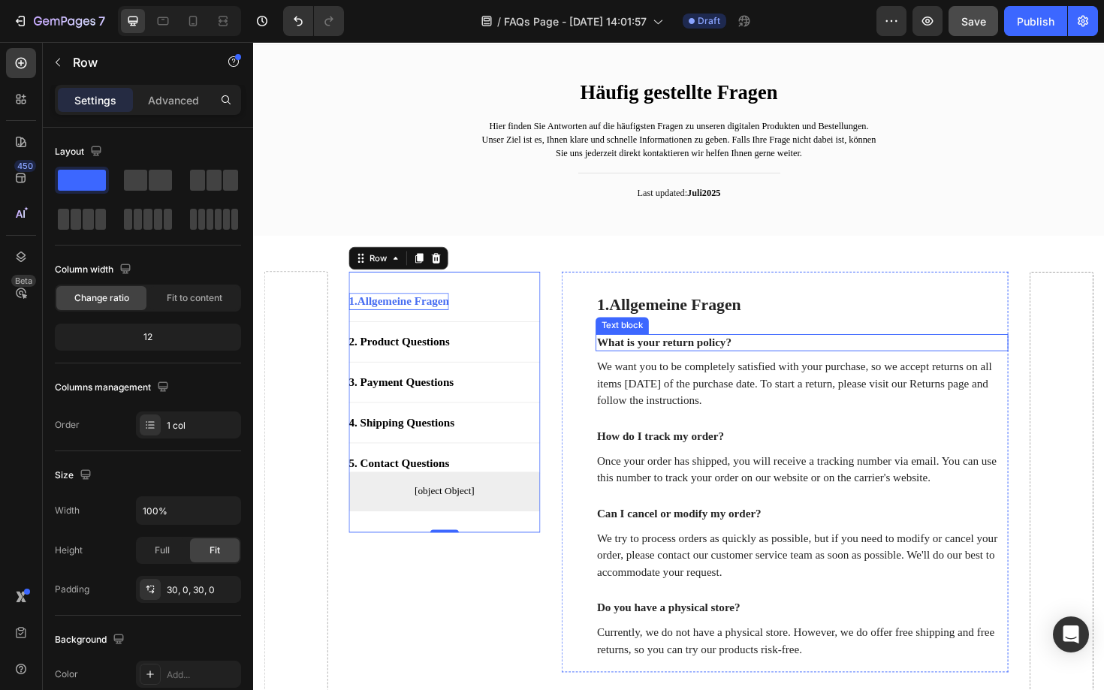
scroll to position [30, 0]
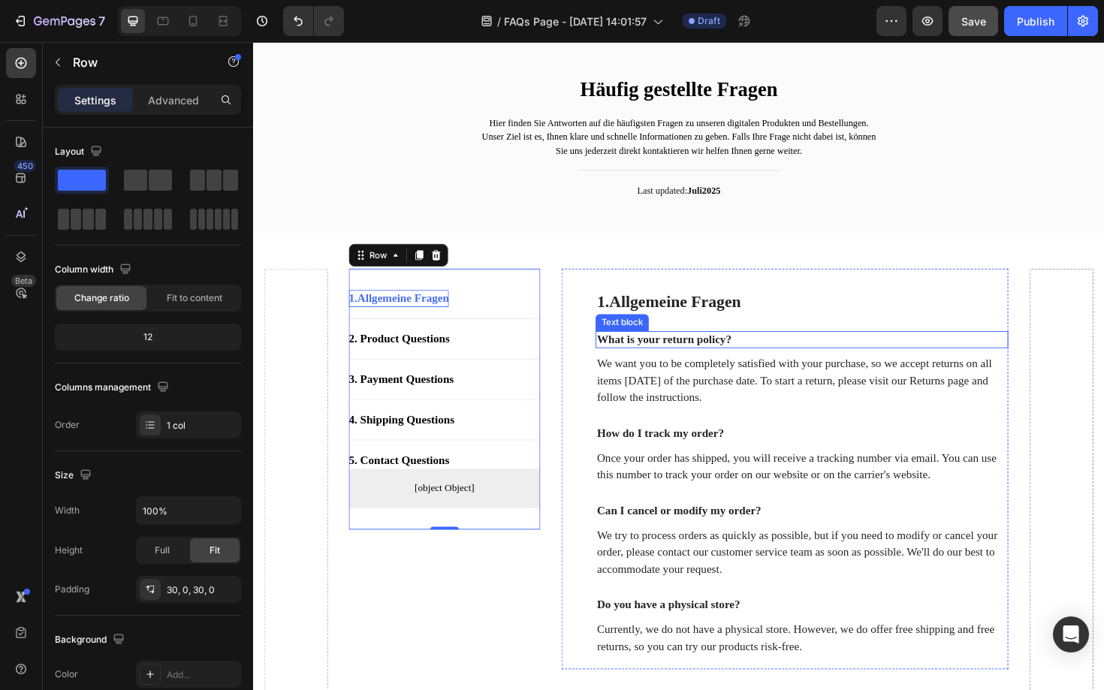
click at [704, 360] on p "What is your return policy?" at bounding box center [834, 358] width 434 height 16
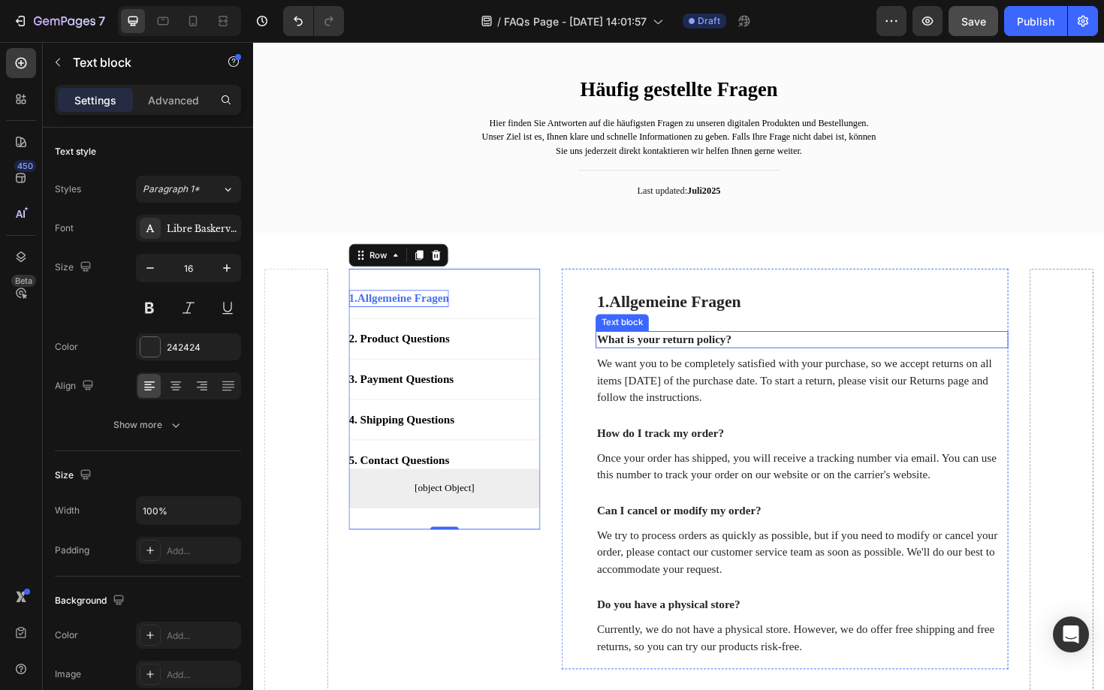
click at [704, 360] on p "What is your return policy?" at bounding box center [834, 358] width 434 height 16
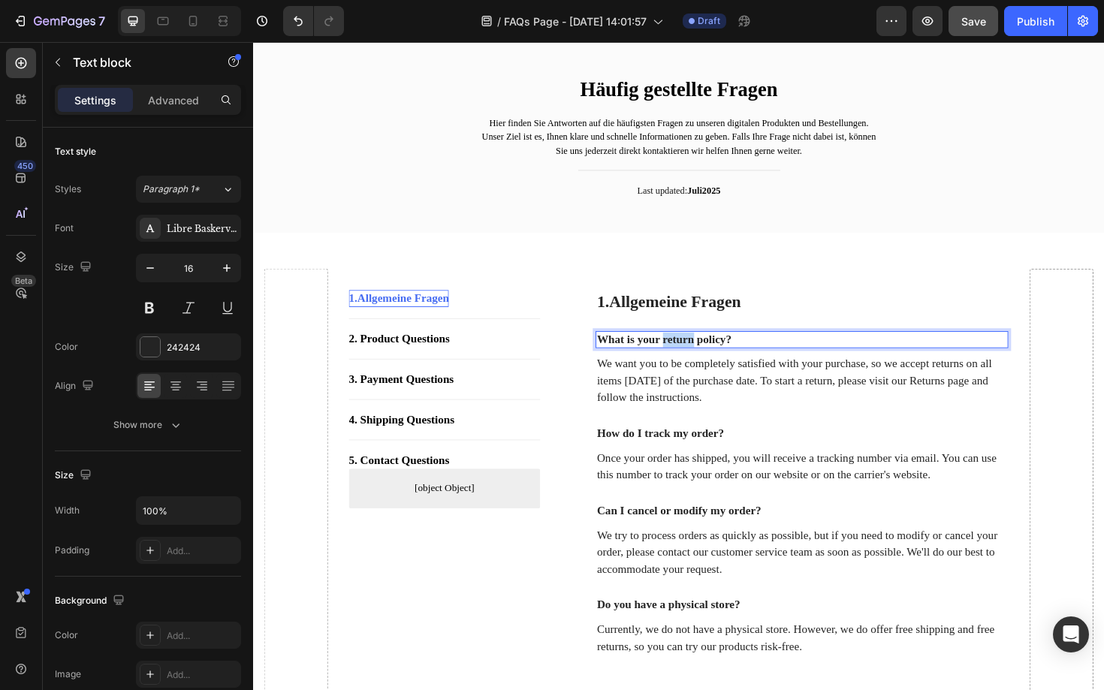
click at [704, 360] on p "What is your return policy?" at bounding box center [834, 358] width 434 height 16
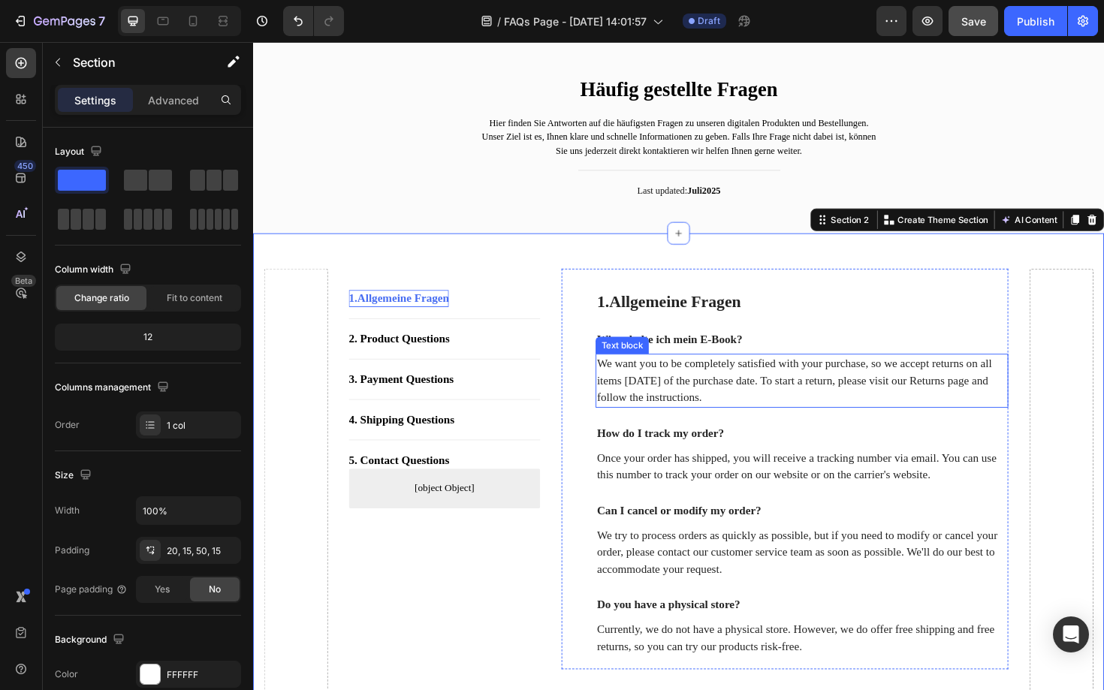
click at [689, 397] on p "We want you to be completely satisfied with your purchase, so we accept returns…" at bounding box center [834, 401] width 434 height 54
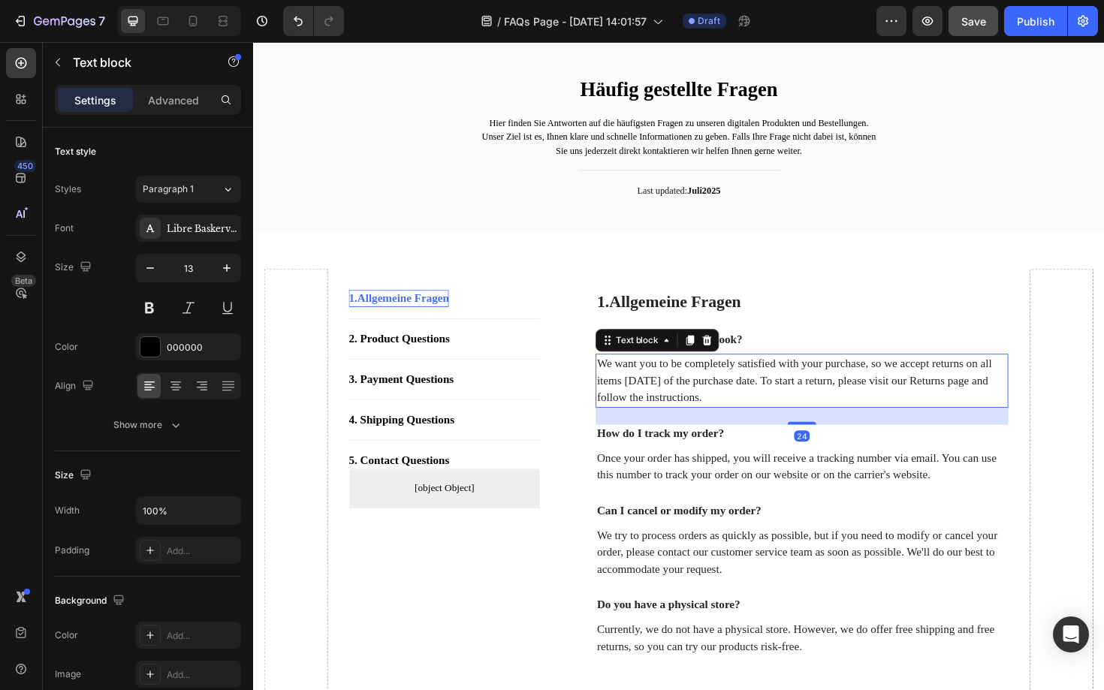
click at [689, 397] on p "We want you to be completely satisfied with your purchase, so we accept returns…" at bounding box center [834, 401] width 434 height 54
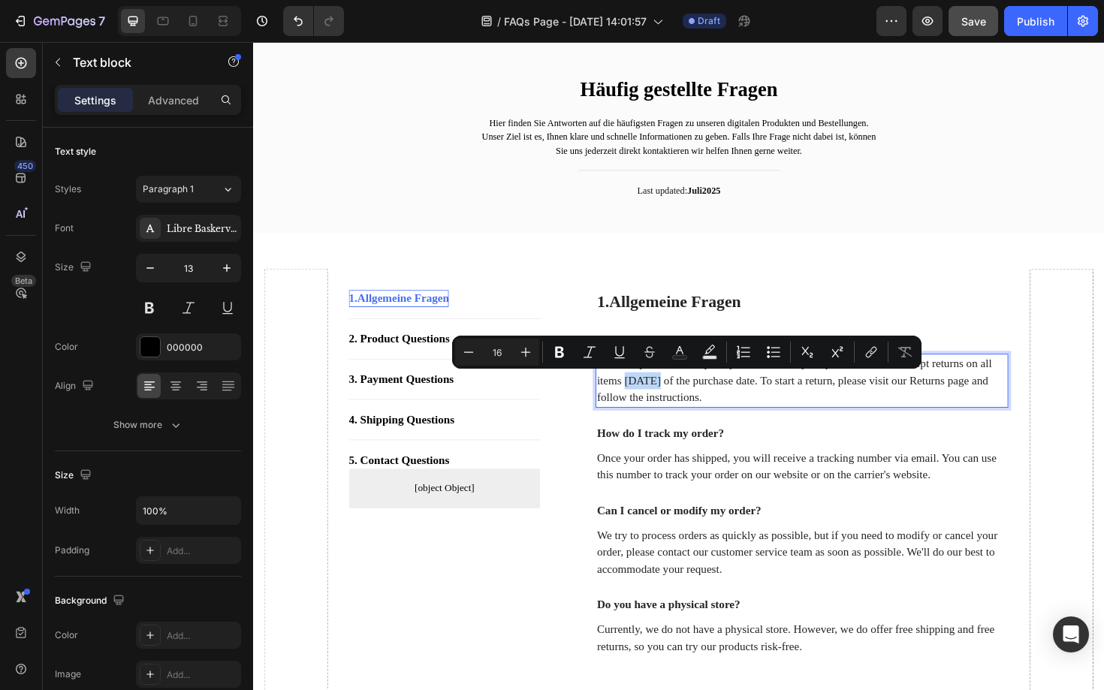
click at [689, 397] on p "We want you to be completely satisfied with your purchase, so we accept returns…" at bounding box center [834, 401] width 434 height 54
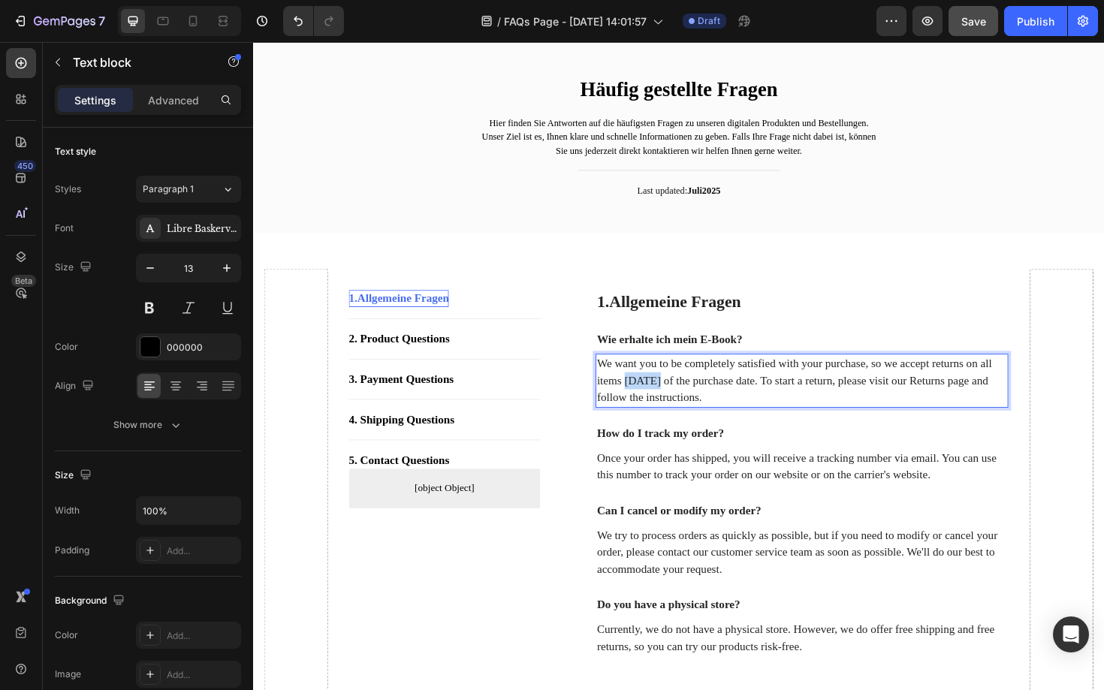
click at [689, 397] on p "We want you to be completely satisfied with your purchase, so we accept returns…" at bounding box center [834, 401] width 434 height 54
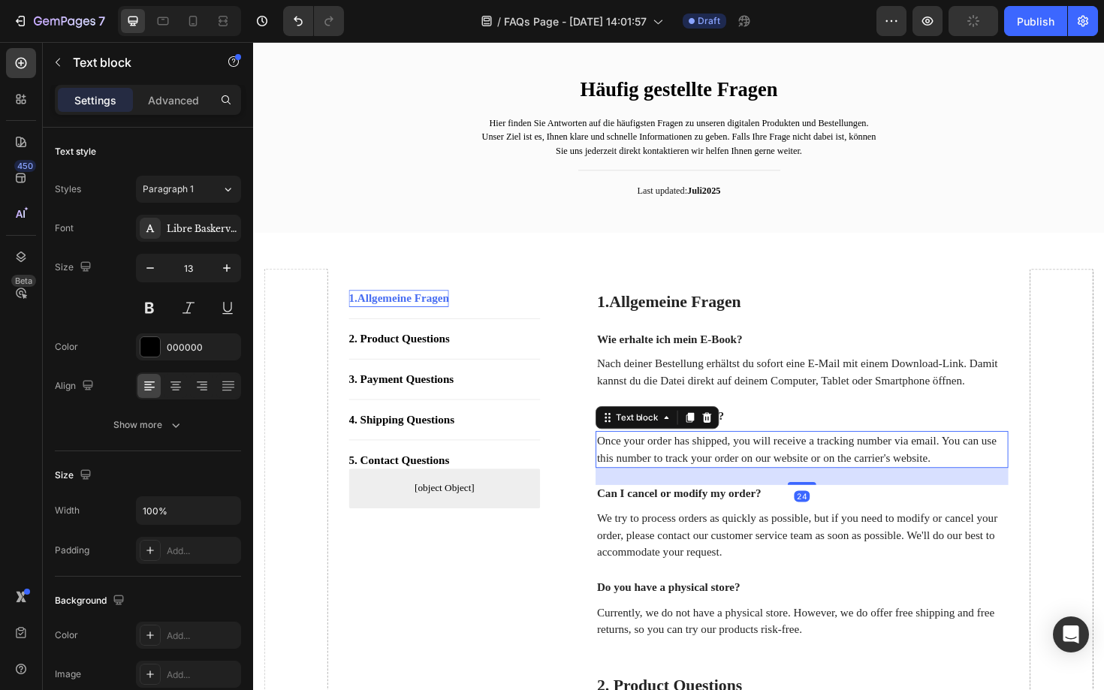
click at [869, 486] on p "Once your order has shipped, you will receive a tracking number via email. You …" at bounding box center [834, 474] width 434 height 36
click at [895, 373] on div "Nach deiner Bestellung erhältst du sofort eine E-Mail mit einem Download-Link. …" at bounding box center [834, 392] width 437 height 39
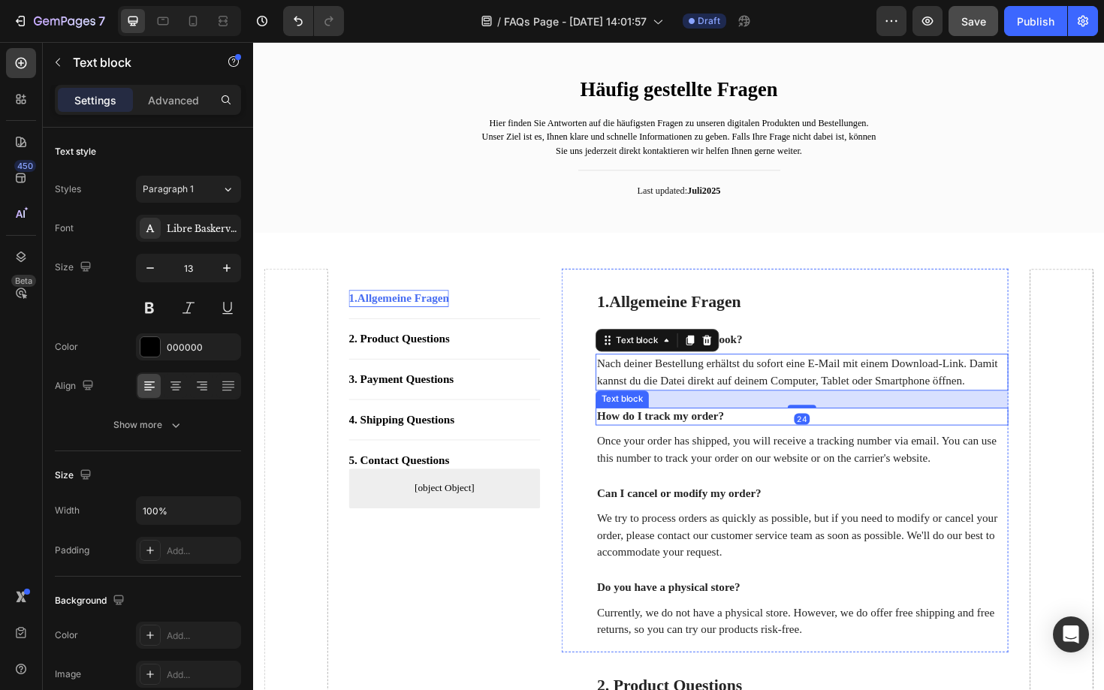
click at [691, 447] on p "How do I track my order?" at bounding box center [834, 439] width 434 height 16
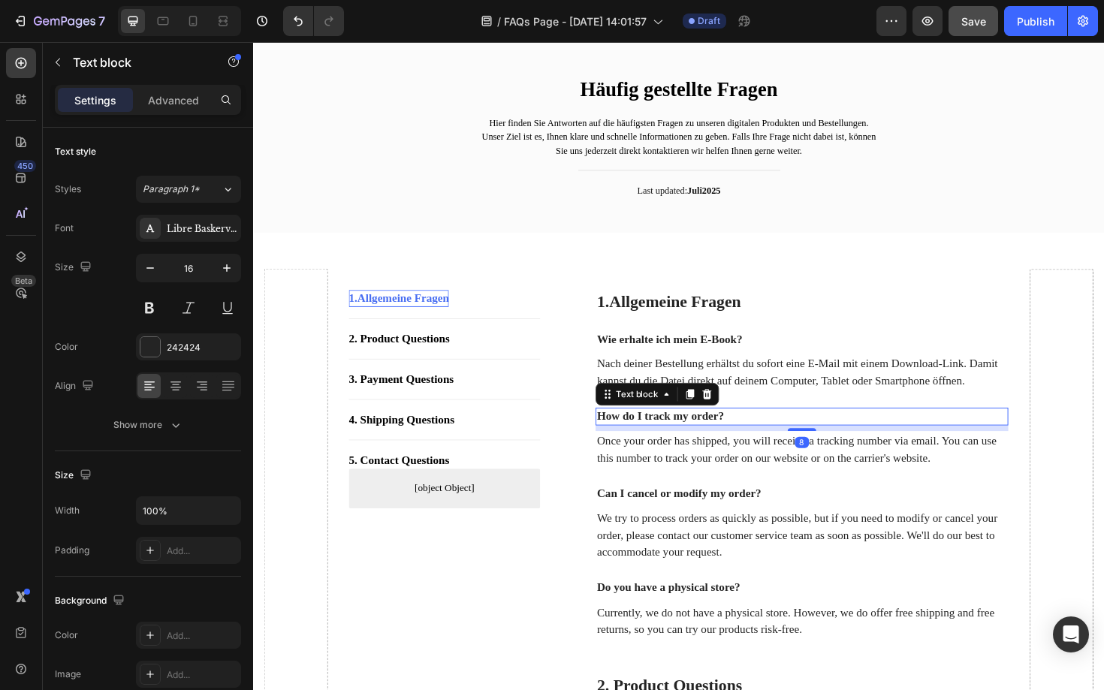
click at [691, 447] on p "How do I track my order?" at bounding box center [834, 439] width 434 height 16
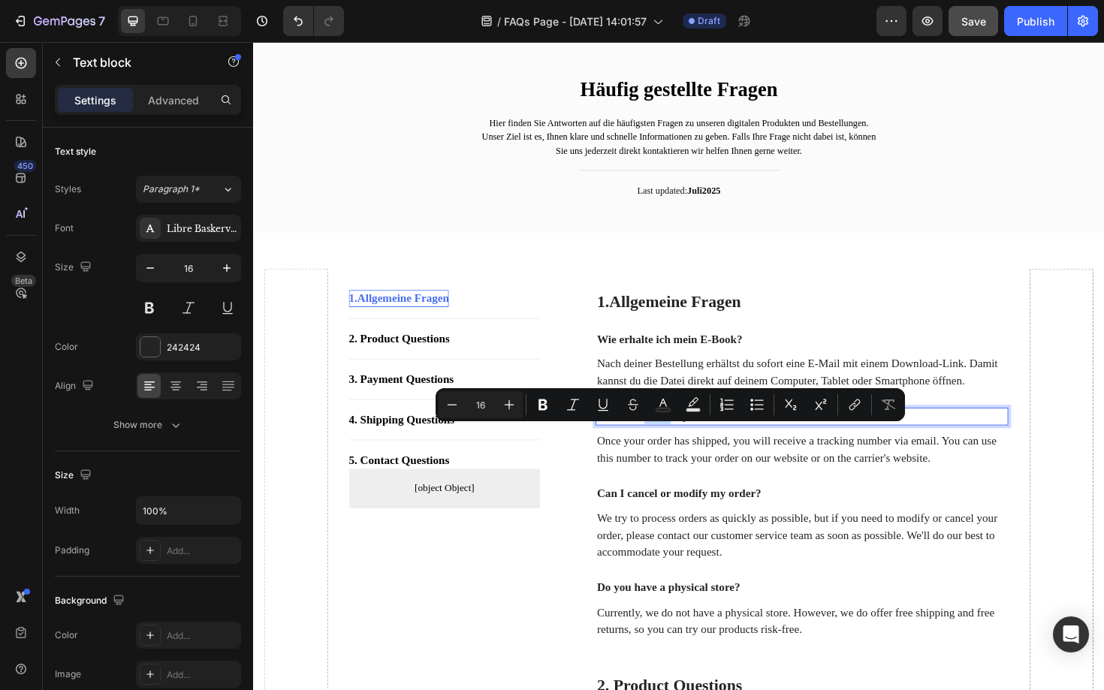
click at [691, 447] on p "How do I track my order?" at bounding box center [834, 439] width 434 height 16
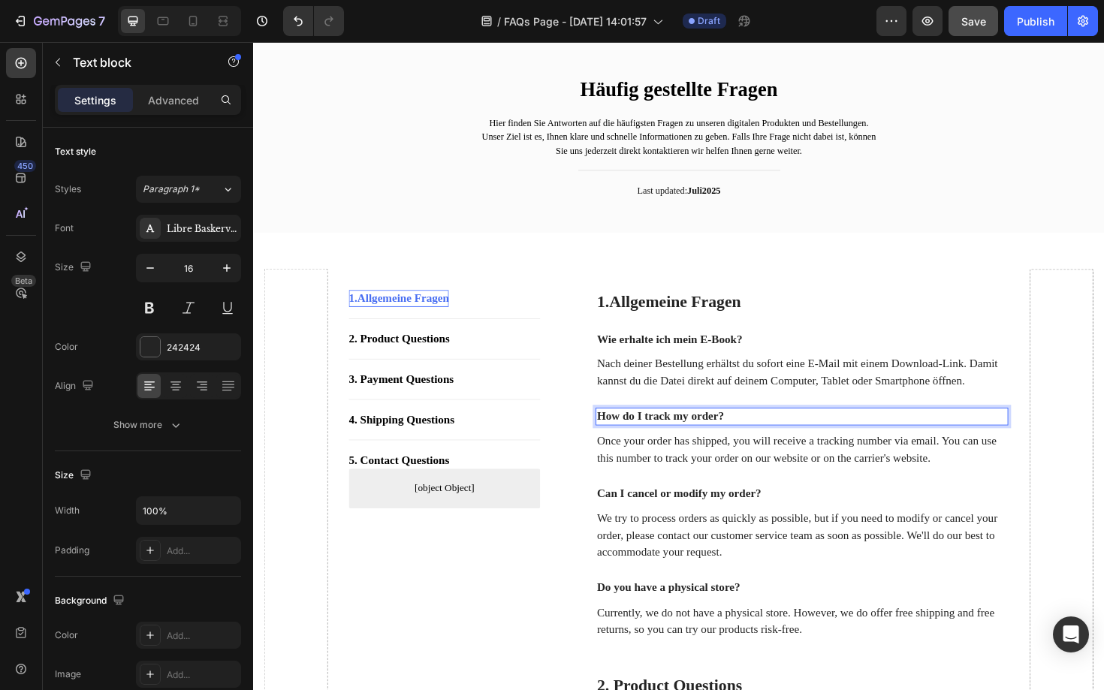
click at [691, 447] on p "How do I track my order?" at bounding box center [834, 439] width 434 height 16
click at [833, 372] on div "1. Allgemeine Fragen Heading Wie erhalte ich mein E-Book? Text block Nach deine…" at bounding box center [834, 490] width 437 height 370
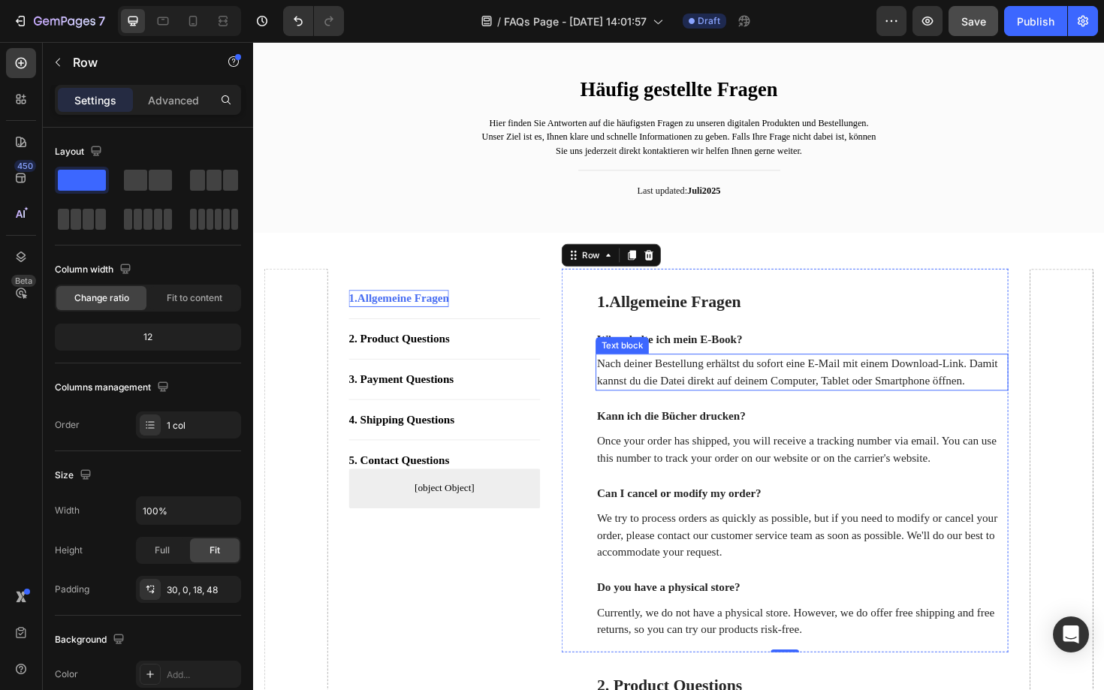
click at [648, 392] on p "Nach deiner Bestellung erhältst du sofort eine E-Mail mit einem Download-Link. …" at bounding box center [834, 392] width 434 height 36
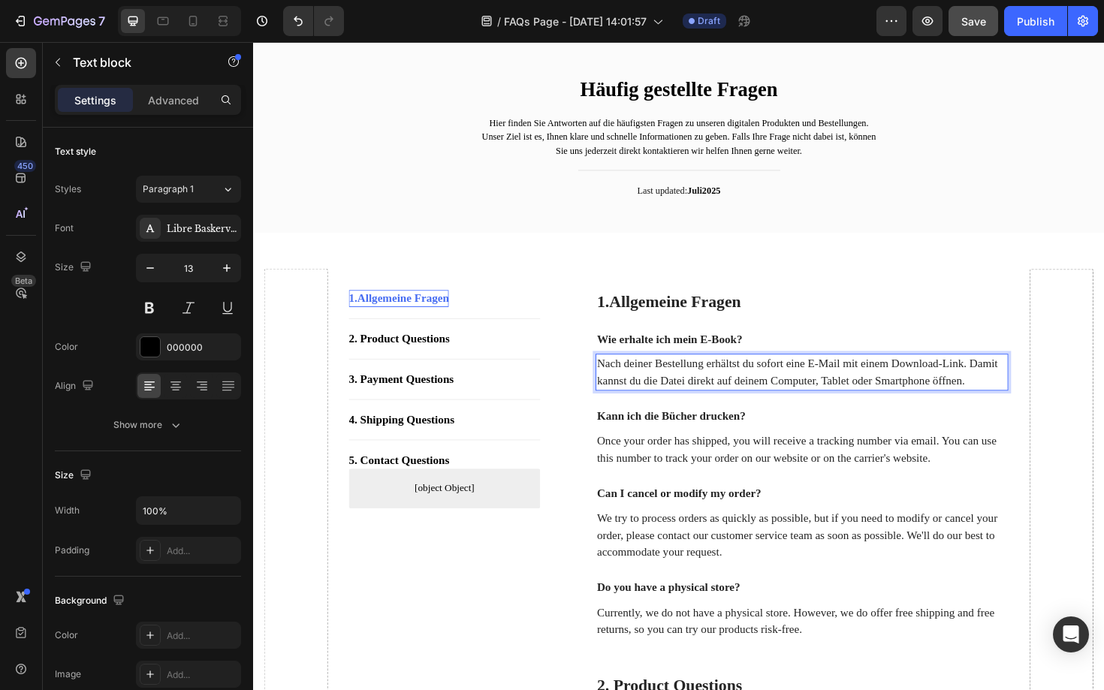
click at [673, 388] on p "Nach deiner Bestellung erhältst du sofort eine E-Mail mit einem Download-Link. …" at bounding box center [834, 392] width 434 height 36
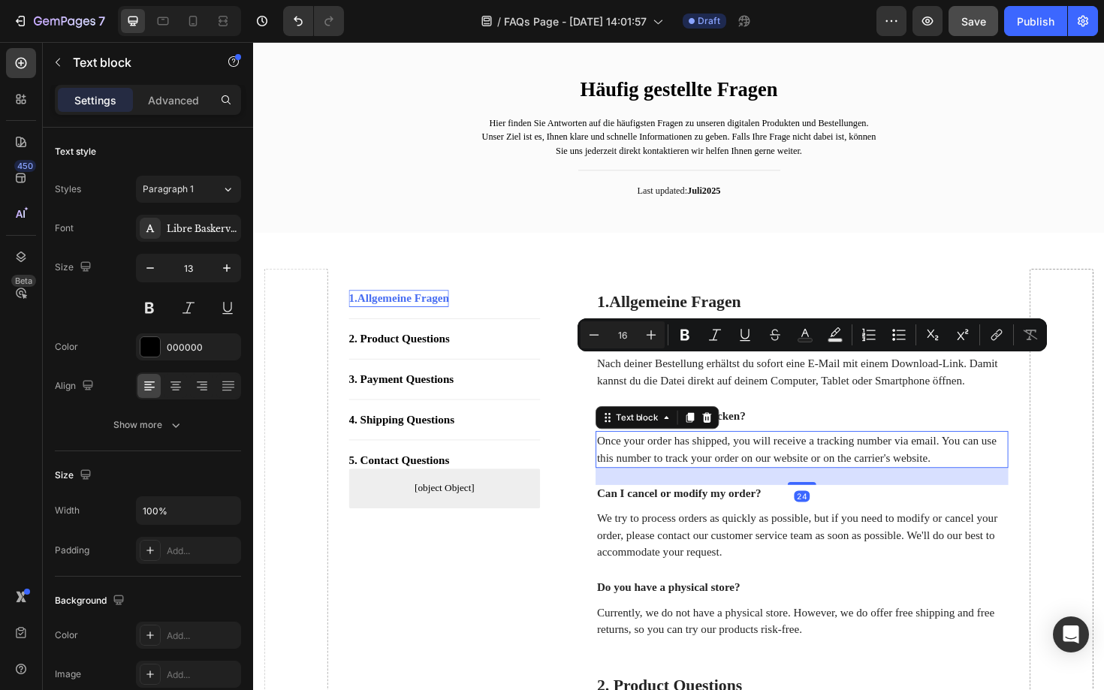
click at [768, 484] on p "Once your order has shipped, you will receive a tracking number via email. You …" at bounding box center [834, 474] width 434 height 36
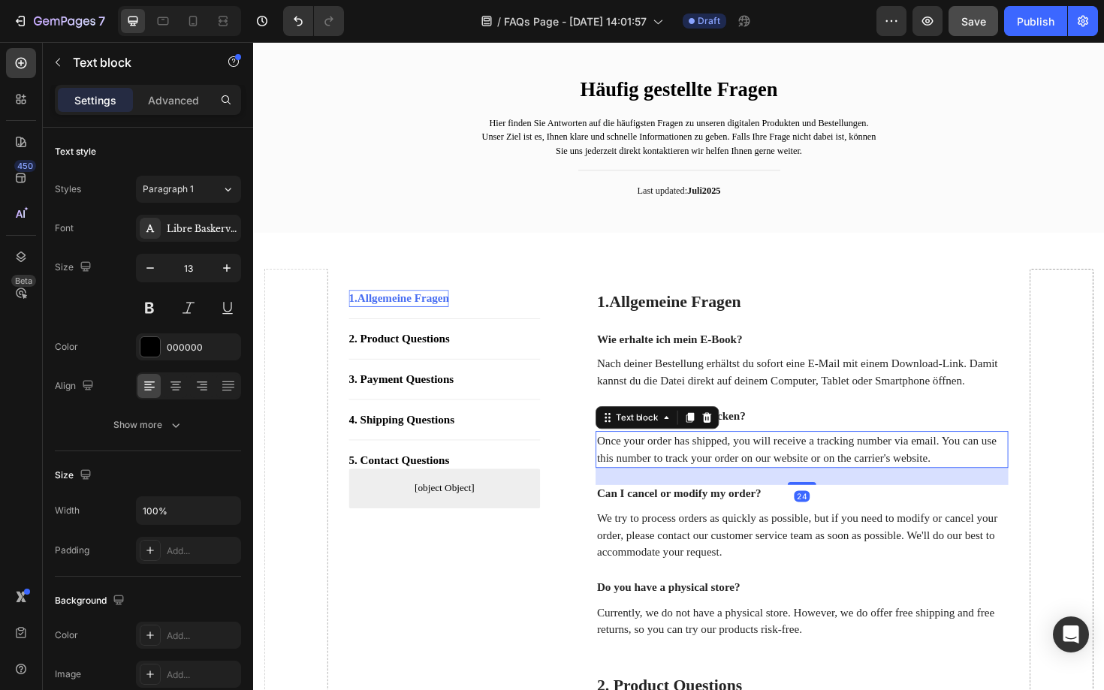
click at [744, 489] on p "Once your order has shipped, you will receive a tracking number via email. You …" at bounding box center [834, 474] width 434 height 36
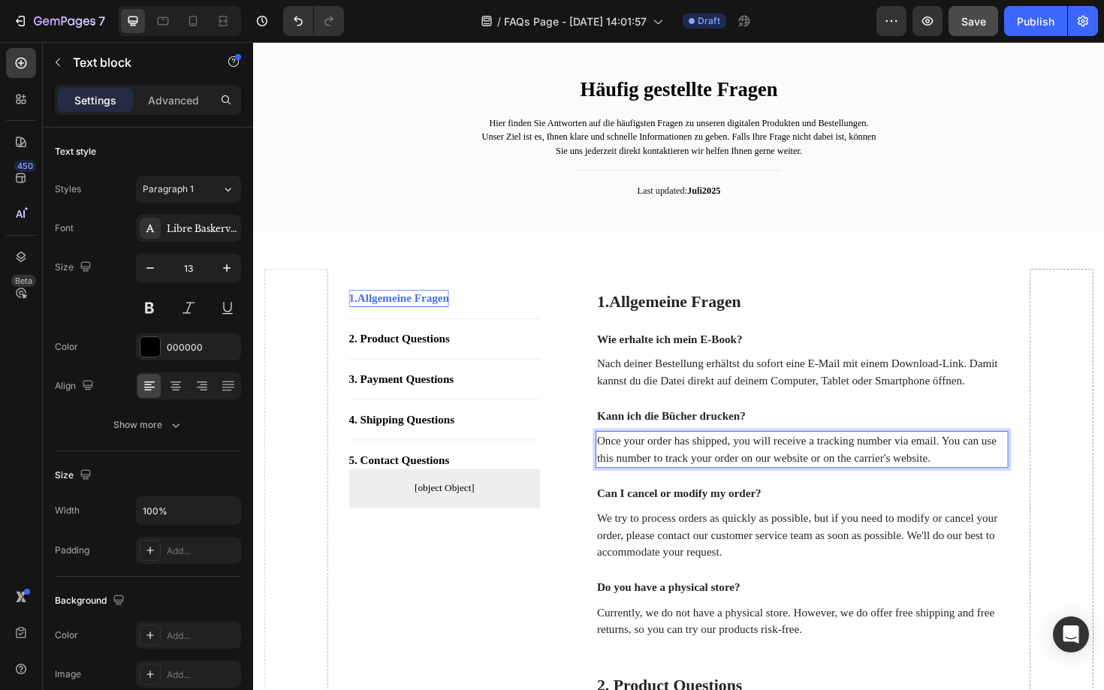
click at [744, 489] on p "Once your order has shipped, you will receive a tracking number via email. You …" at bounding box center [834, 474] width 434 height 36
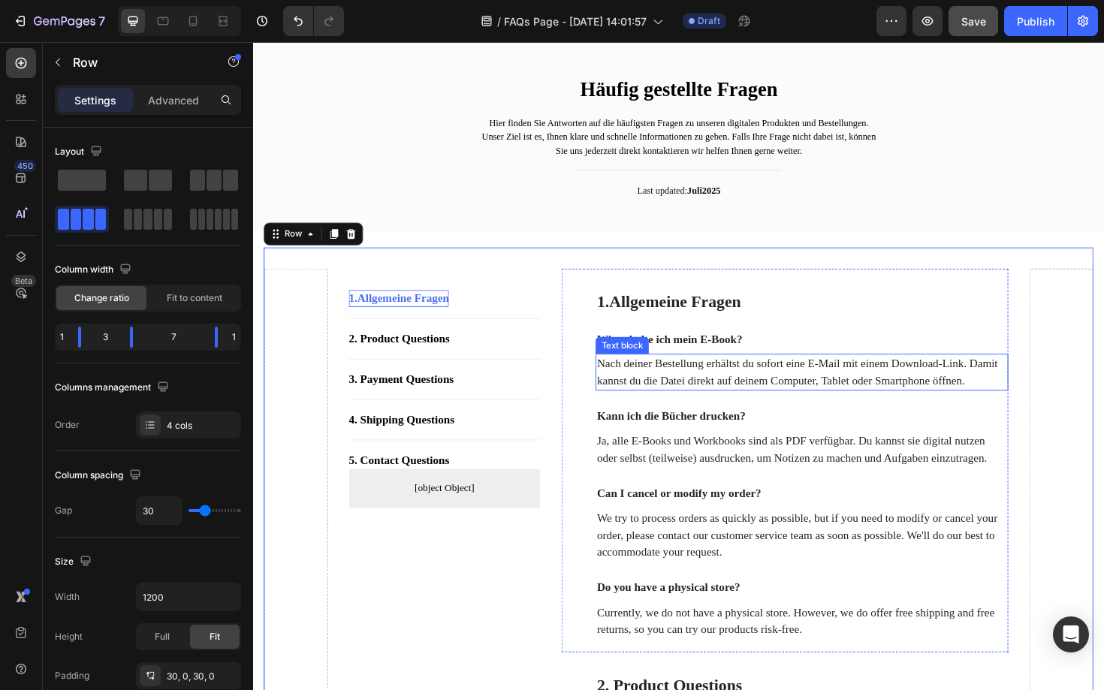
scroll to position [86, 0]
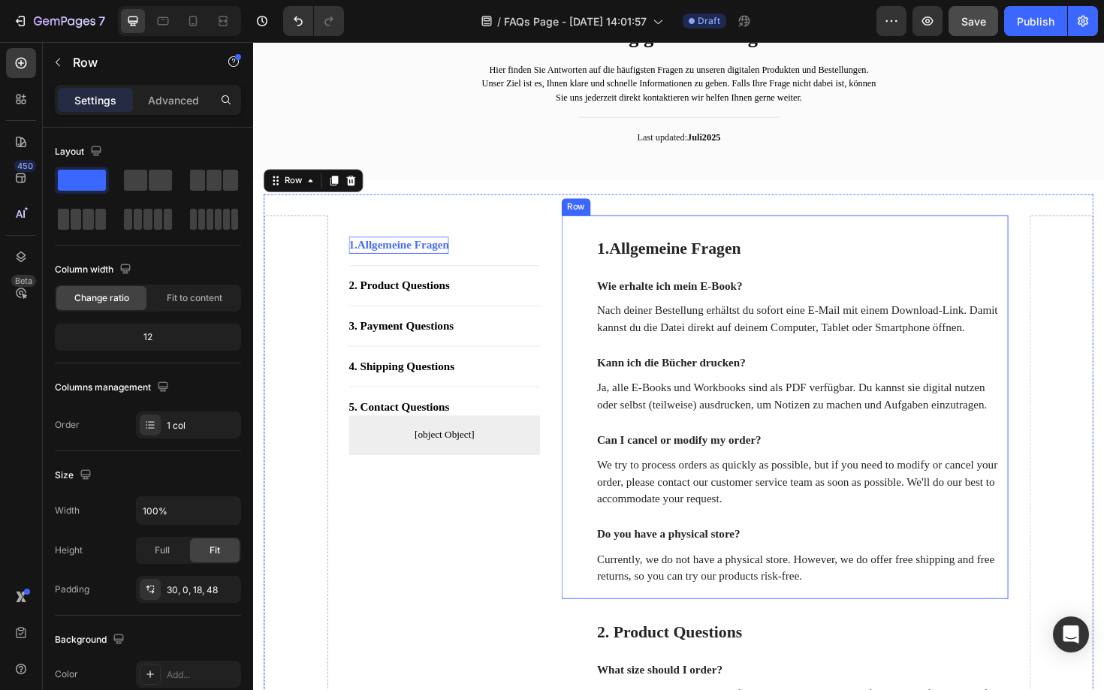
click at [667, 490] on div "1. Allgemeine Fragen Heading Wie erhalte ich mein E-Book? Text block Nach deine…" at bounding box center [834, 434] width 437 height 370
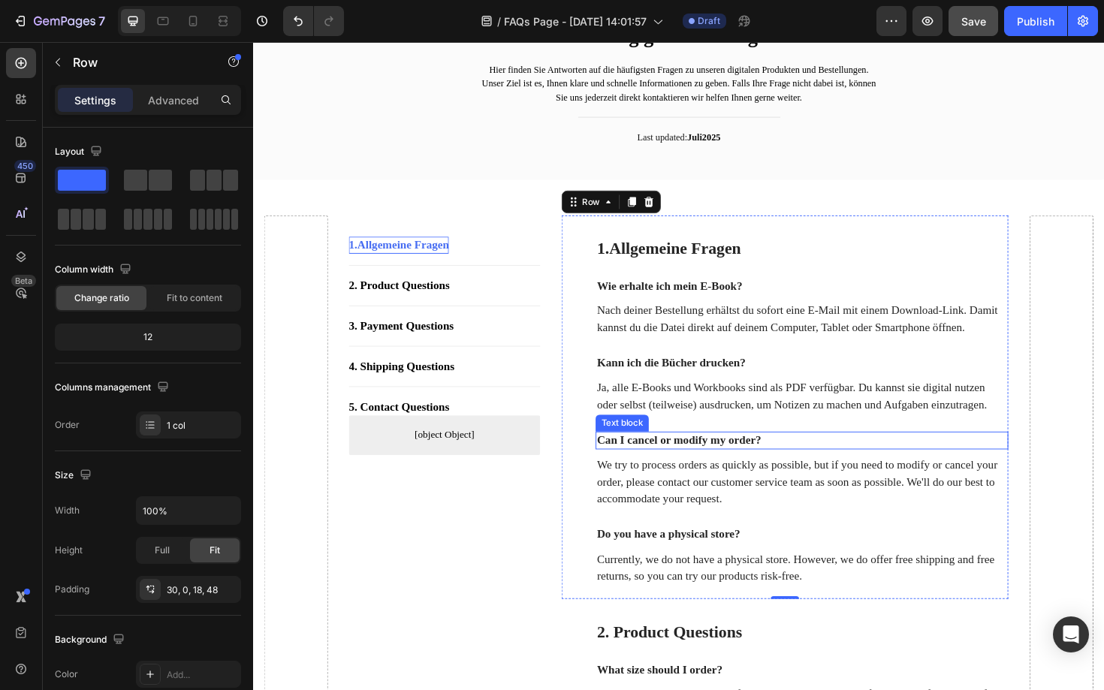
click at [709, 472] on p "Can I cancel or modify my order?" at bounding box center [834, 465] width 434 height 16
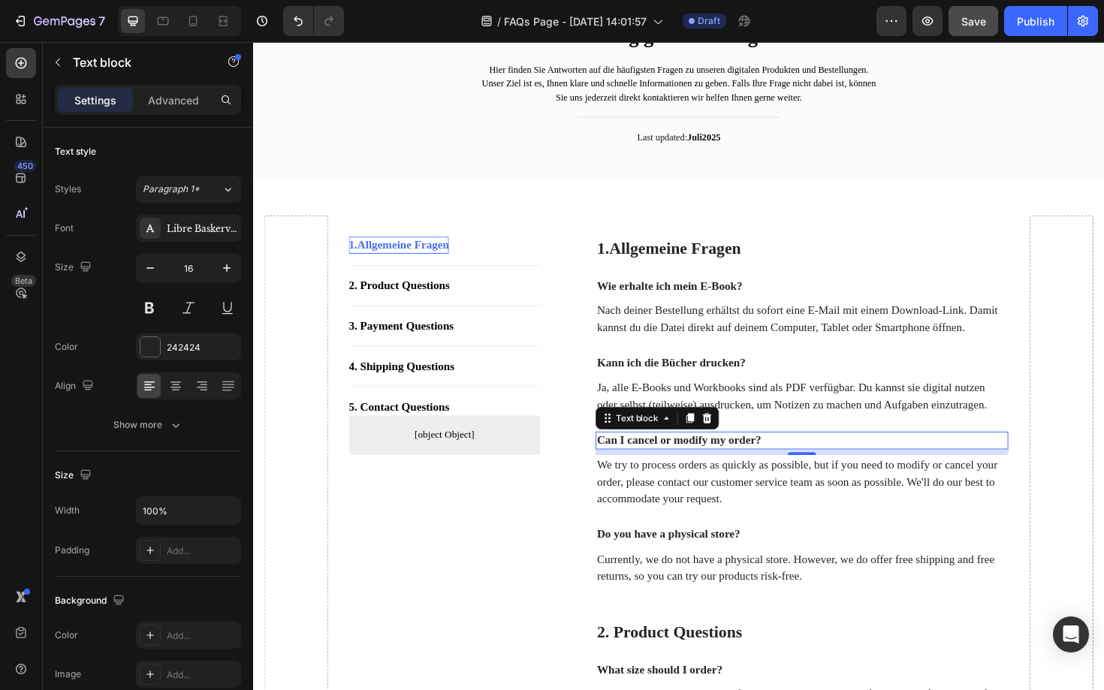
click at [740, 472] on p "Can I cancel or modify my order?" at bounding box center [834, 465] width 434 height 16
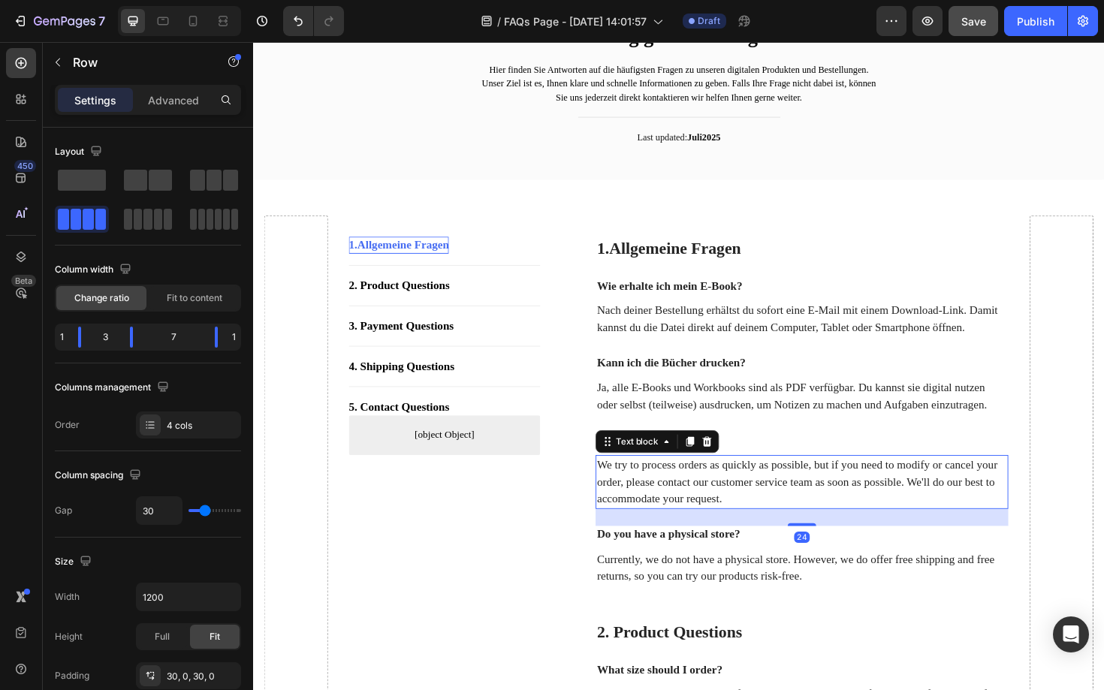
click at [683, 531] on p "We try to process orders as quickly as possible, but if you need to modify or c…" at bounding box center [834, 508] width 434 height 54
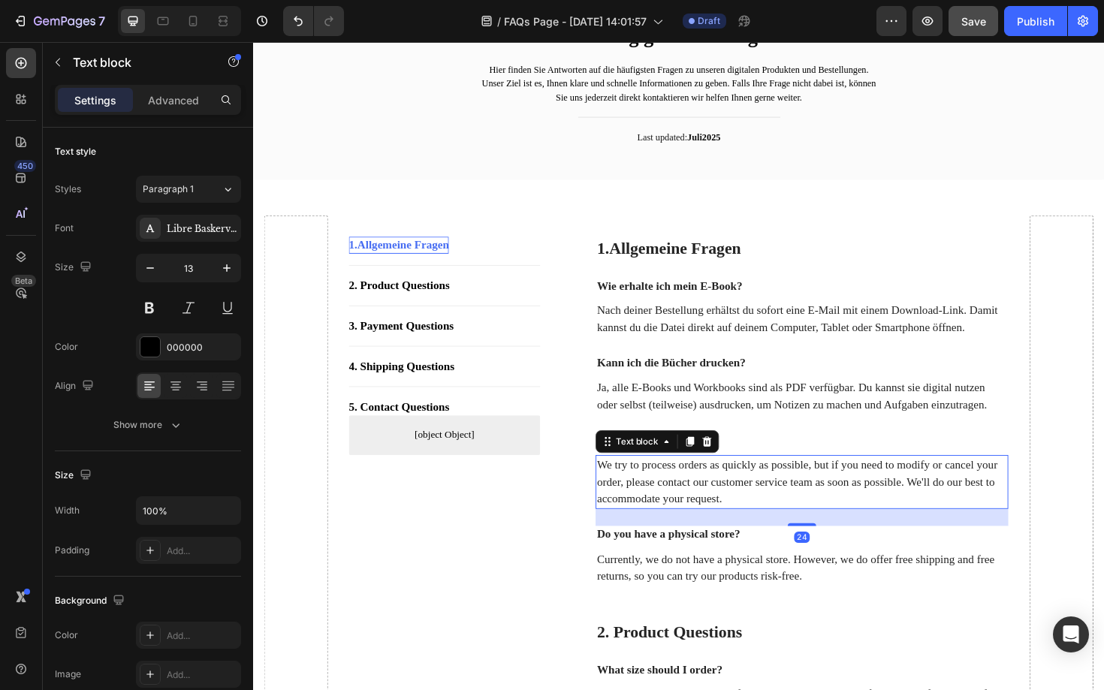
click at [683, 531] on p "We try to process orders as quickly as possible, but if you need to modify or c…" at bounding box center [834, 508] width 434 height 54
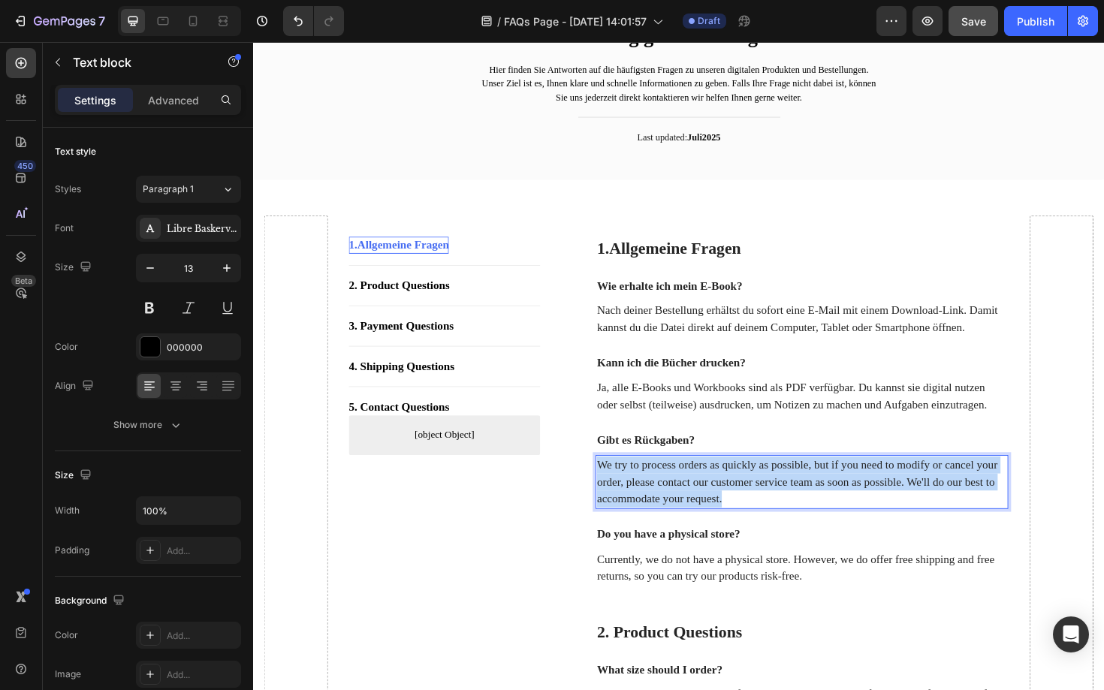
click at [683, 531] on p "We try to process orders as quickly as possible, but if you need to modify or c…" at bounding box center [834, 508] width 434 height 54
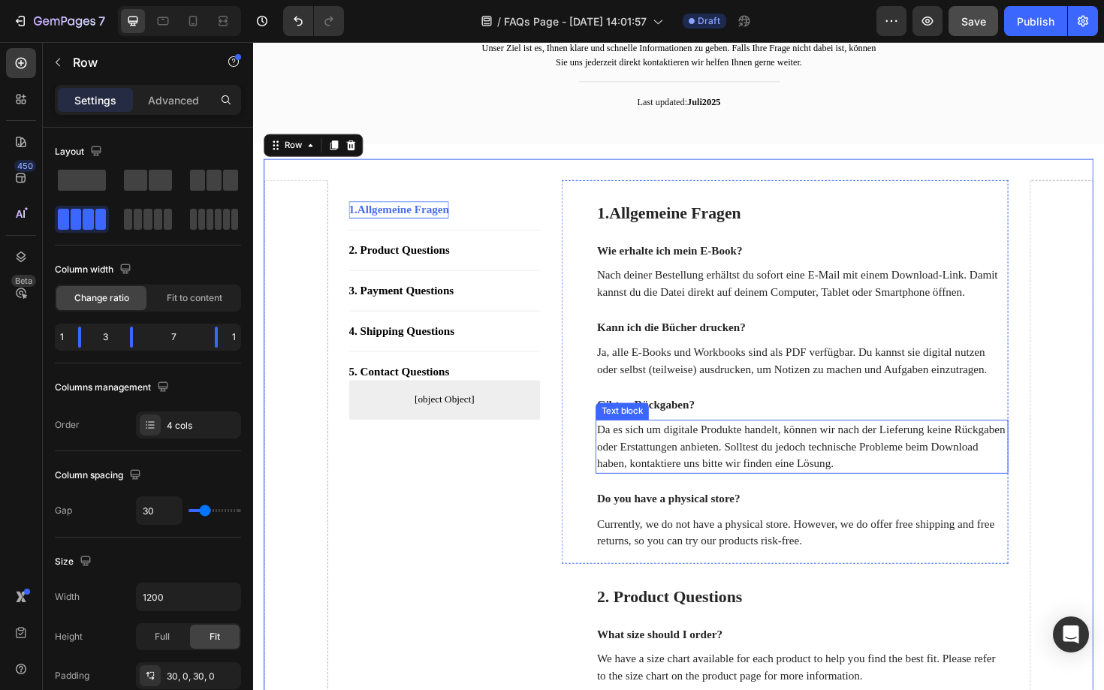
scroll to position [130, 0]
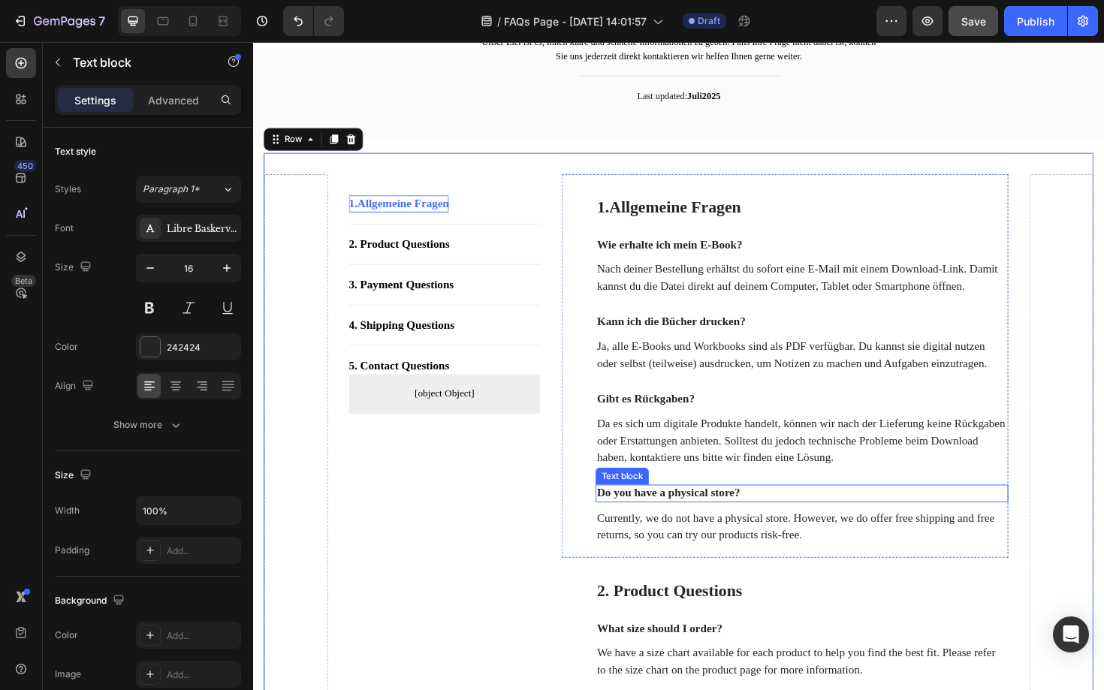
click at [713, 529] on p "Do you have a physical store?" at bounding box center [834, 521] width 434 height 16
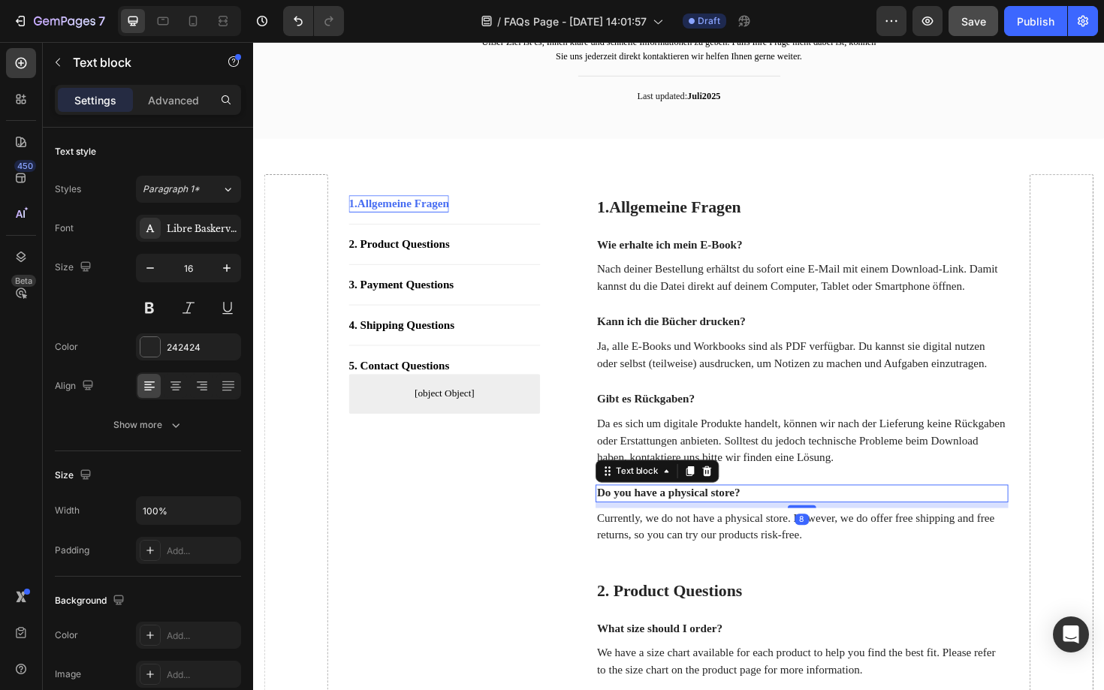
click at [713, 529] on p "Do you have a physical store?" at bounding box center [834, 521] width 434 height 16
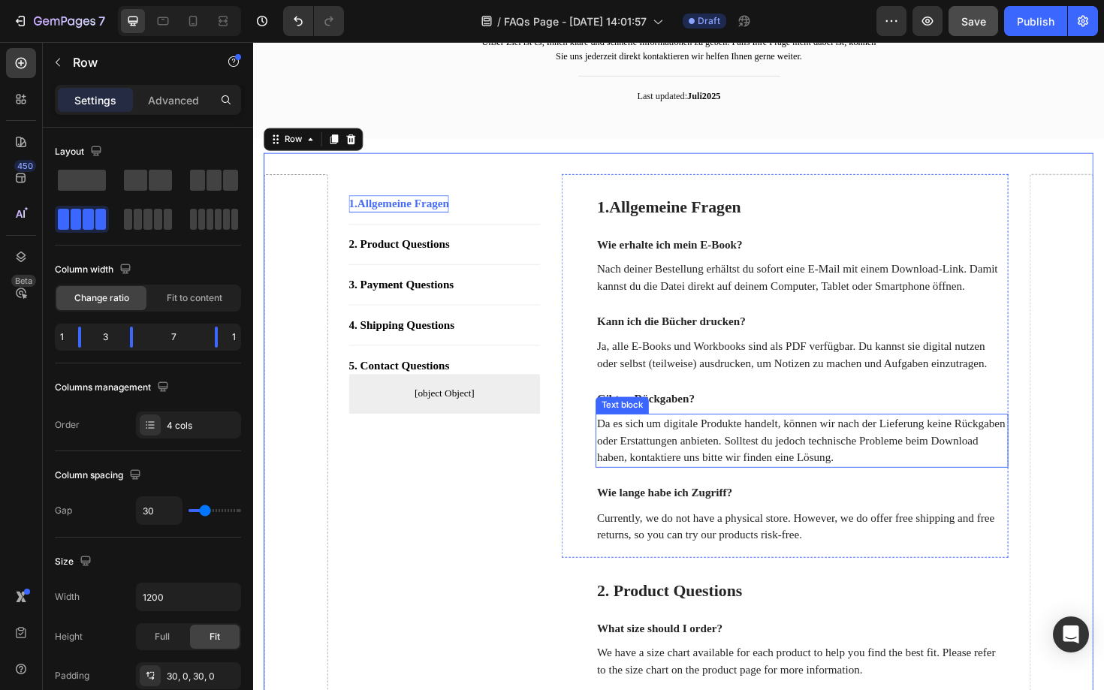
click at [739, 492] on p "Da es sich um digitale Produkte handelt, können wir nach der Lieferung keine Rü…" at bounding box center [834, 465] width 434 height 54
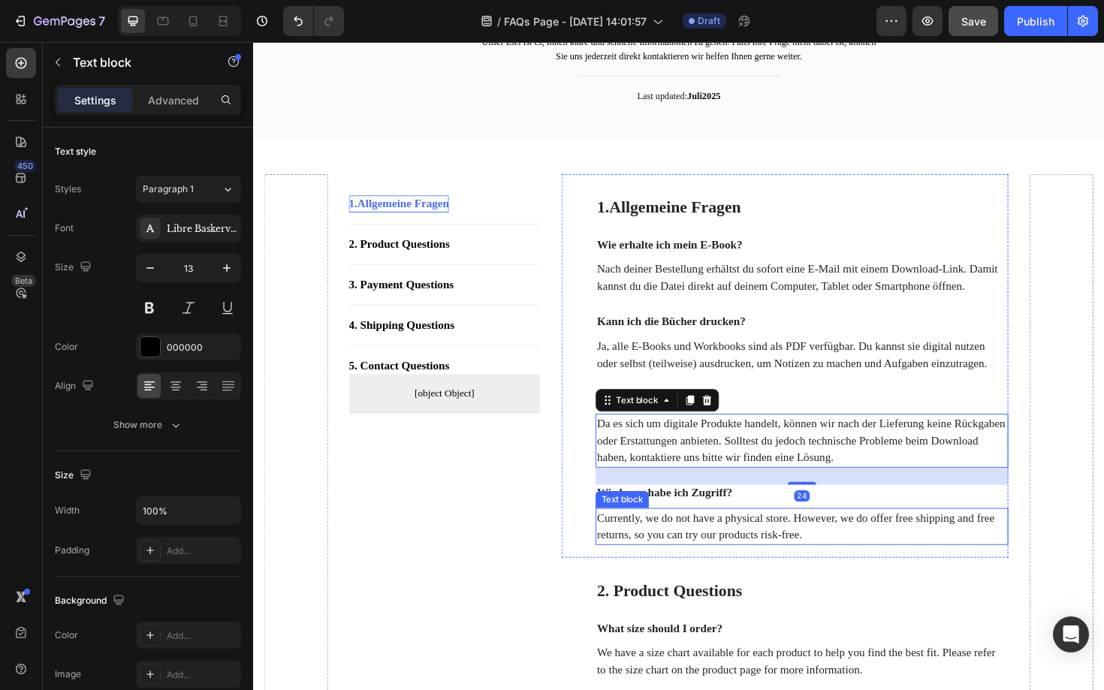
click at [690, 574] on p "Currently, we do not have a physical store. However, we do offer free shipping …" at bounding box center [834, 556] width 434 height 36
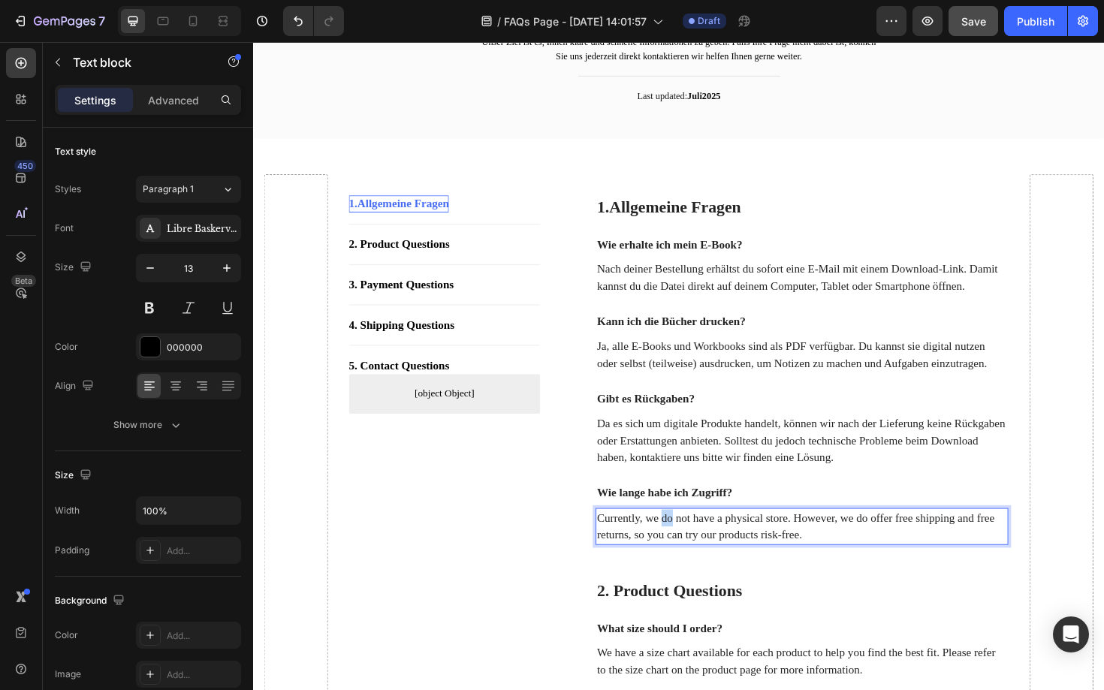
click at [690, 574] on p "Currently, we do not have a physical store. However, we do offer free shipping …" at bounding box center [834, 556] width 434 height 36
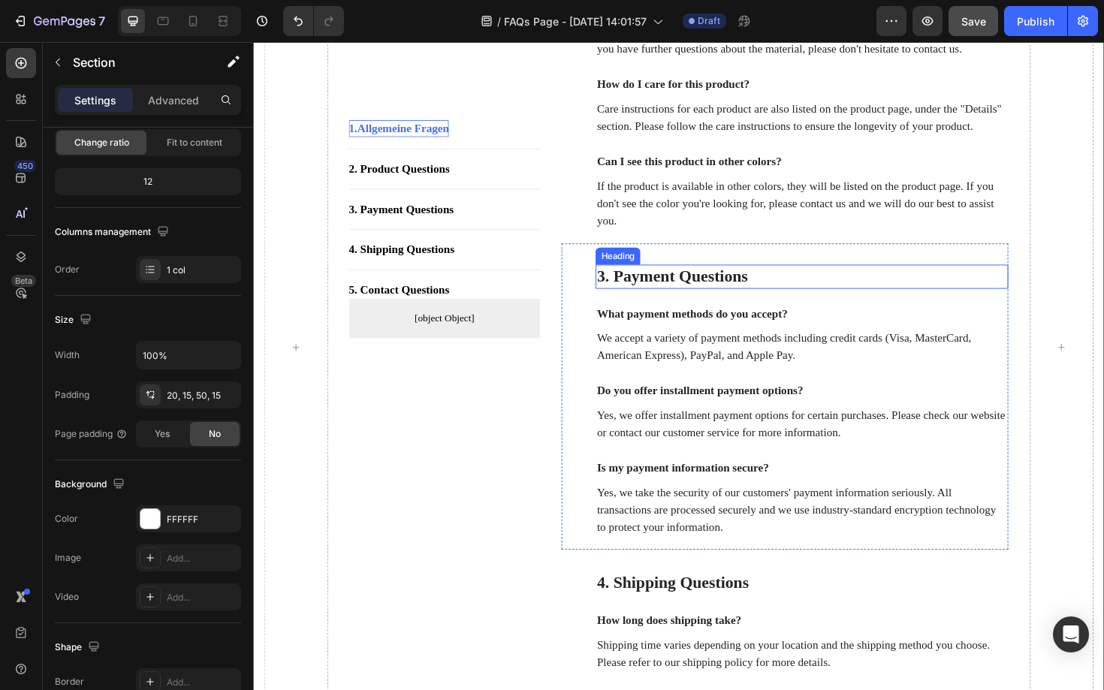
scroll to position [0, 0]
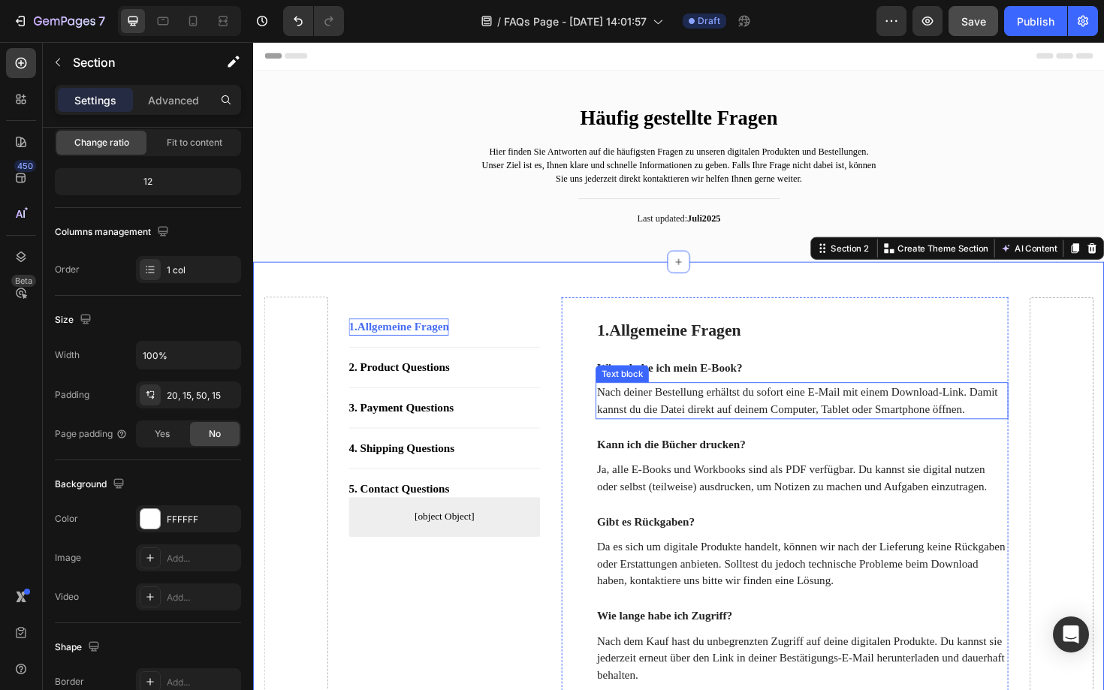
click at [749, 429] on p "Nach deiner Bestellung erhältst du sofort eine E-Mail mit einem Download-Link. …" at bounding box center [834, 422] width 434 height 36
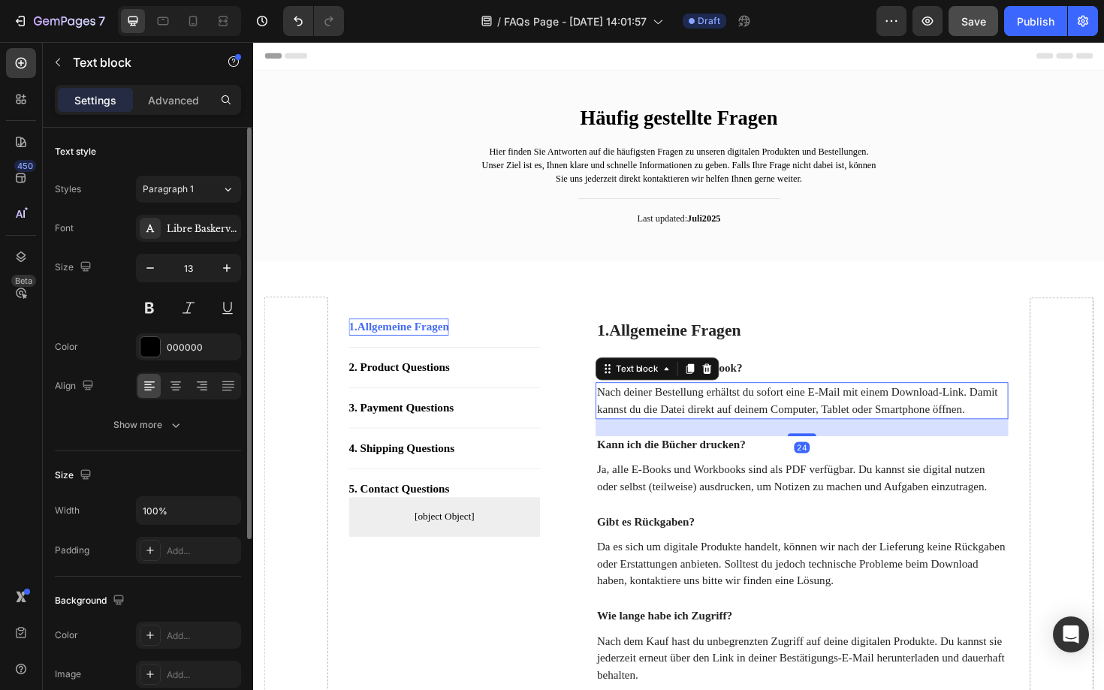
click at [749, 429] on p "Nach deiner Bestellung erhältst du sofort eine E-Mail mit einem Download-Link. …" at bounding box center [834, 422] width 434 height 36
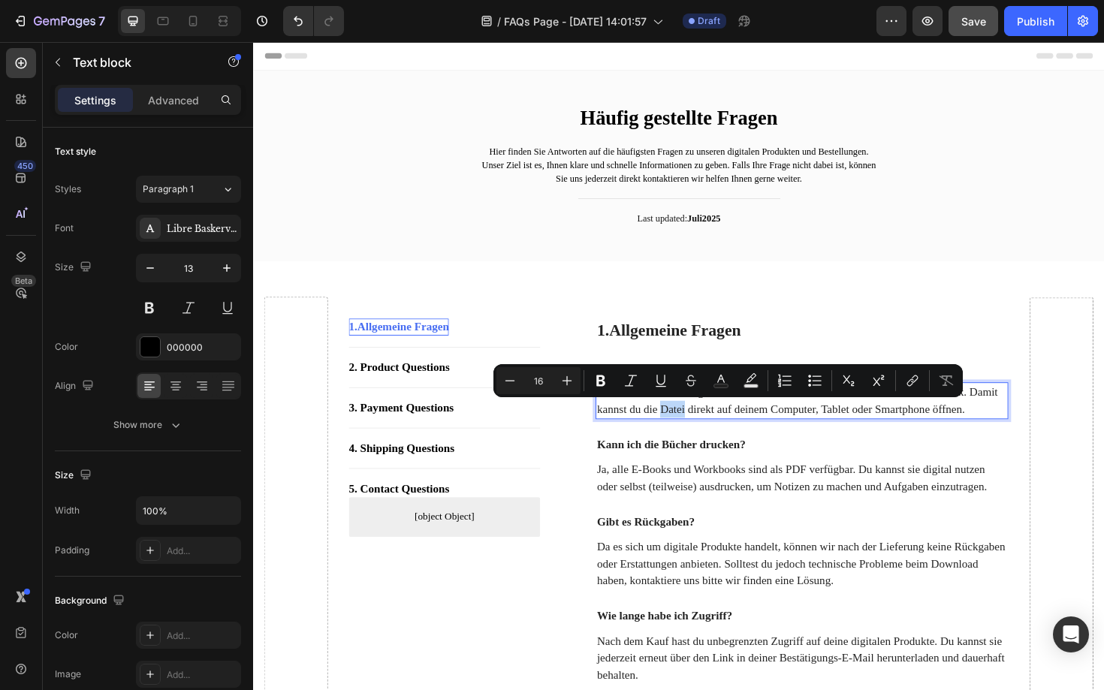
click at [749, 429] on p "Nach deiner Bestellung erhältst du sofort eine E-Mail mit einem Download-Link. …" at bounding box center [834, 422] width 434 height 36
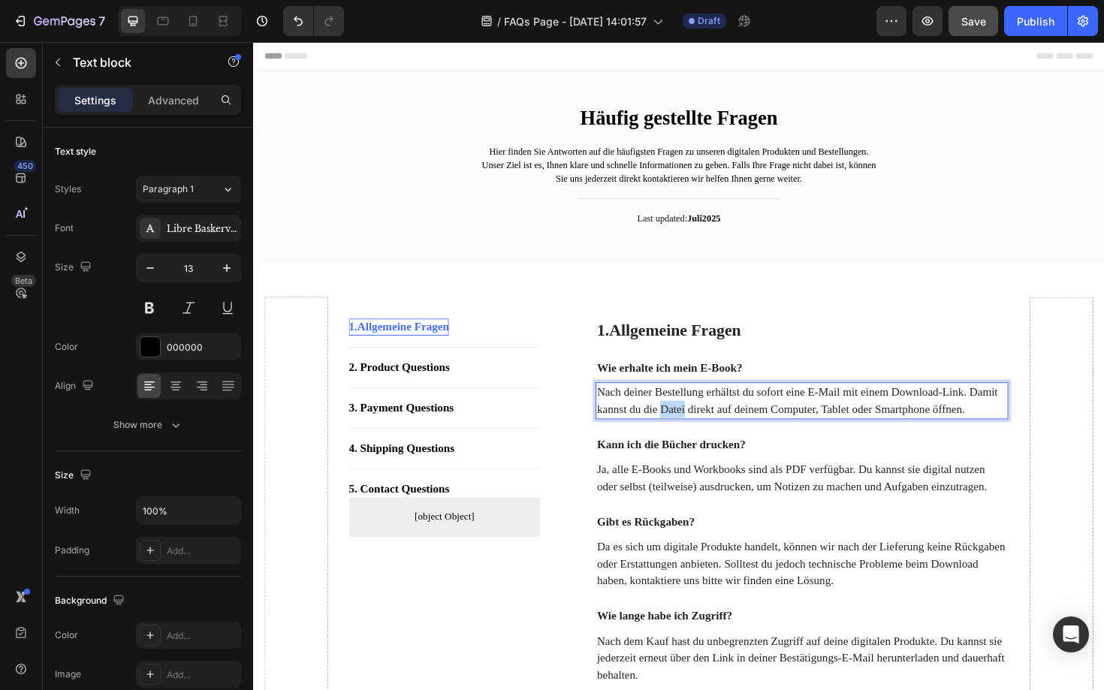
click at [749, 429] on p "Nach deiner Bestellung erhältst du sofort eine E-Mail mit einem Download-Link. …" at bounding box center [834, 422] width 434 height 36
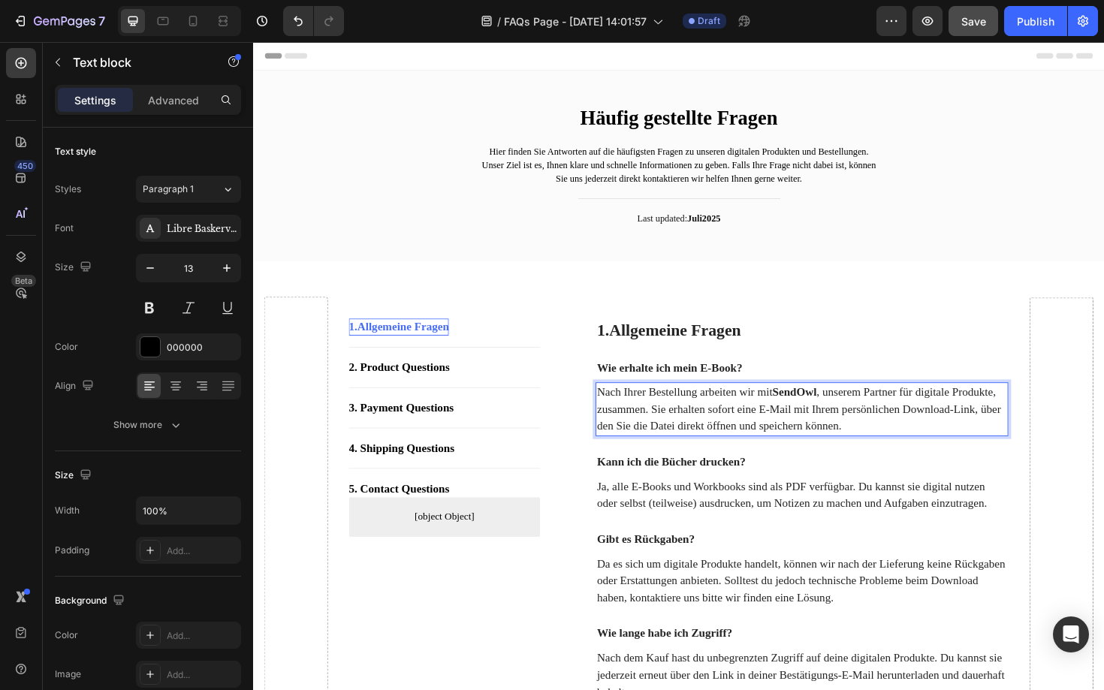
click at [849, 415] on strong "SendOwl" at bounding box center [826, 412] width 47 height 13
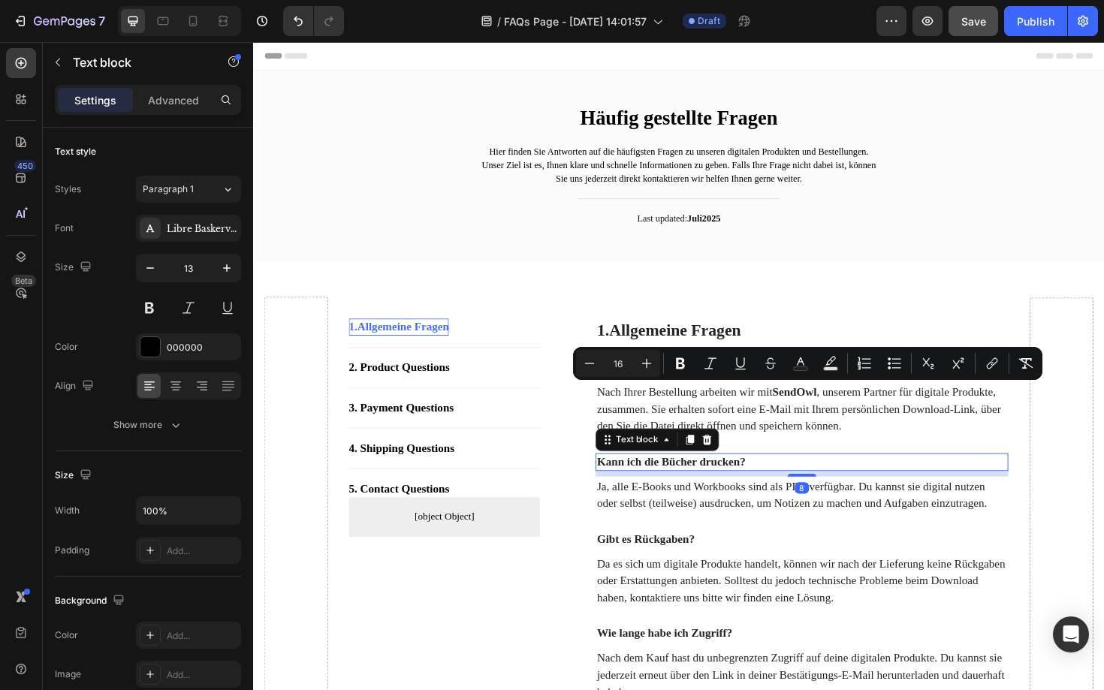
click at [808, 481] on p "Kann ich die Bücher drucken?" at bounding box center [834, 487] width 434 height 16
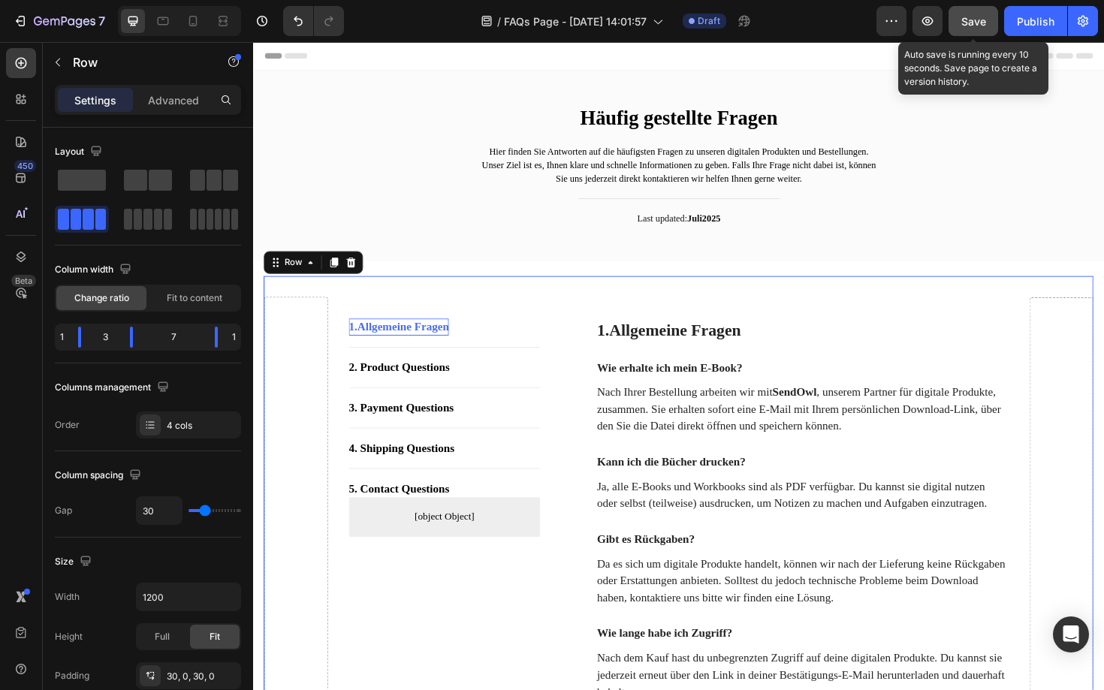
click at [963, 14] on div "Save" at bounding box center [973, 22] width 25 height 16
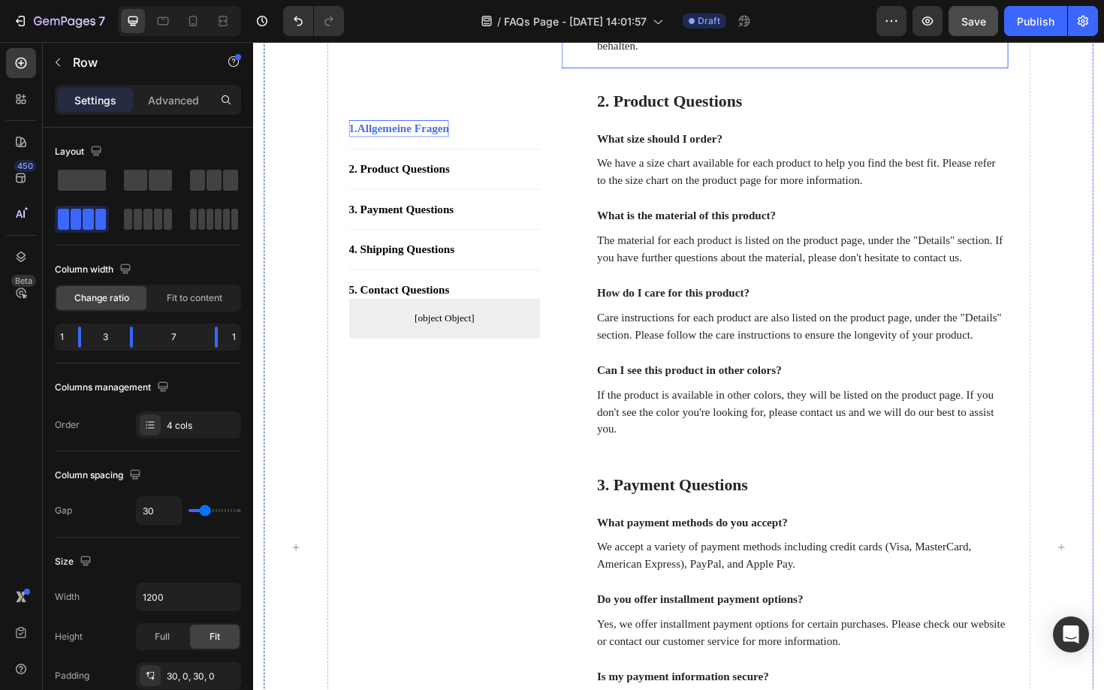
scroll to position [680, 0]
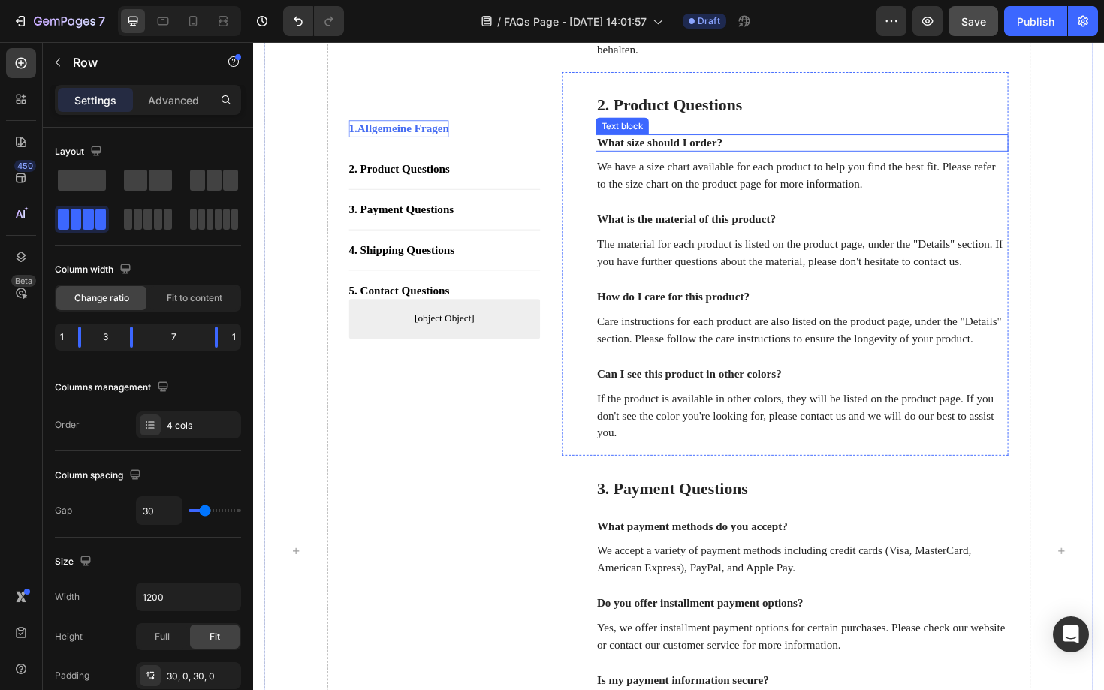
click at [713, 158] on div "What size should I order?" at bounding box center [834, 149] width 437 height 19
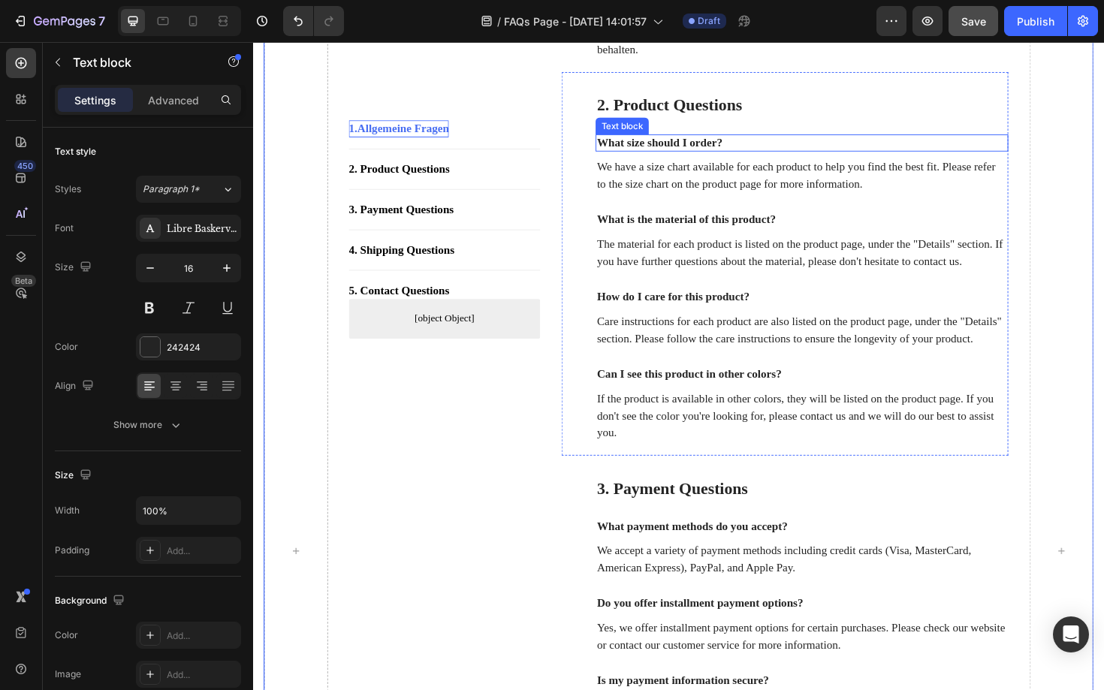
click at [713, 158] on div "What size should I order?" at bounding box center [834, 149] width 437 height 19
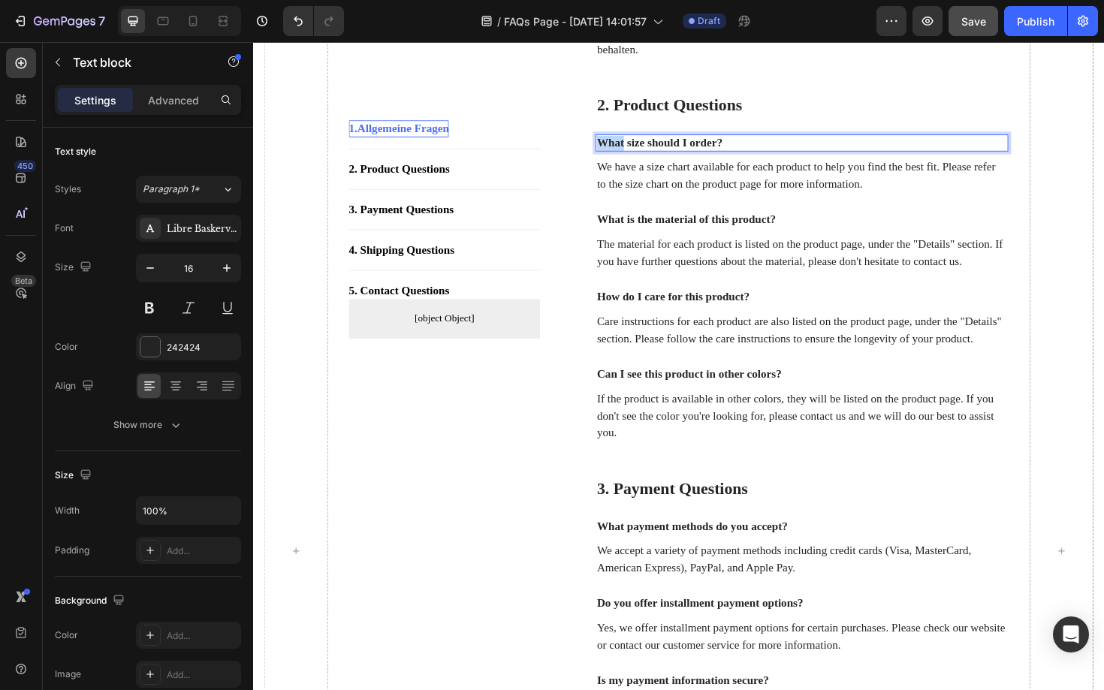
click at [713, 158] on div "What size should I order?" at bounding box center [834, 149] width 437 height 19
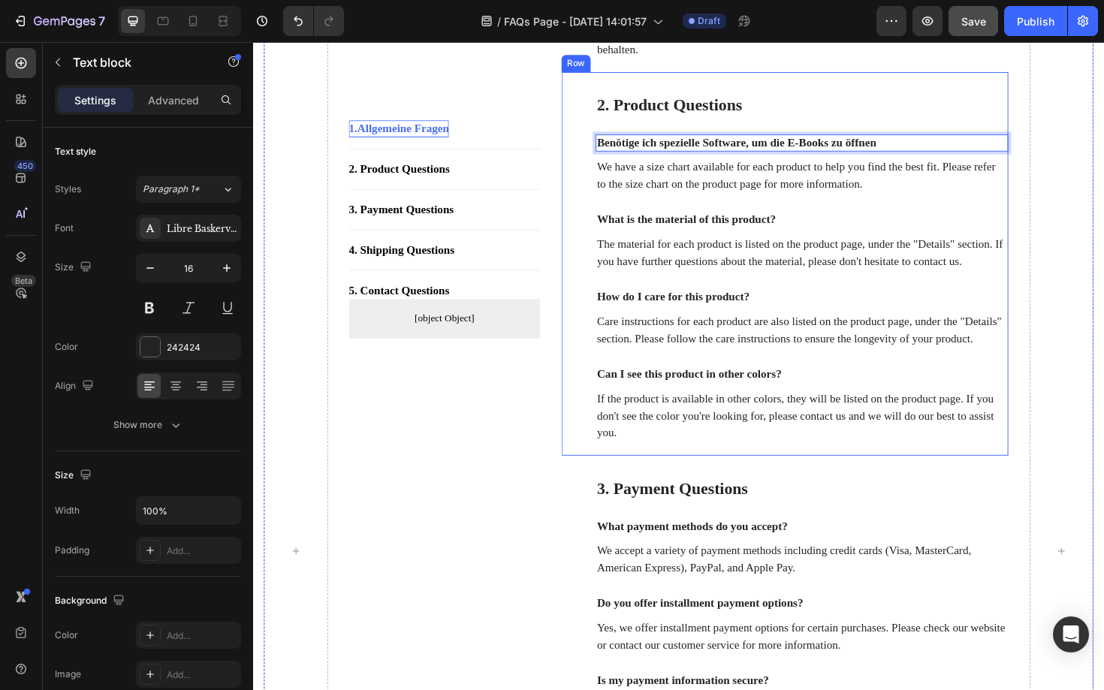
click at [778, 222] on div "2. Product Questions Heading Benötige ich spezielle Software, um die E-Books zu…" at bounding box center [834, 282] width 437 height 370
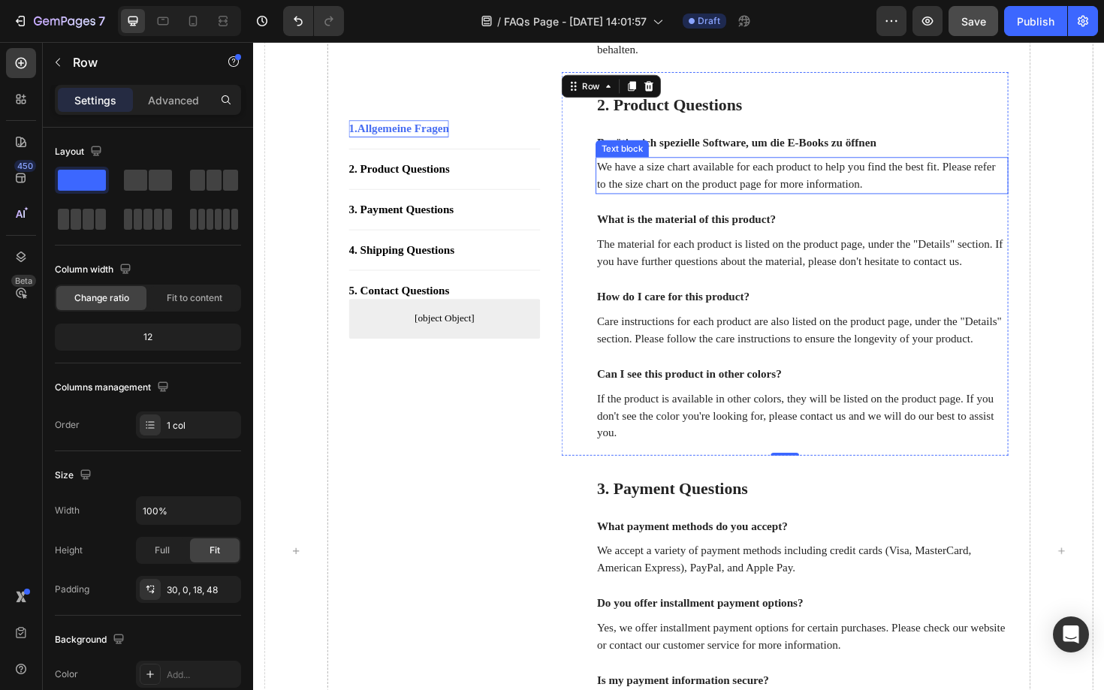
click at [740, 202] on p "We have a size chart available for each product to help you find the best fit. …" at bounding box center [834, 184] width 434 height 36
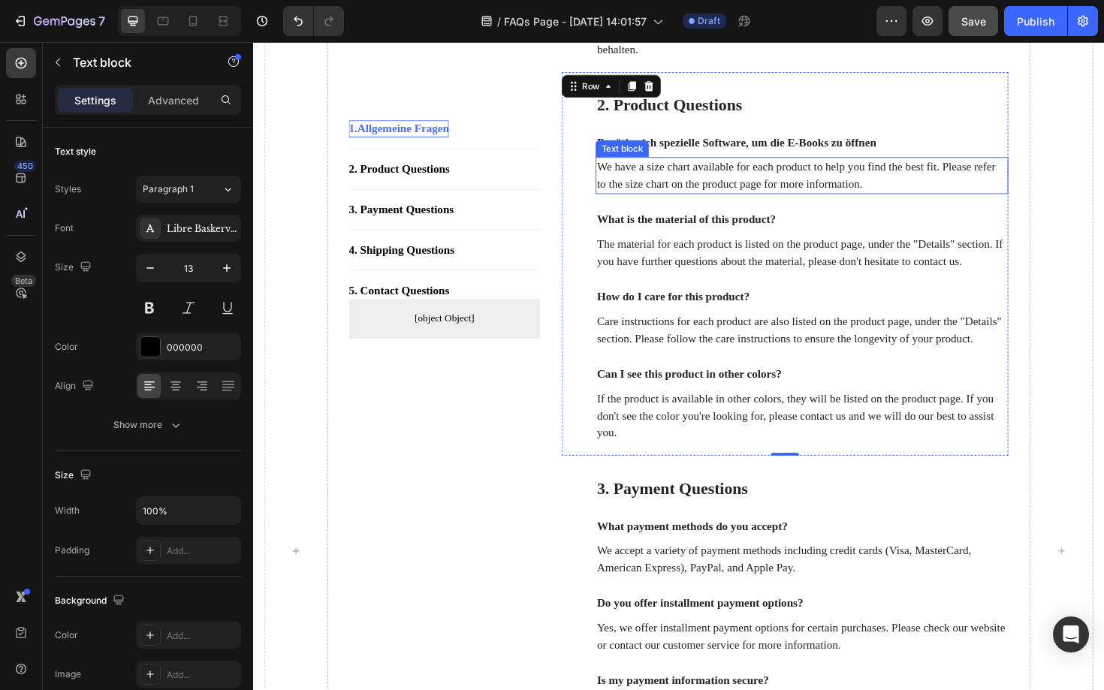
click at [740, 202] on p "We have a size chart available for each product to help you find the best fit. …" at bounding box center [834, 184] width 434 height 36
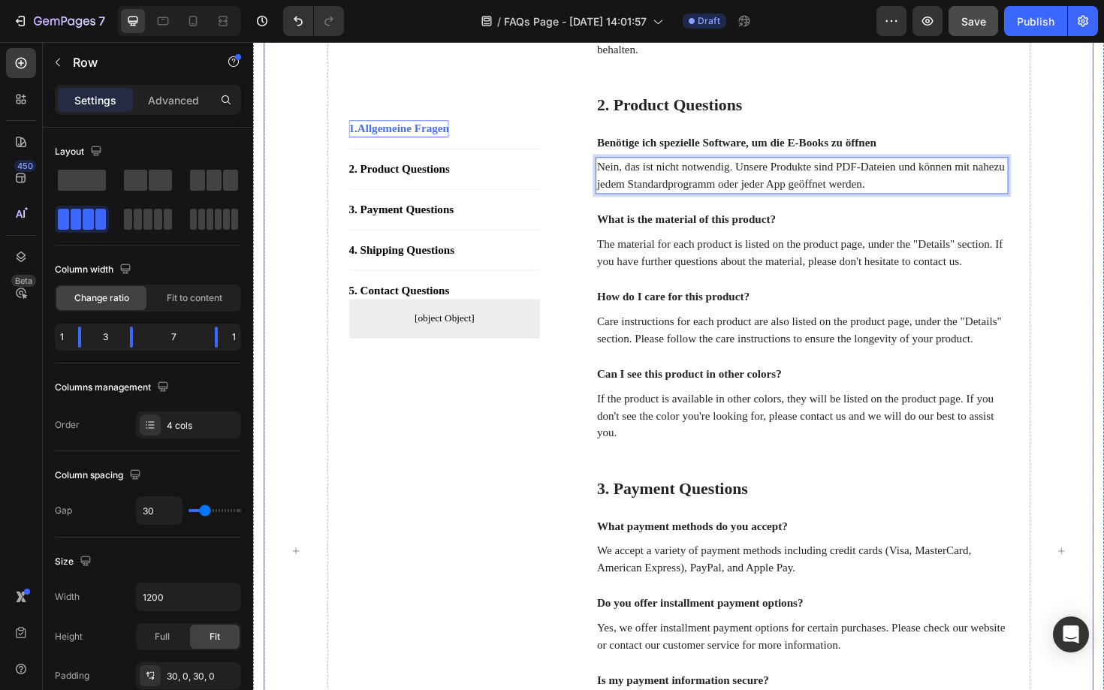
click at [495, 481] on div "1. Allgemeine Fragen Button Title Line 2. Product Questions Button Title Line 3…" at bounding box center [455, 582] width 203 height 1901
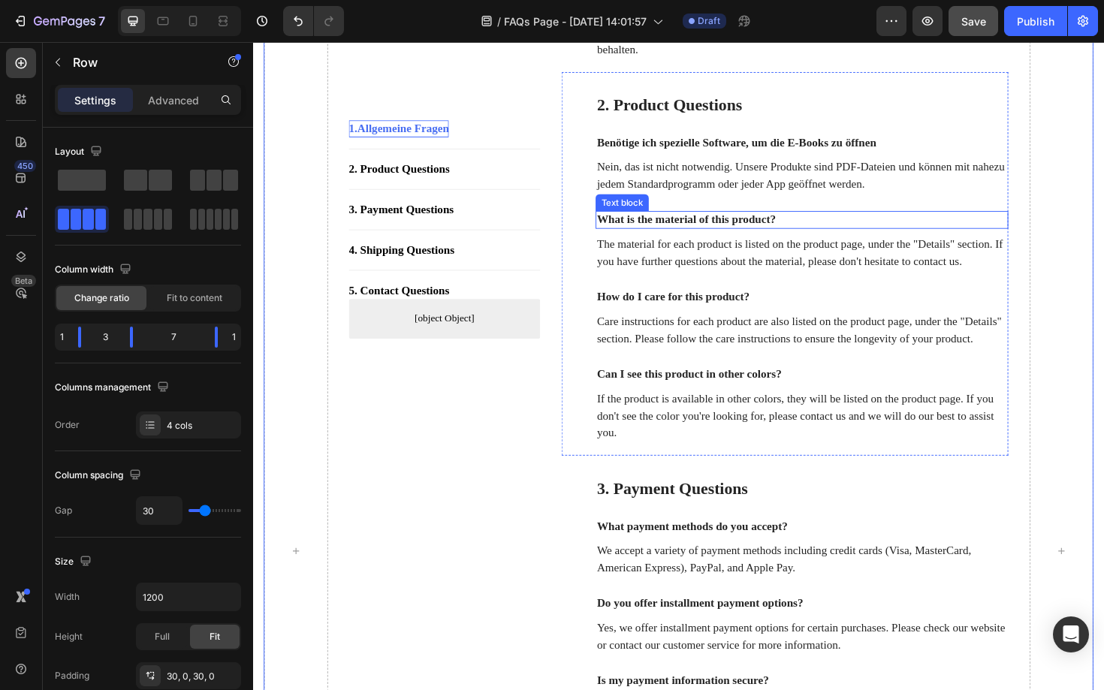
click at [786, 239] on p "What is the material of this product?" at bounding box center [834, 231] width 434 height 16
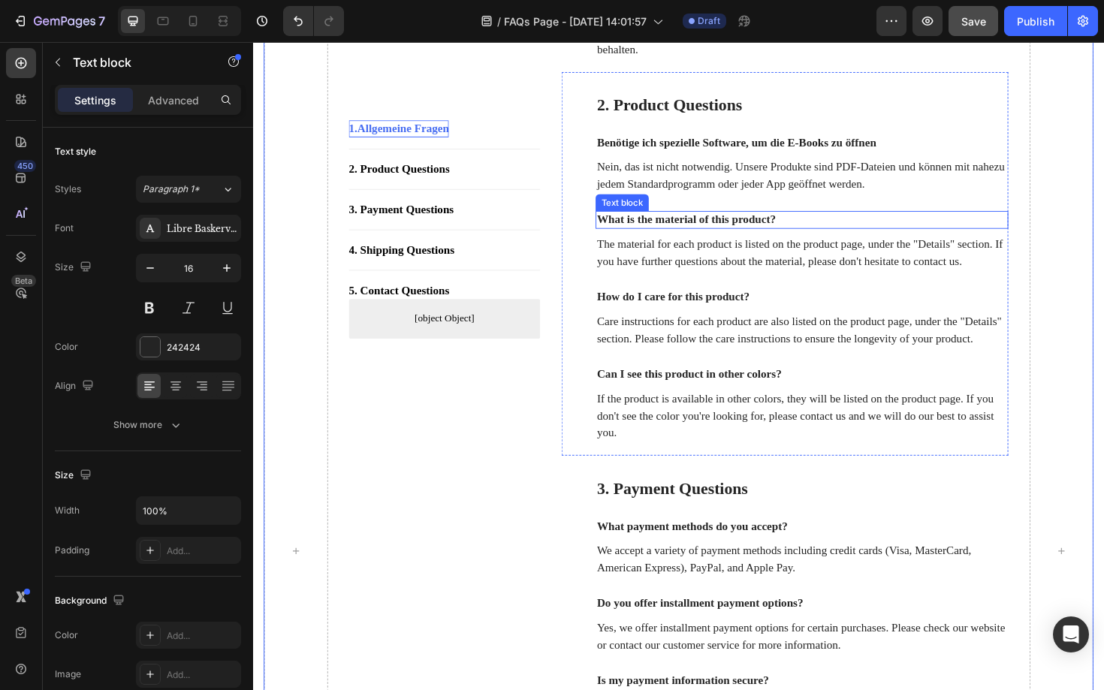
click at [786, 239] on p "What is the material of this product?" at bounding box center [834, 231] width 434 height 16
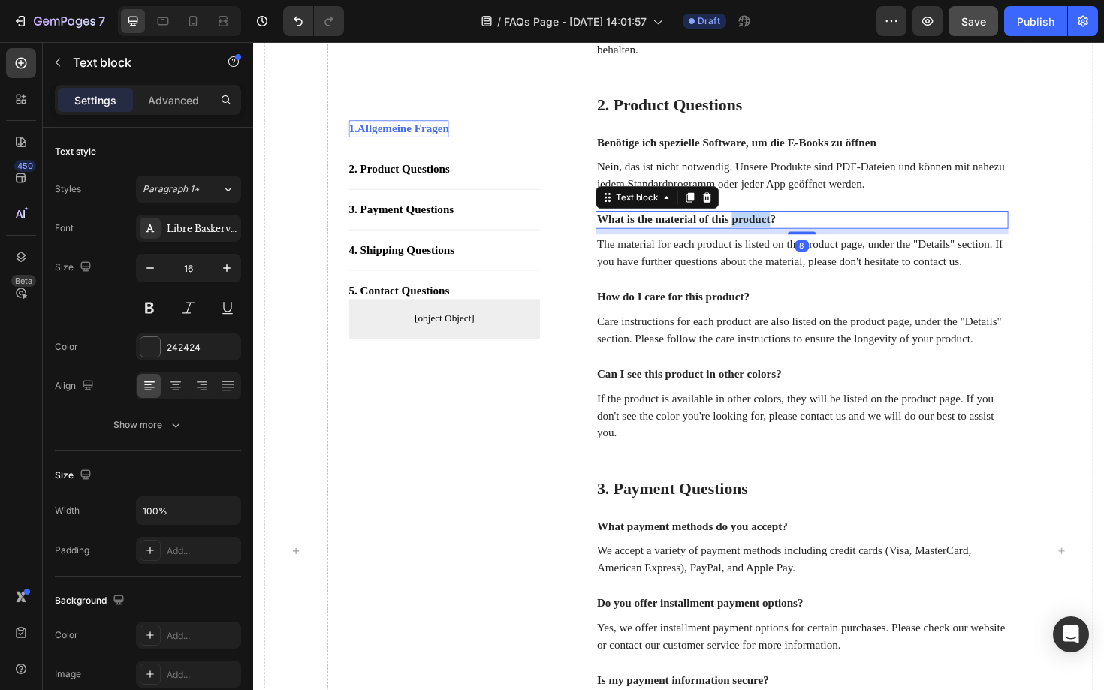
click at [786, 239] on p "What is the material of this product?" at bounding box center [834, 231] width 434 height 16
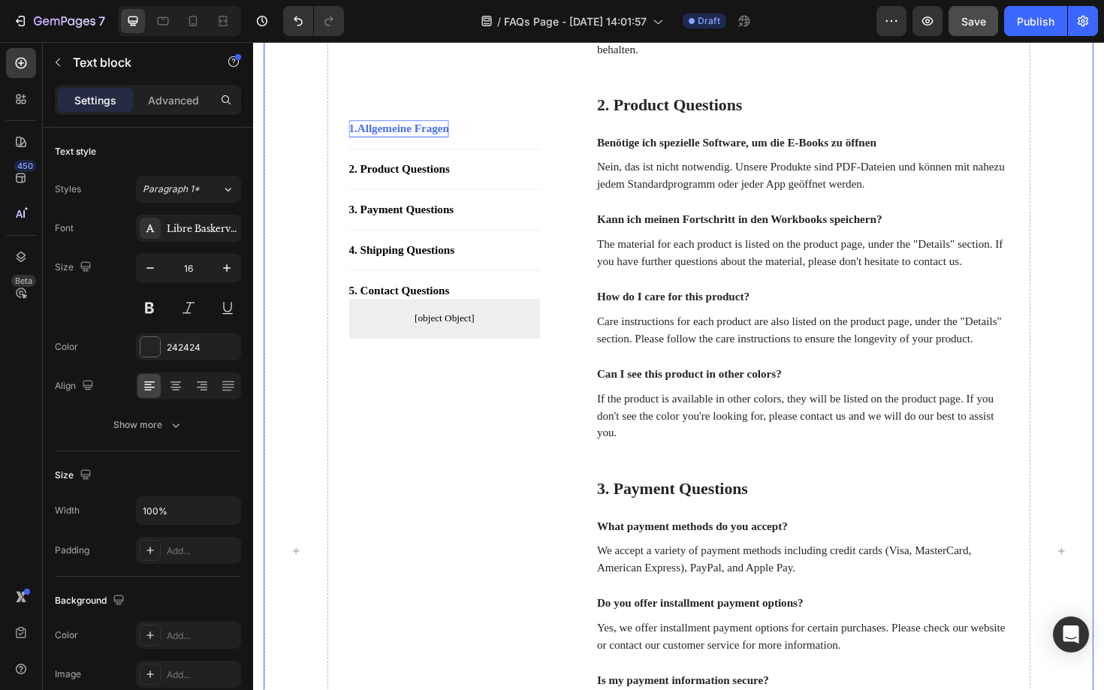
click at [493, 511] on div "1. Allgemeine Fragen Button Title Line 2. Product Questions Button Title Line 3…" at bounding box center [455, 582] width 203 height 1901
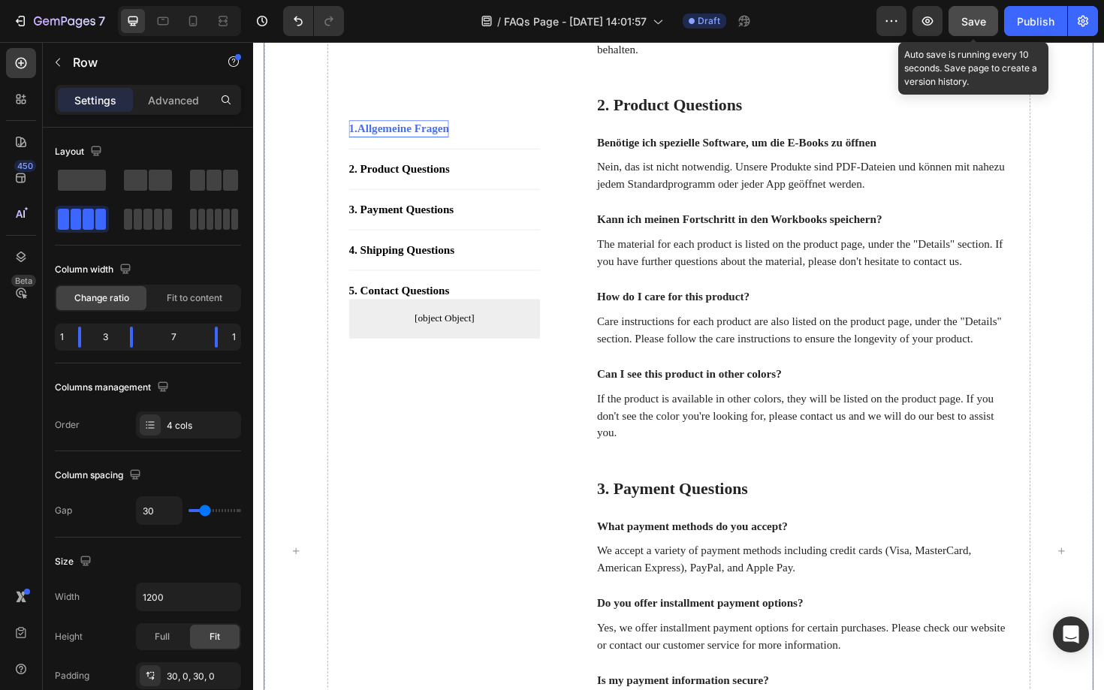
click at [975, 27] on div "Save" at bounding box center [973, 22] width 25 height 16
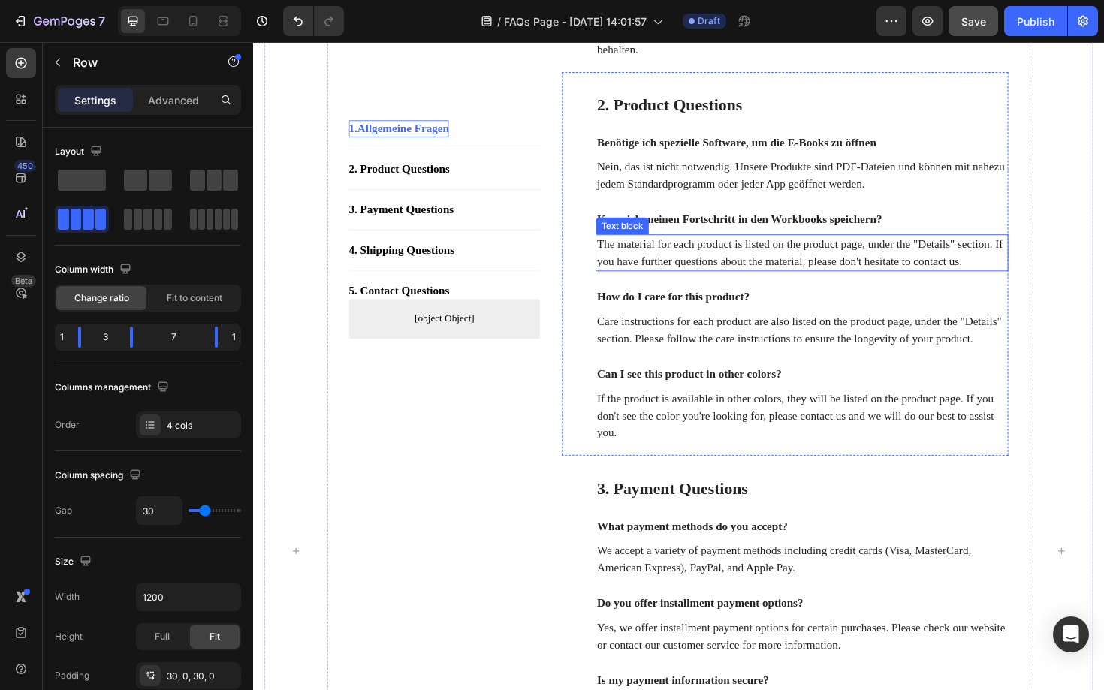
click at [787, 284] on p "The material for each product is listed on the product page, under the "Details…" at bounding box center [834, 266] width 434 height 36
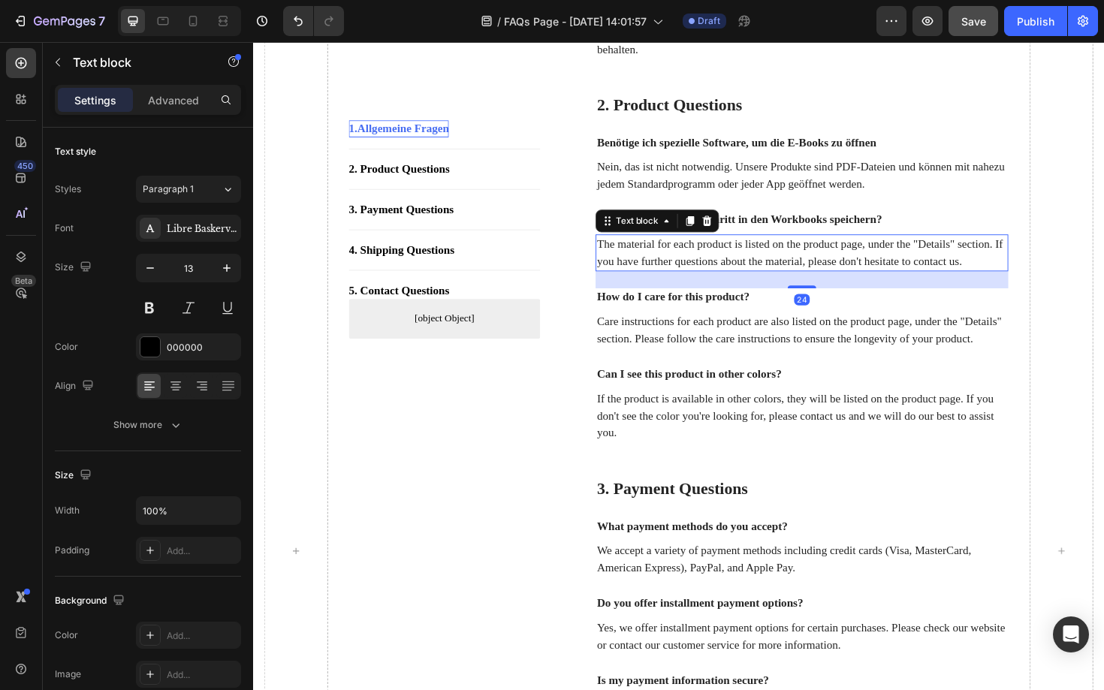
click at [729, 284] on p "The material for each product is listed on the product page, under the "Details…" at bounding box center [834, 266] width 434 height 36
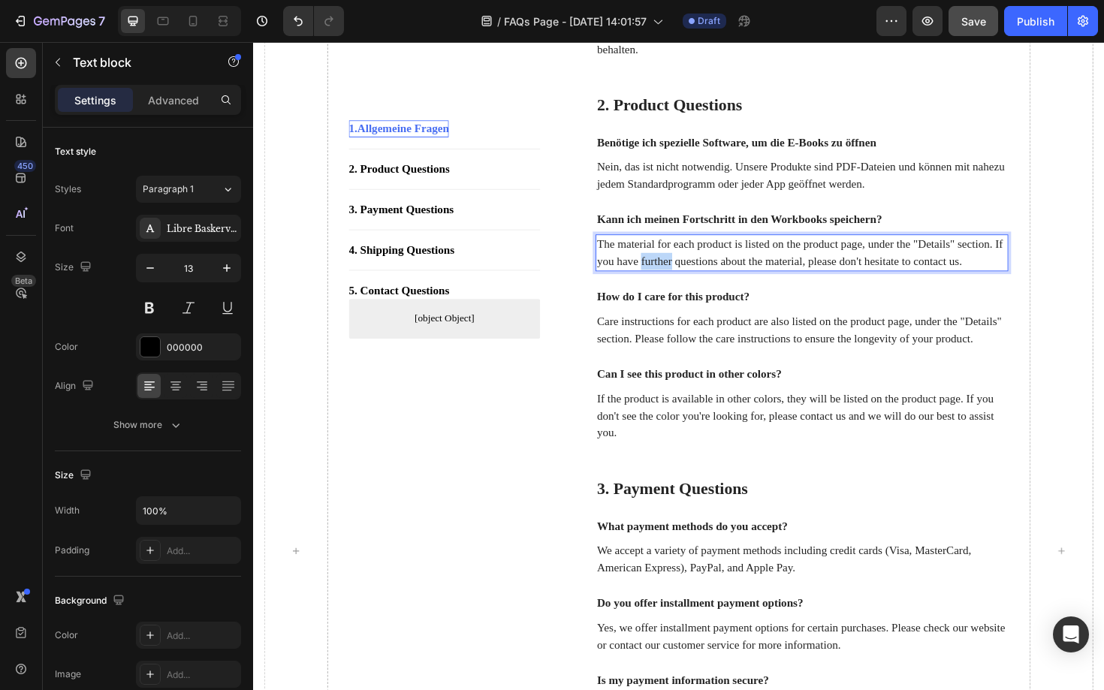
click at [729, 284] on p "The material for each product is listed on the product page, under the "Details…" at bounding box center [834, 266] width 434 height 36
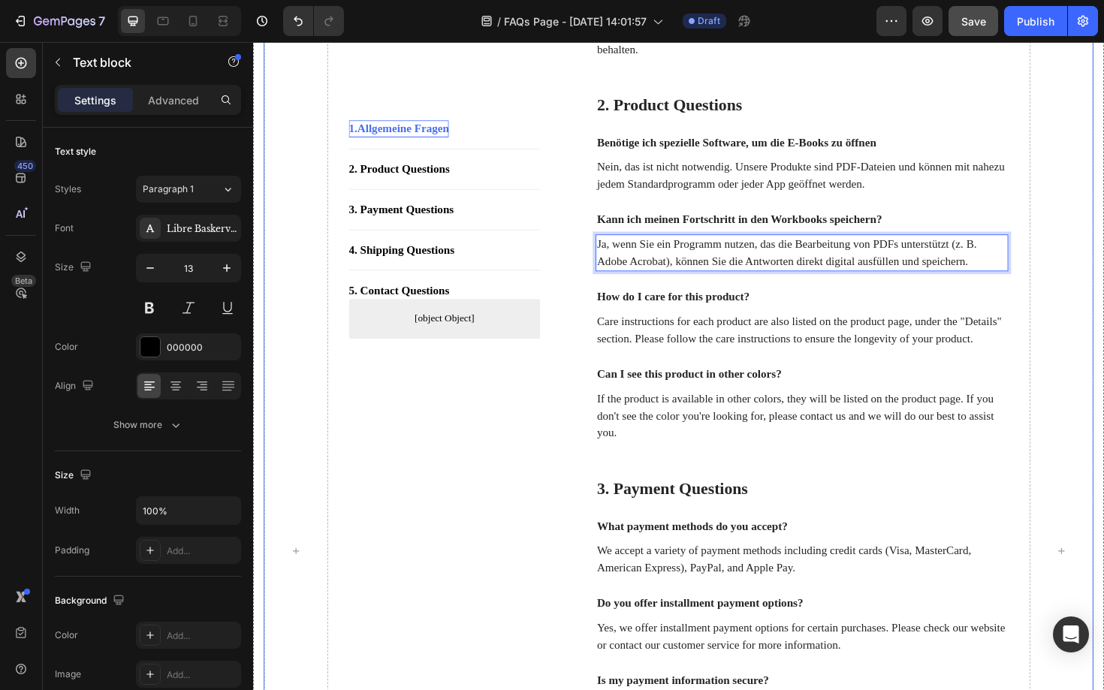
click at [547, 464] on div "1. Allgemeine Fragen Button Title Line 2. Product Questions Button Title Line 3…" at bounding box center [455, 582] width 203 height 1901
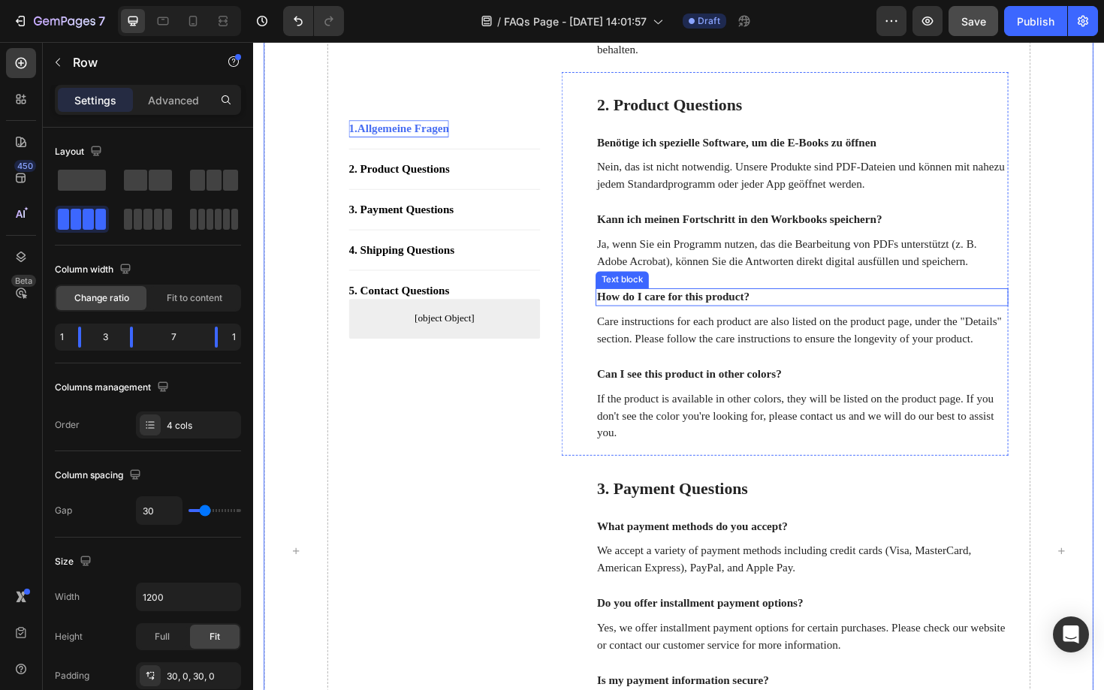
click at [741, 321] on p "How do I care for this product?" at bounding box center [834, 313] width 434 height 16
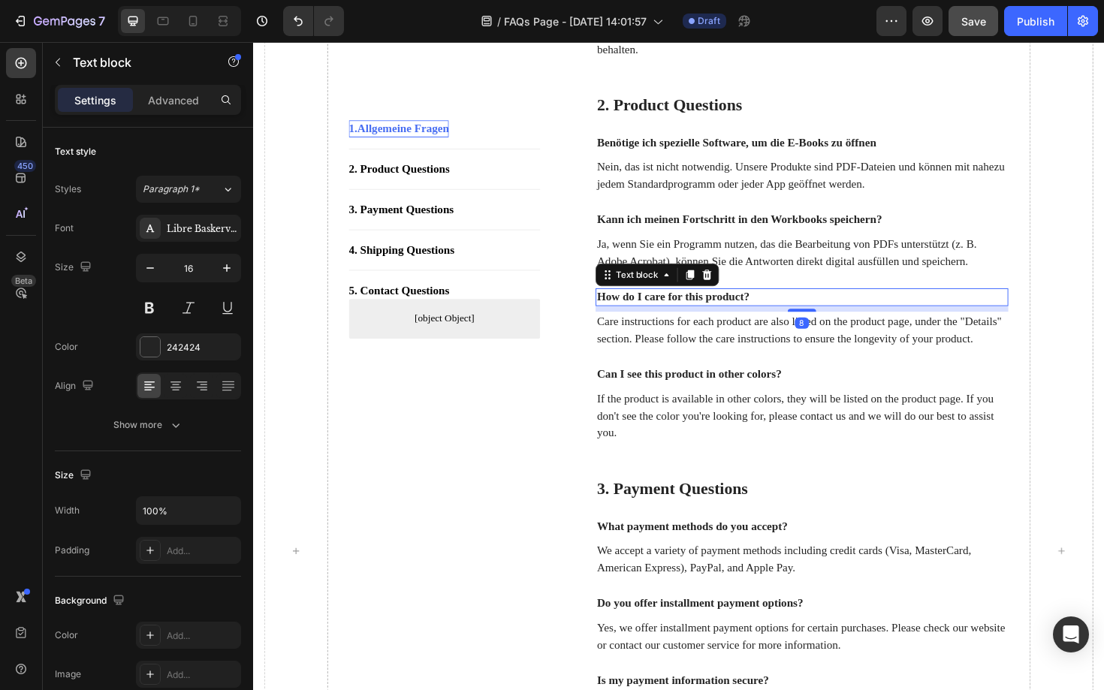
click at [729, 321] on p "How do I care for this product?" at bounding box center [834, 313] width 434 height 16
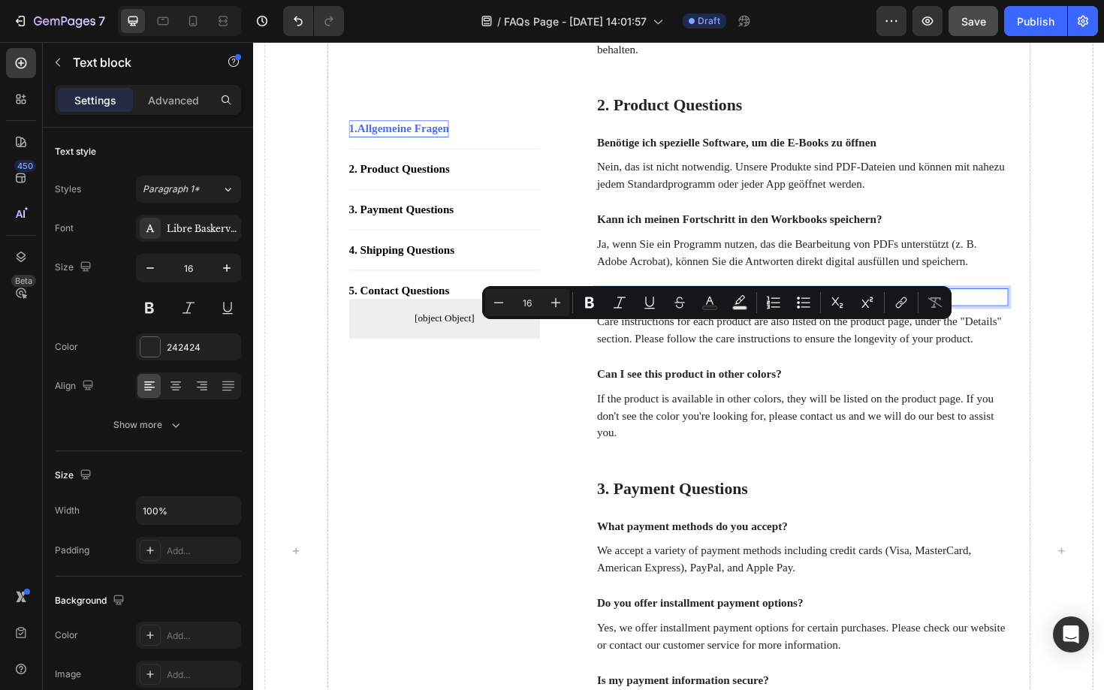
click at [729, 321] on p "How do I care for this product?" at bounding box center [834, 313] width 434 height 16
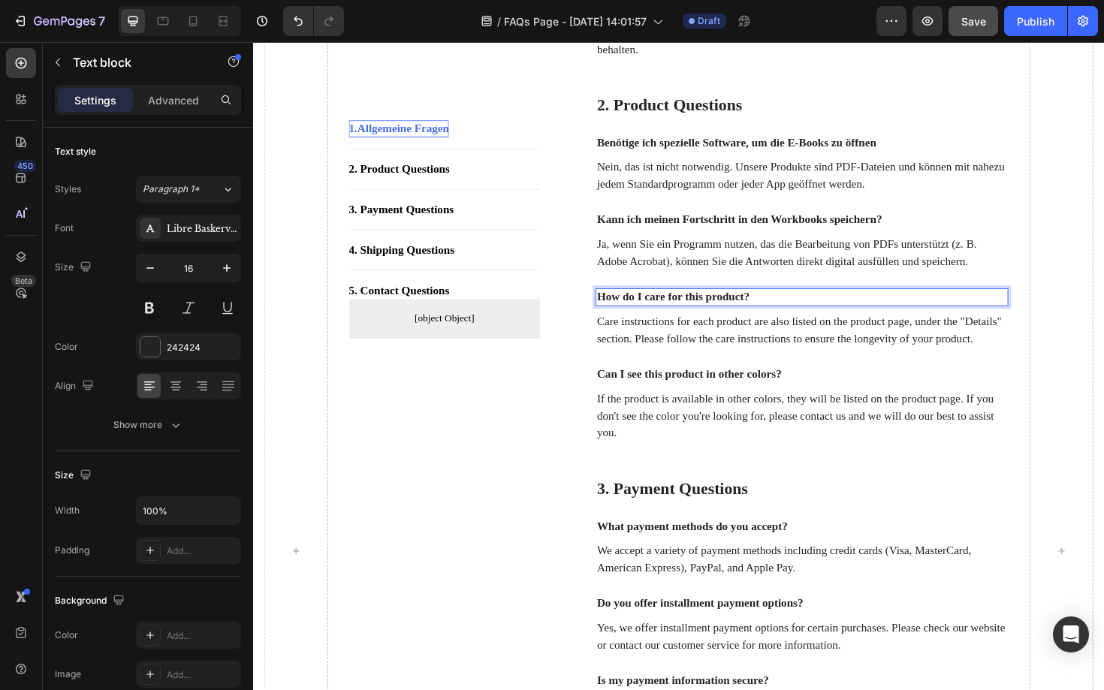
click at [729, 321] on p "How do I care for this product?" at bounding box center [834, 313] width 434 height 16
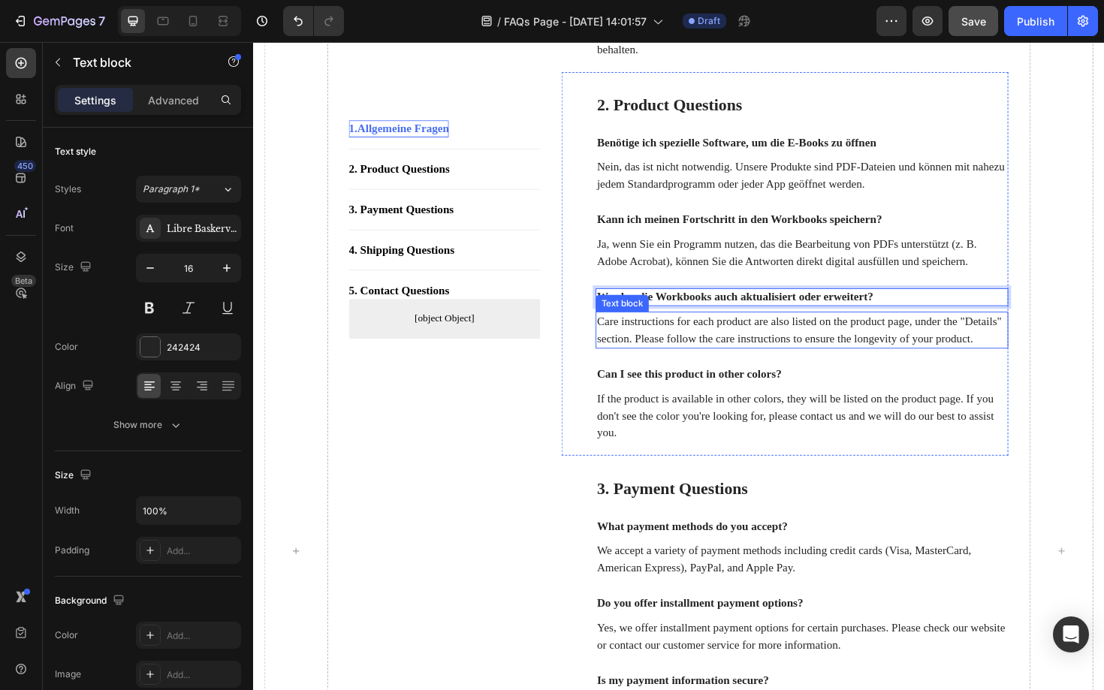
click at [643, 366] on p "Care instructions for each product are also listed on the product page, under t…" at bounding box center [834, 348] width 434 height 36
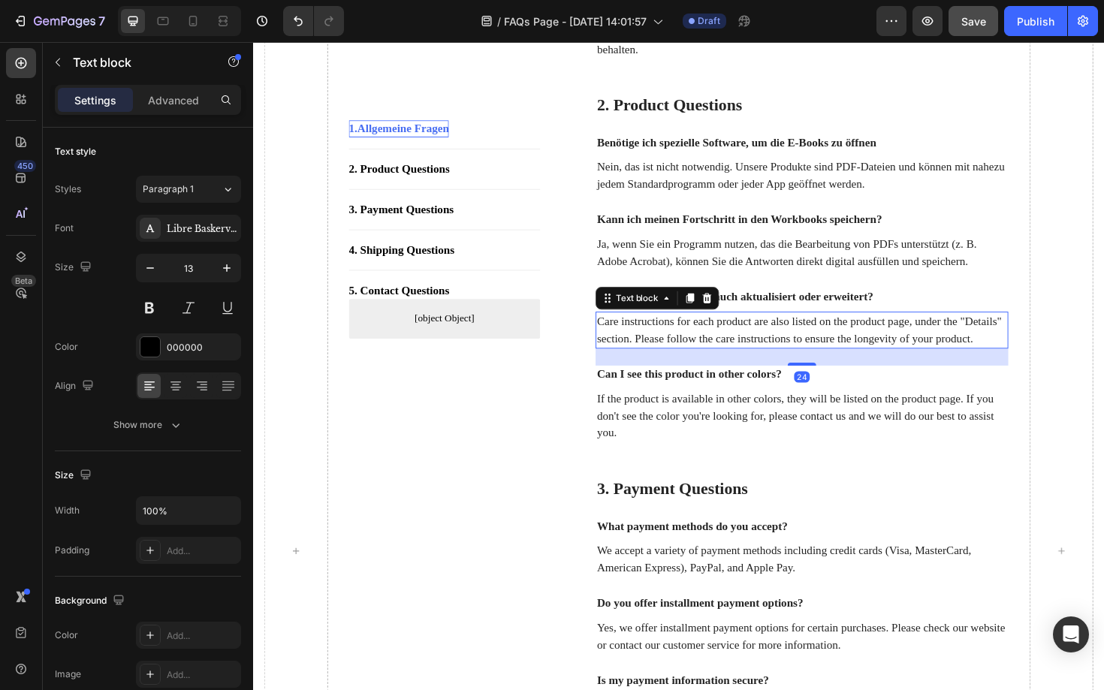
click at [643, 366] on p "Care instructions for each product are also listed on the product page, under t…" at bounding box center [834, 348] width 434 height 36
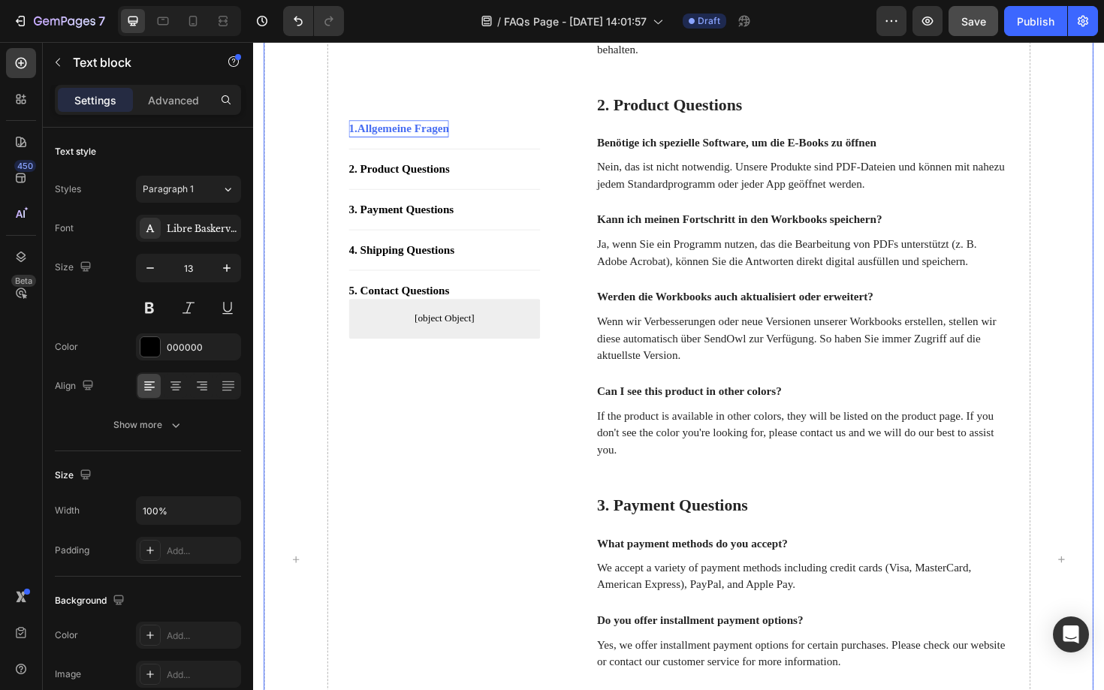
click at [496, 459] on div "1. Allgemeine Fragen Button Title Line 2. Product Questions Button Title Line 3…" at bounding box center [455, 591] width 203 height 1919
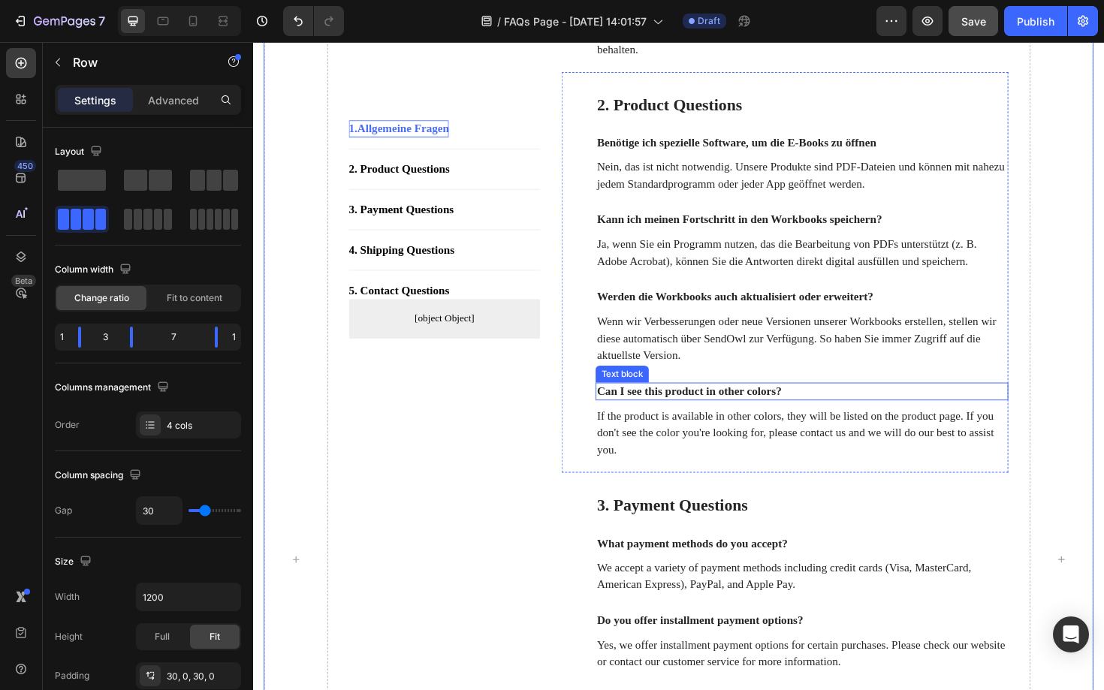
click at [723, 421] on p "Can I see this product in other colors?" at bounding box center [834, 413] width 434 height 16
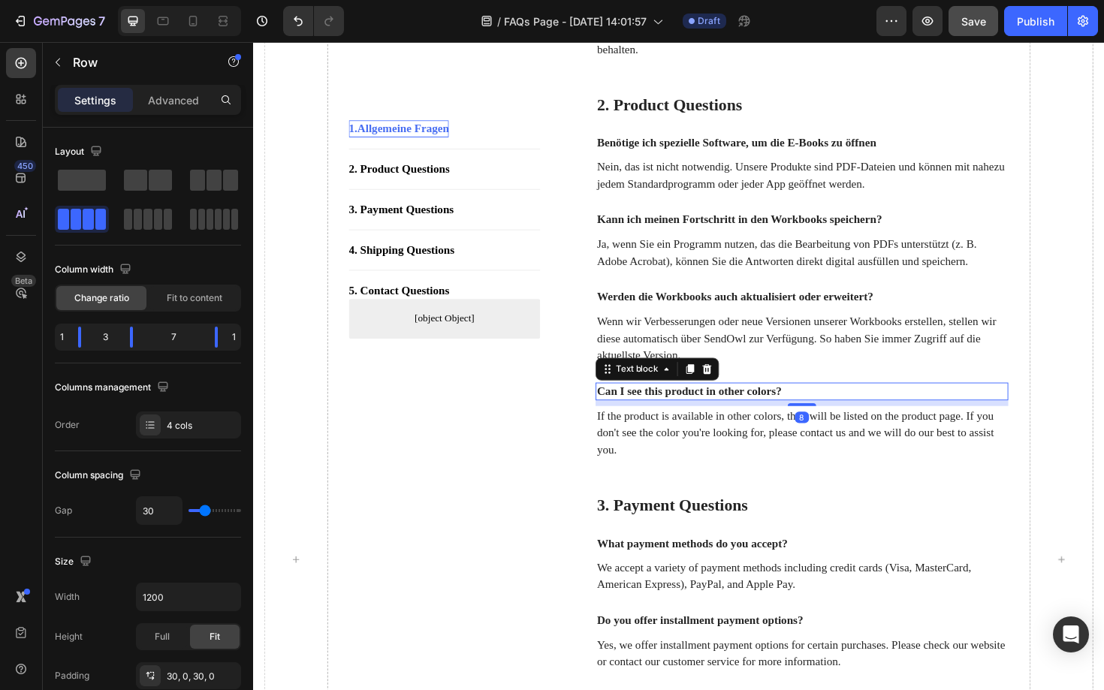
click at [723, 421] on p "Can I see this product in other colors?" at bounding box center [834, 413] width 434 height 16
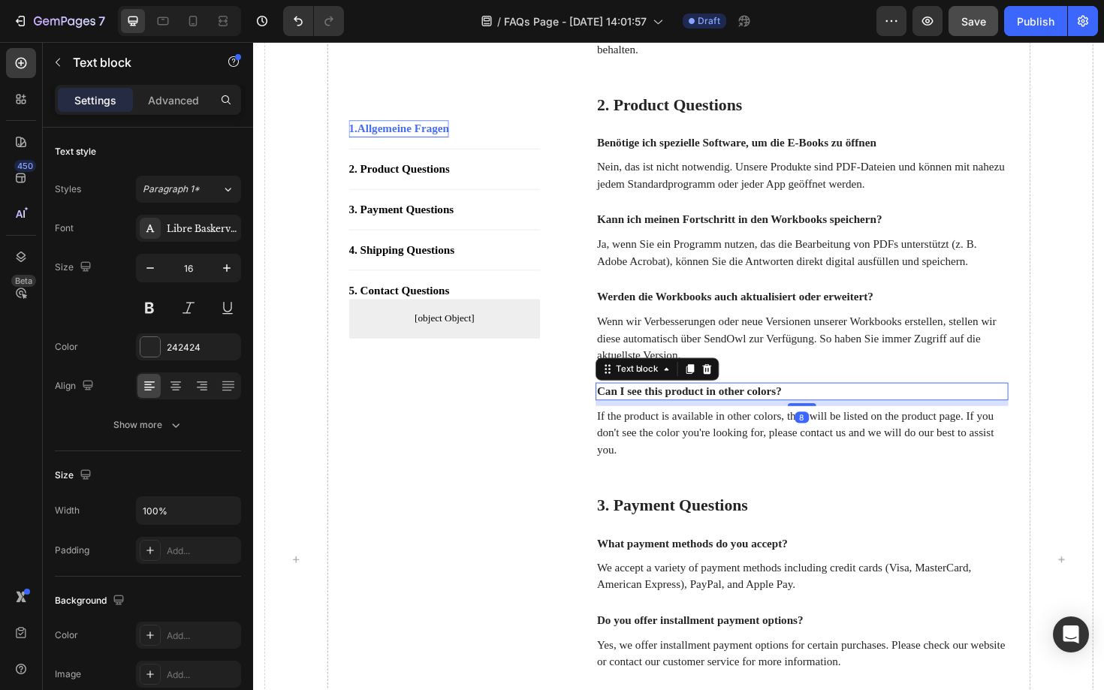
click at [723, 421] on p "Can I see this product in other colors?" at bounding box center [834, 413] width 434 height 16
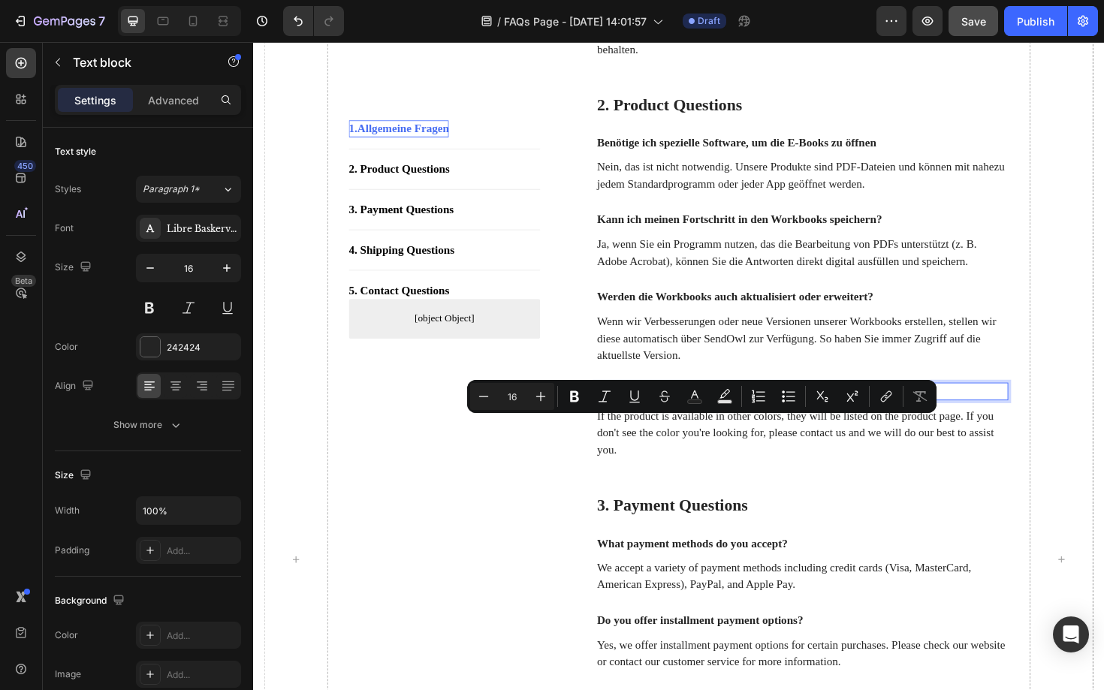
click at [645, 421] on p "Can I see this product in other colors?" at bounding box center [834, 413] width 434 height 16
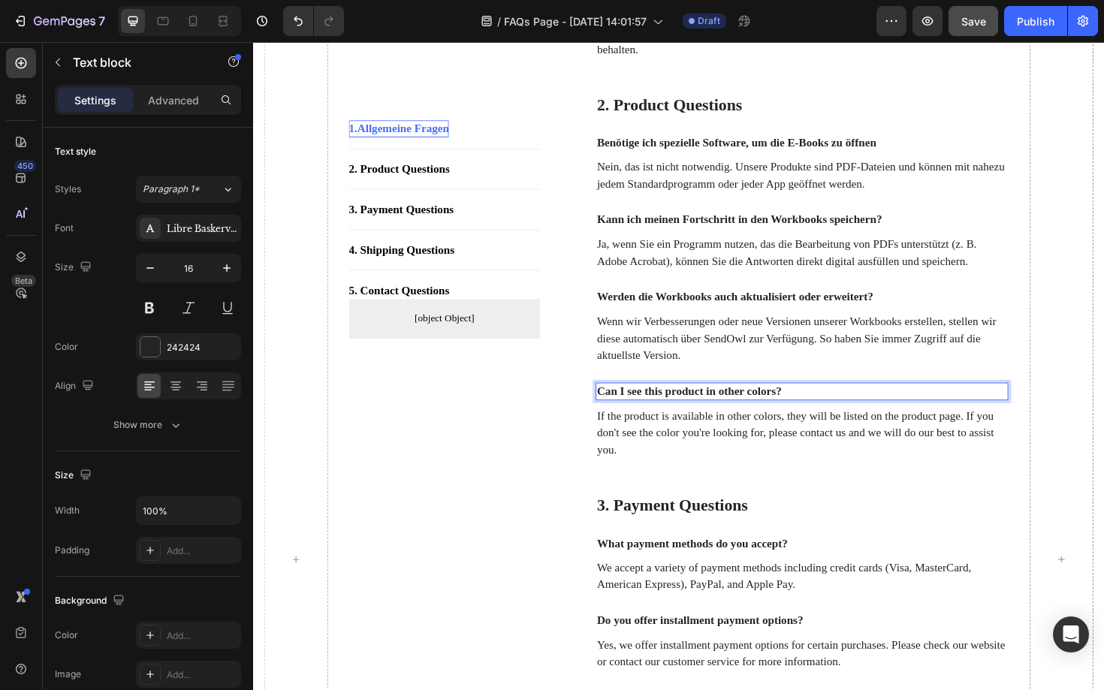
click at [639, 421] on p "Can I see this product in other colors?" at bounding box center [834, 413] width 434 height 16
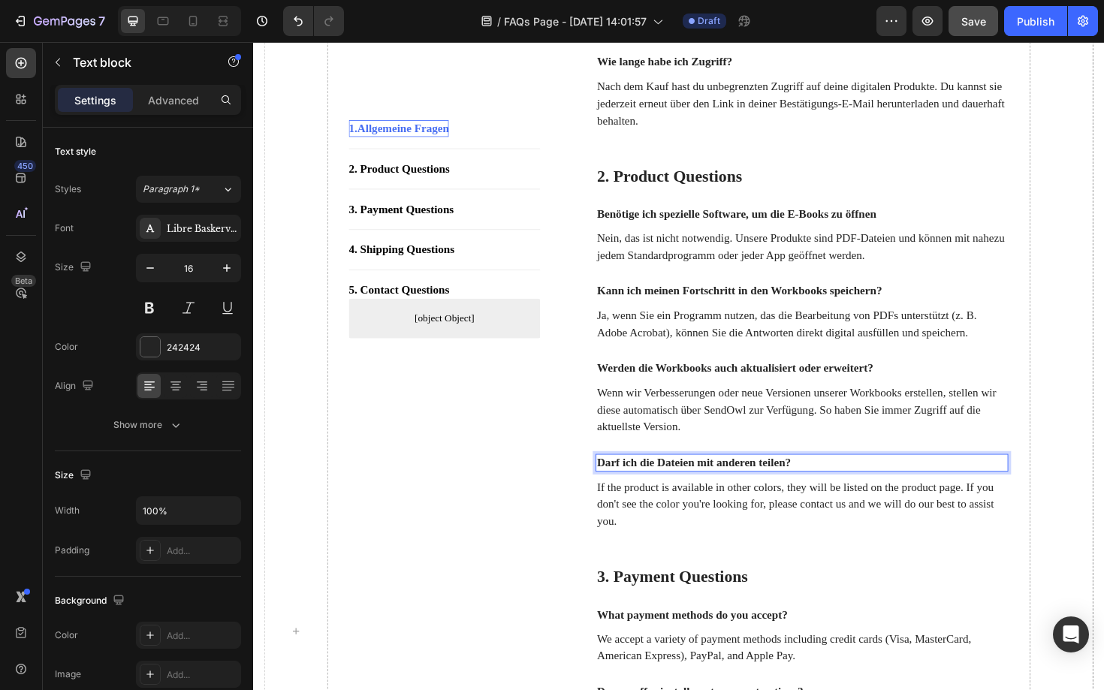
scroll to position [629, 0]
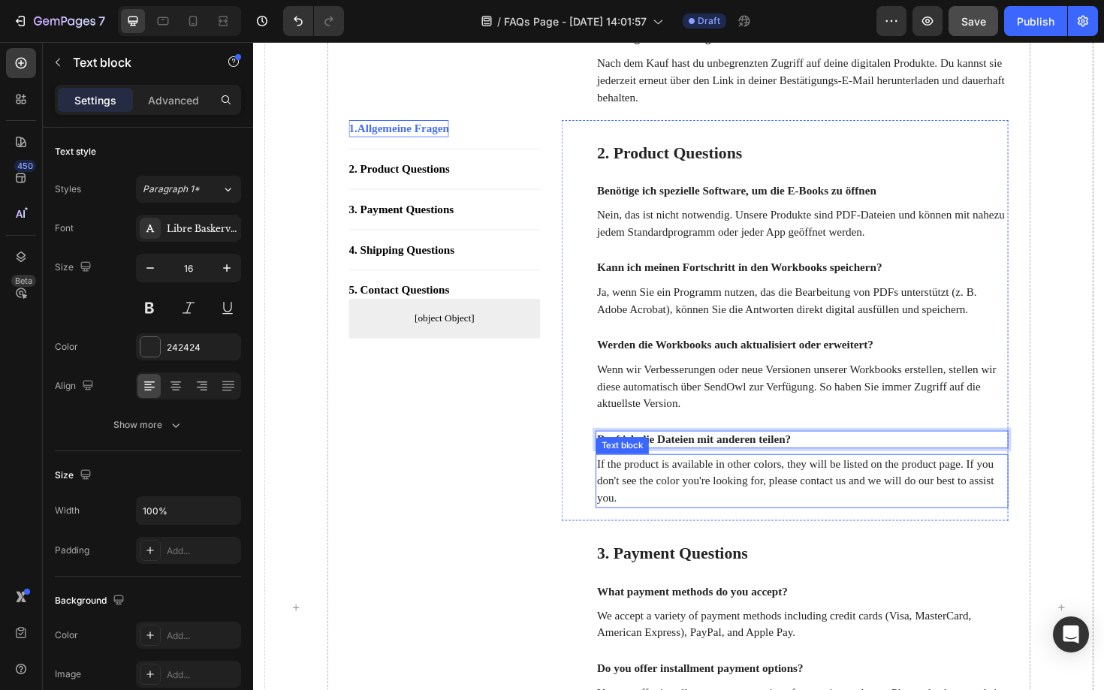
click at [674, 532] on p "If the product is available in other colors, they will be listed on the product…" at bounding box center [834, 508] width 434 height 54
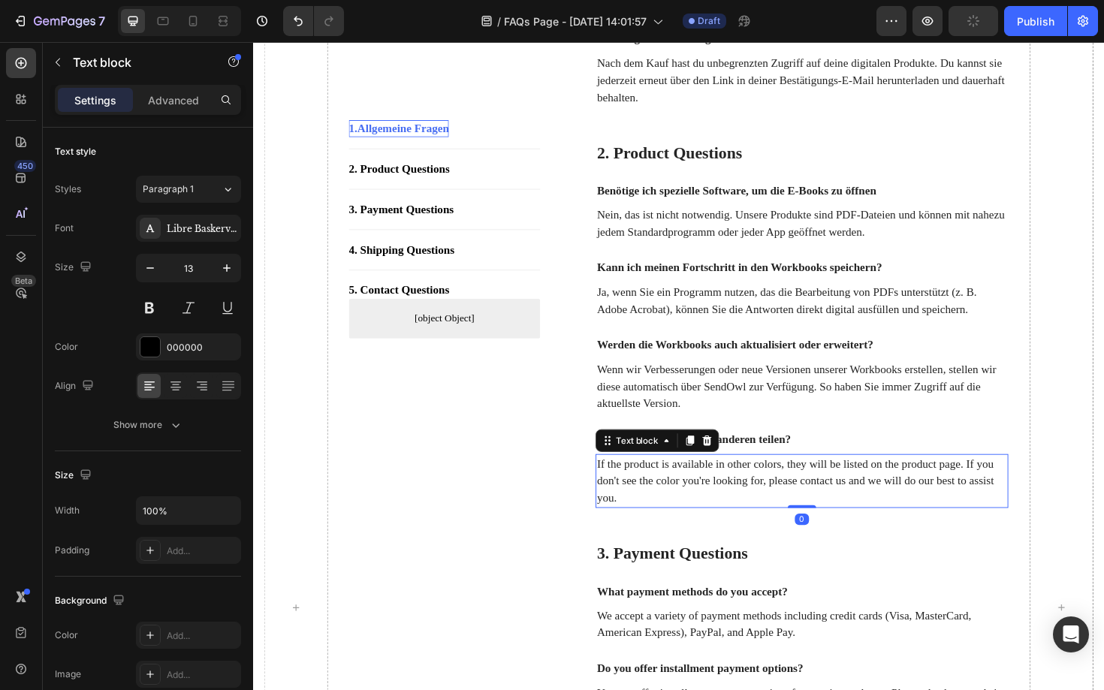
click at [674, 532] on p "If the product is available in other colors, they will be listed on the product…" at bounding box center [834, 508] width 434 height 54
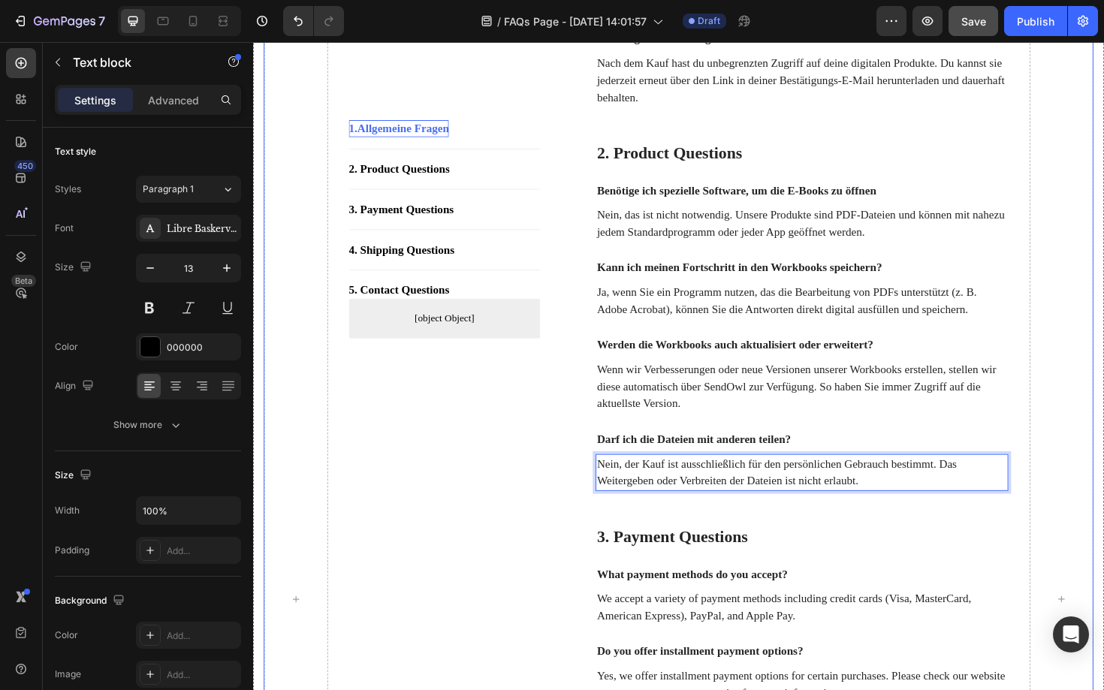
click at [532, 539] on div "1. Allgemeine Fragen Button Title Line 2. Product Questions Button Title Line 3…" at bounding box center [455, 633] width 203 height 1901
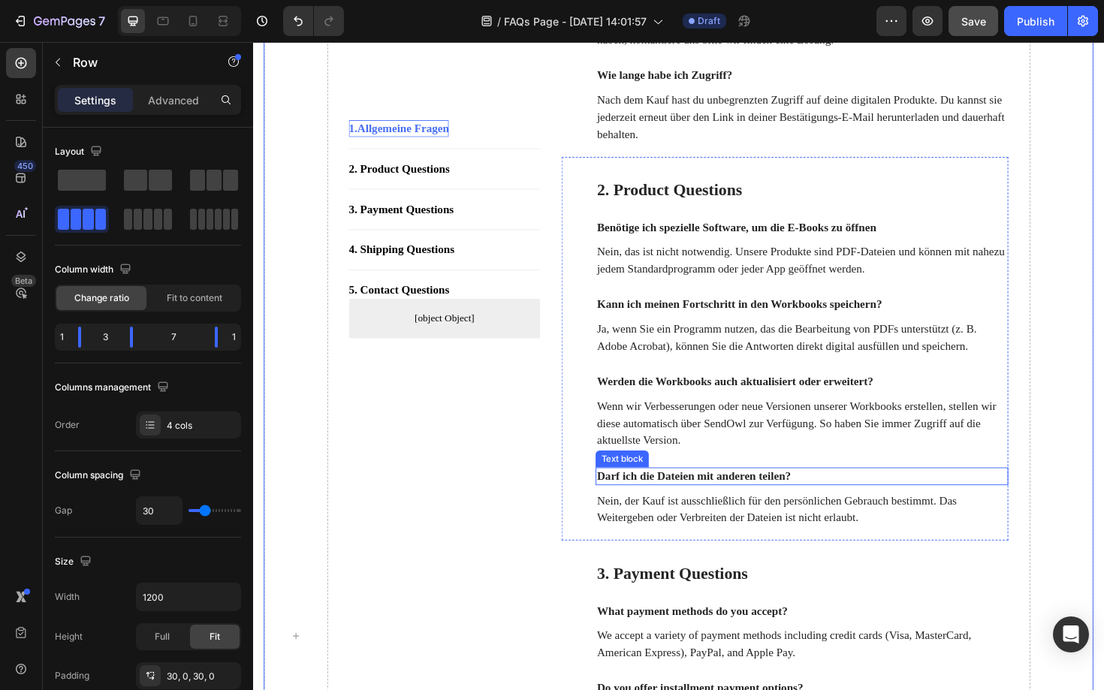
scroll to position [589, 0]
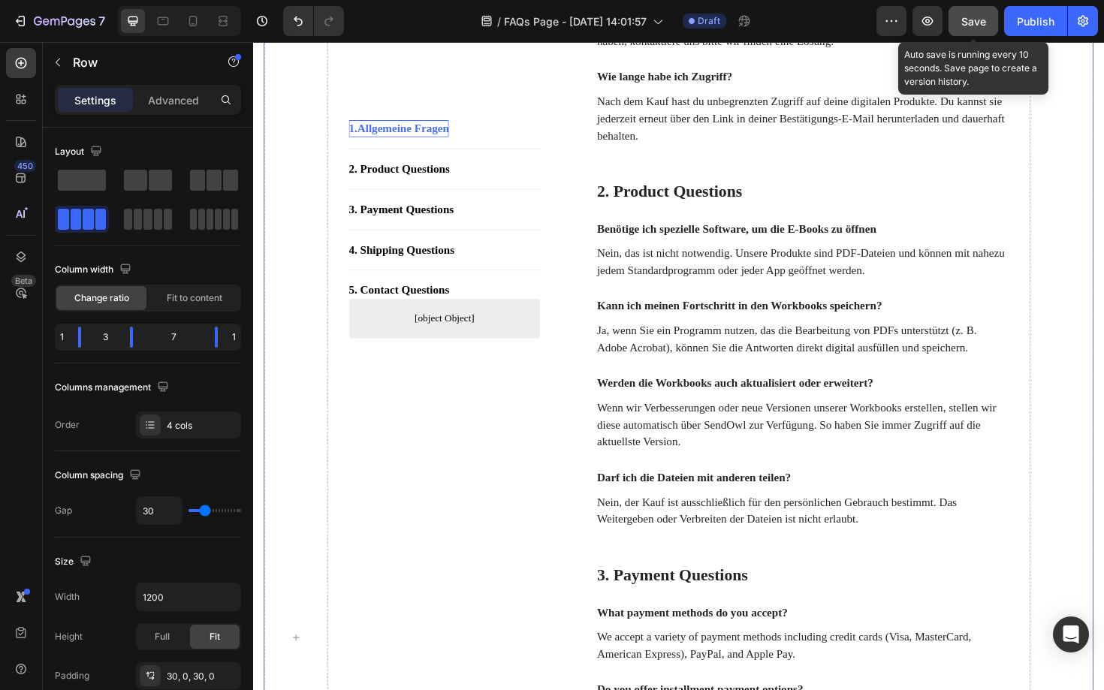
click at [964, 26] on span "Save" at bounding box center [973, 21] width 25 height 13
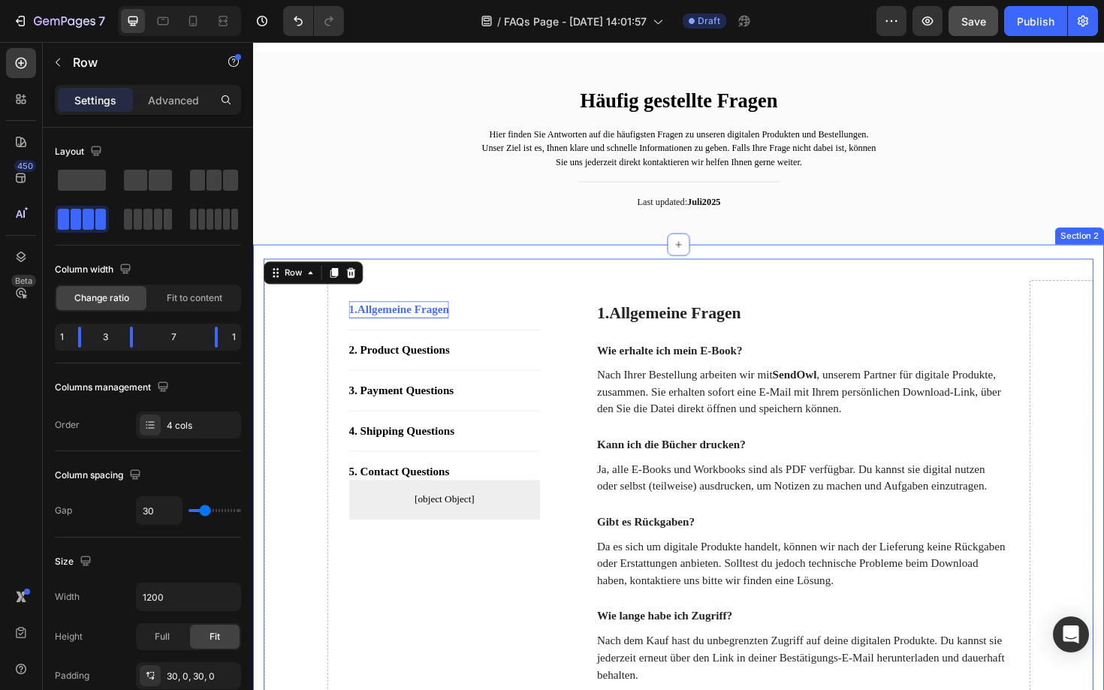
scroll to position [0, 0]
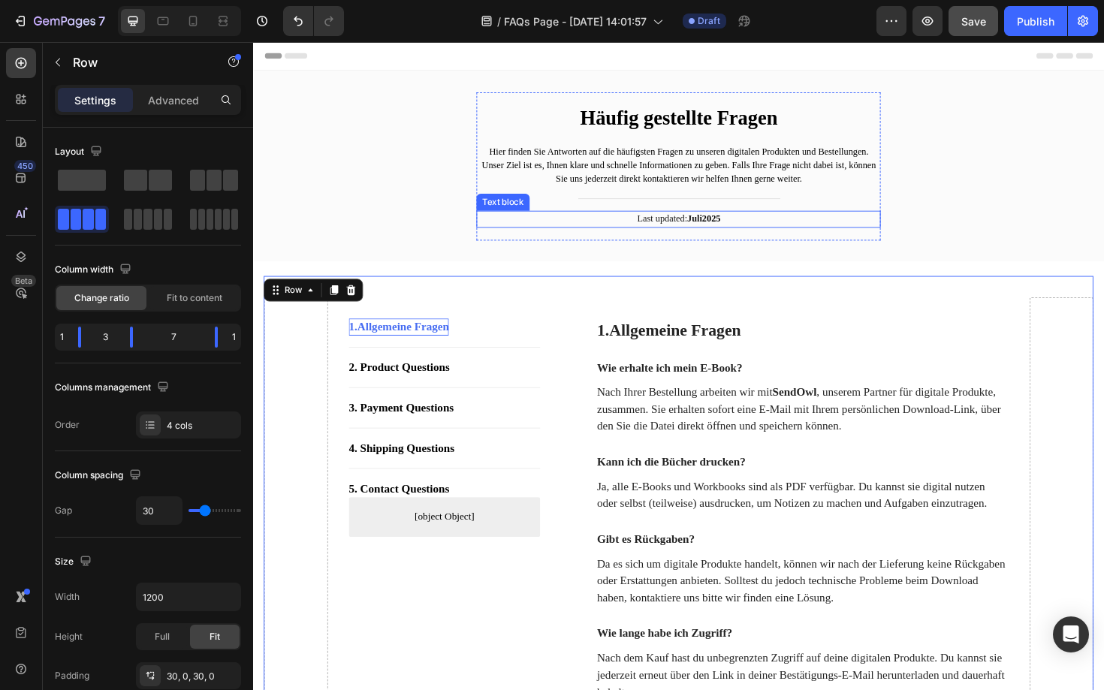
click at [725, 229] on strong "Juli" at bounding box center [721, 229] width 16 height 11
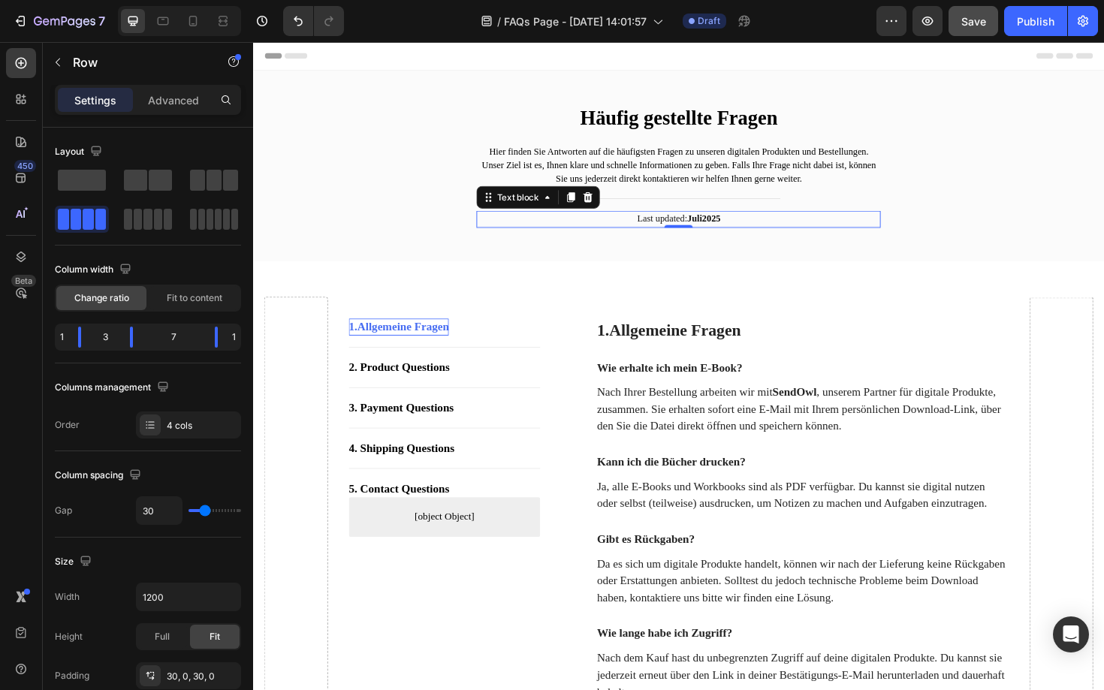
click at [725, 229] on strong "Juli" at bounding box center [721, 229] width 16 height 11
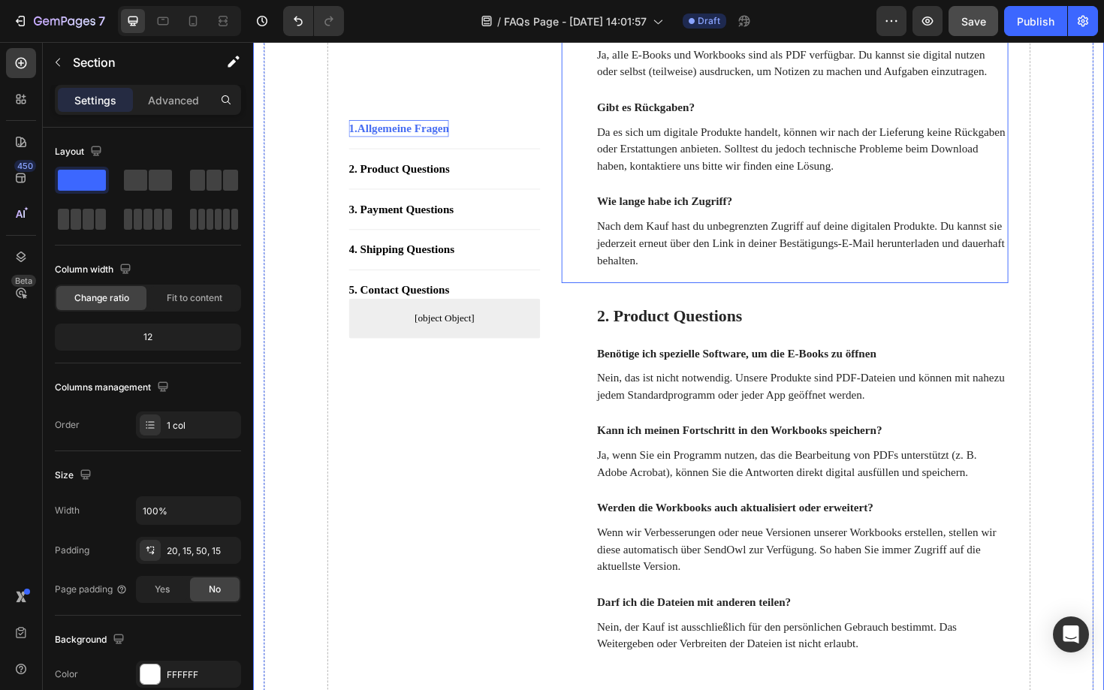
scroll to position [457, 0]
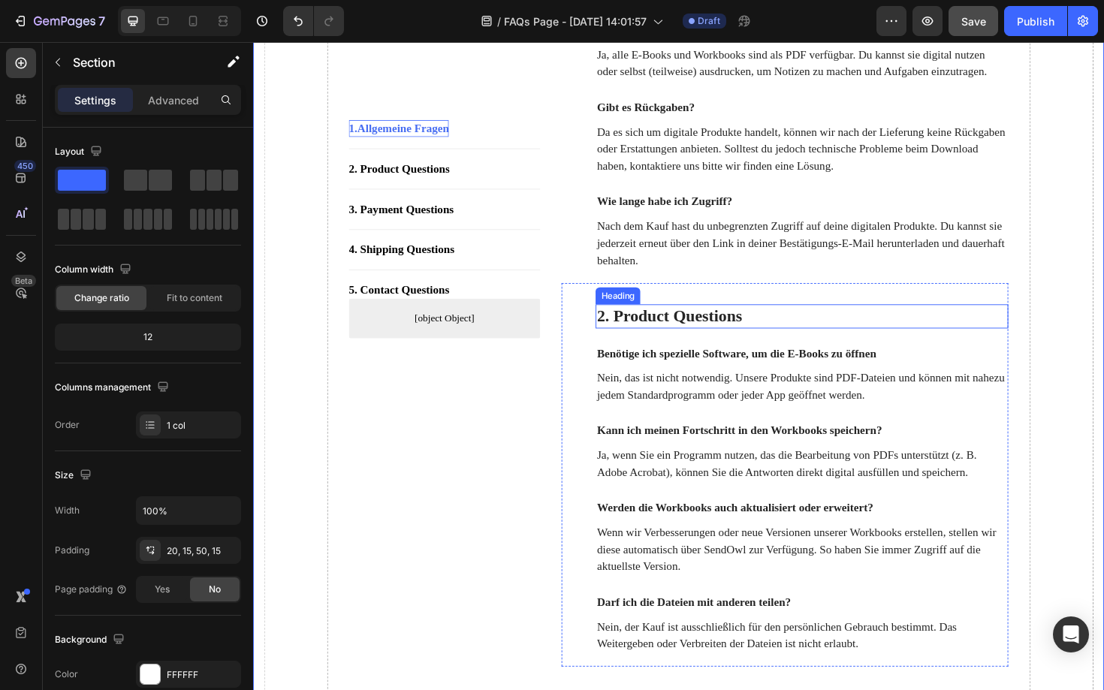
click at [786, 344] on p "2. Product Questions" at bounding box center [834, 332] width 434 height 23
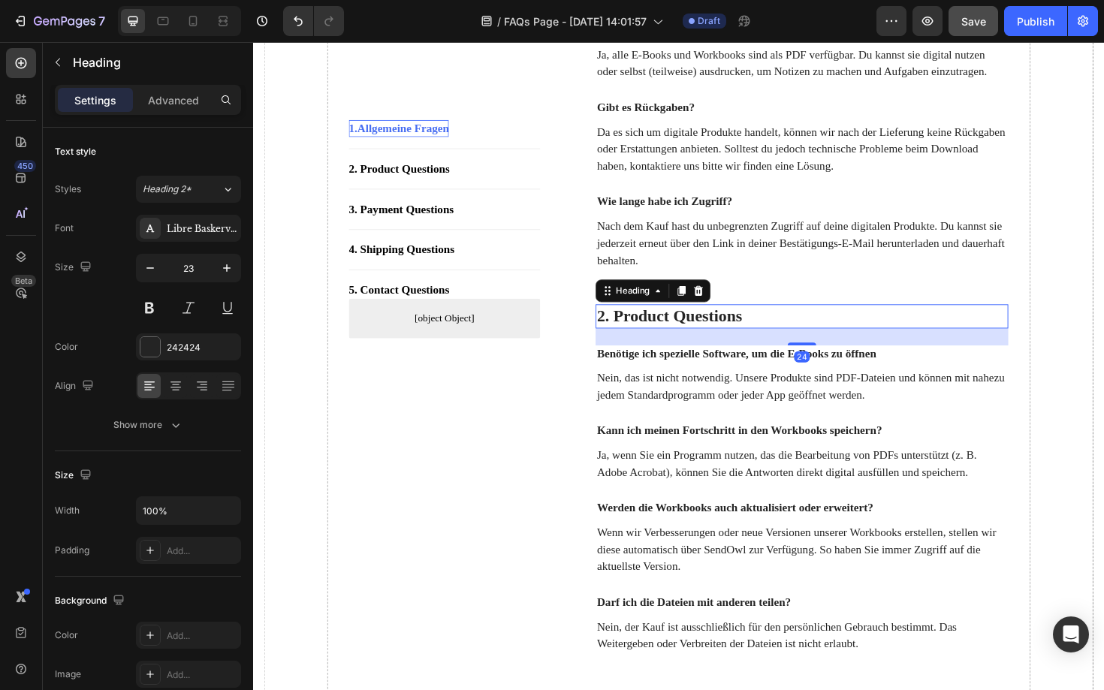
click at [777, 344] on p "2. Product Questions" at bounding box center [834, 332] width 434 height 23
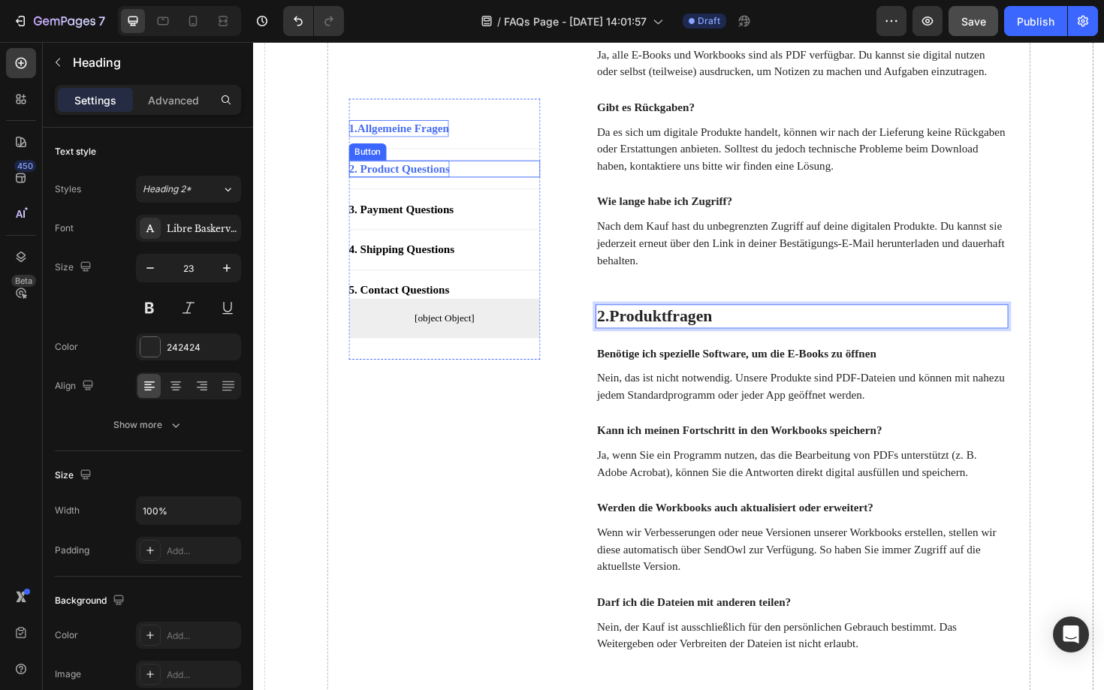
click at [421, 177] on div "2. Product Questions" at bounding box center [407, 176] width 107 height 18
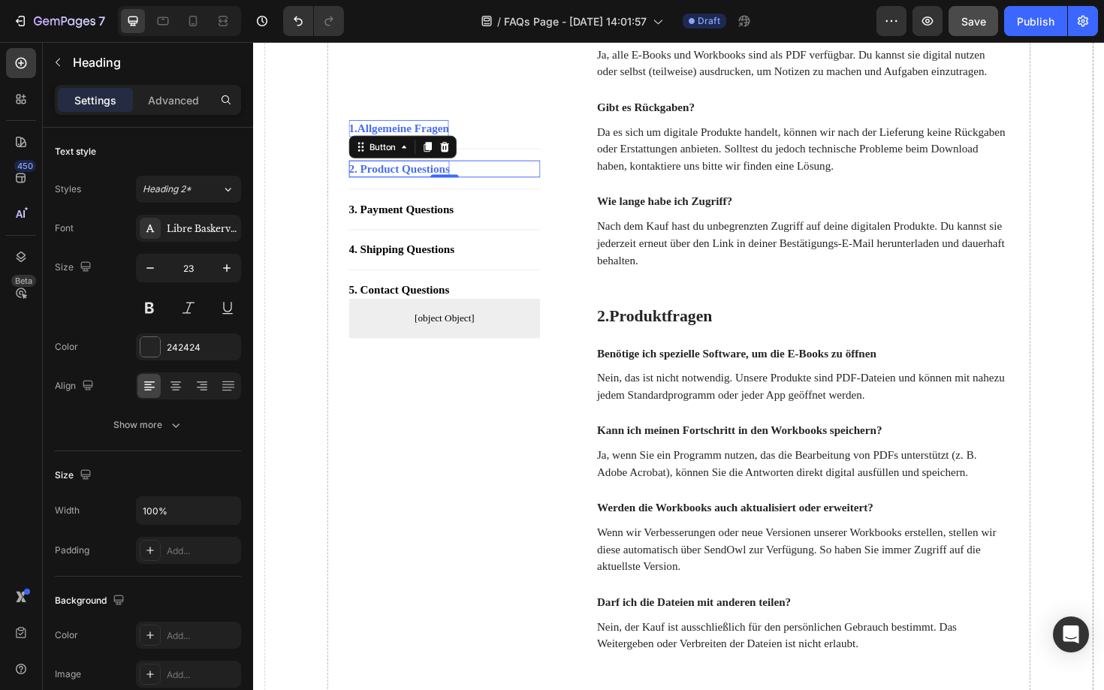
click at [421, 177] on div "2. Product Questions" at bounding box center [407, 176] width 107 height 18
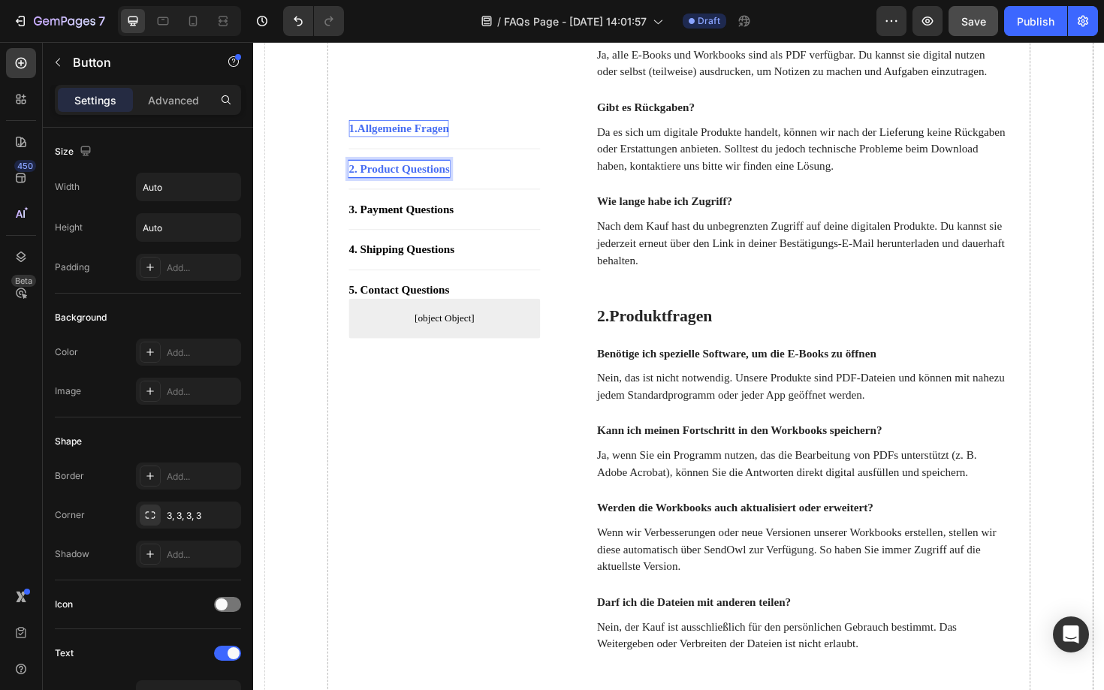
click at [421, 177] on p "2. Product Questions" at bounding box center [407, 176] width 107 height 18
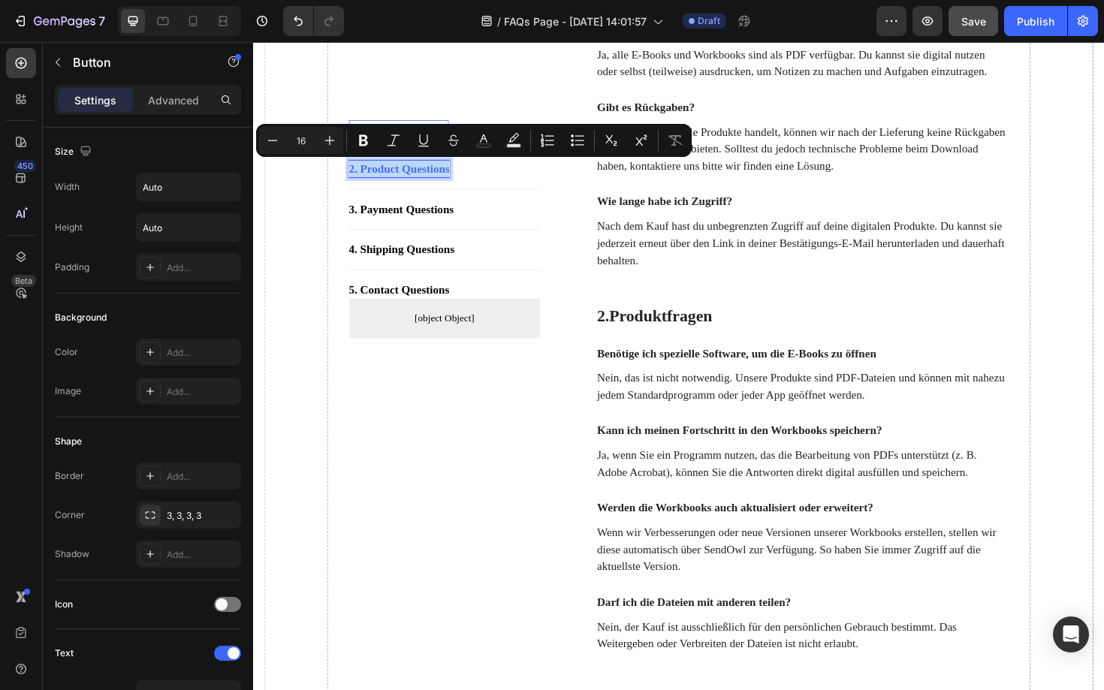
click at [421, 177] on p "2. Product Questions" at bounding box center [407, 176] width 107 height 18
click at [400, 177] on p "2. Product Questions" at bounding box center [407, 176] width 107 height 18
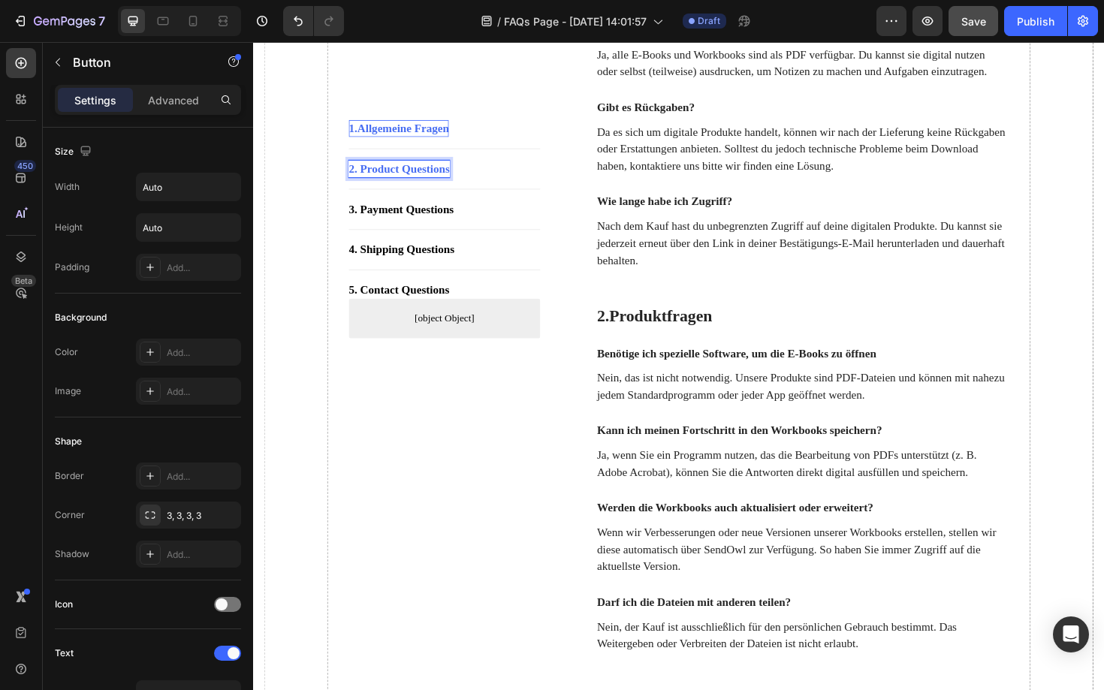
click at [400, 177] on p "2. Product Questions" at bounding box center [407, 176] width 107 height 18
click at [418, 176] on p "2. Questions" at bounding box center [387, 176] width 66 height 18
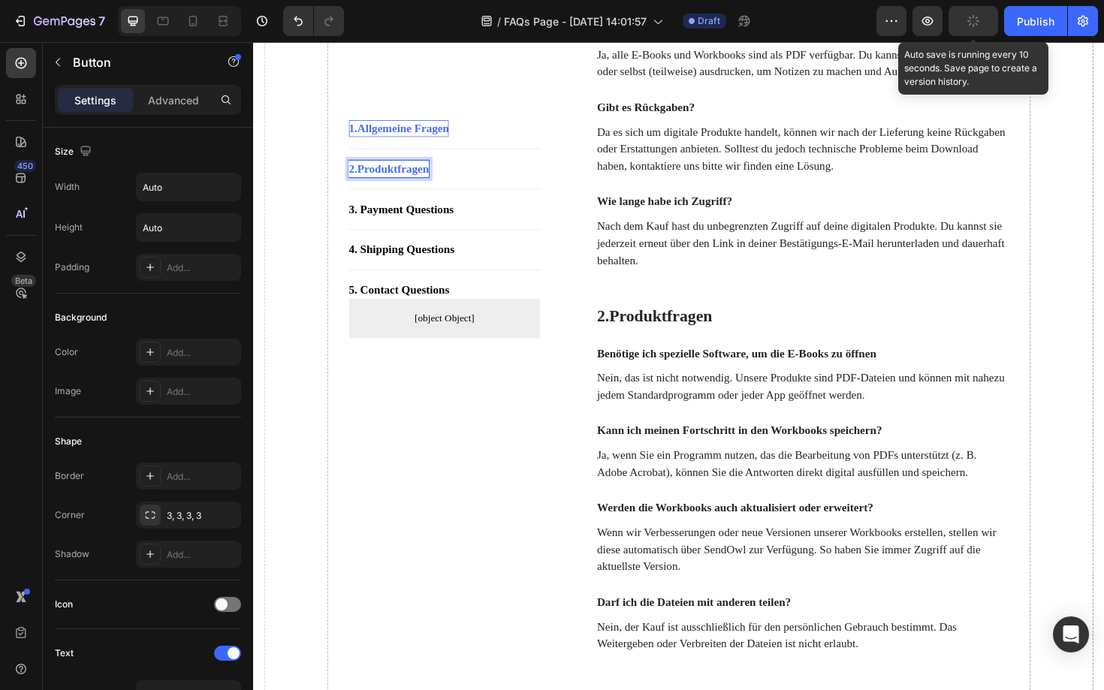
click at [972, 22] on icon "button" at bounding box center [973, 21] width 15 height 15
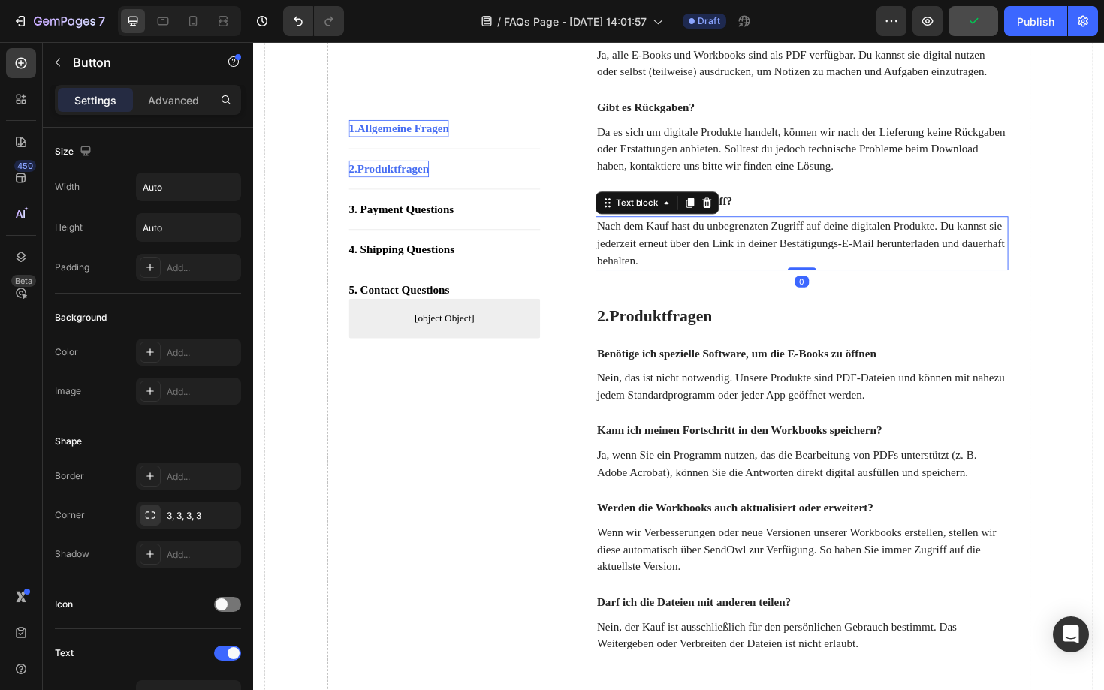
click at [1046, 276] on p "Nach dem Kauf hast du unbegrenzten Zugriff auf deine digitalen Produkte. Du kan…" at bounding box center [834, 255] width 434 height 54
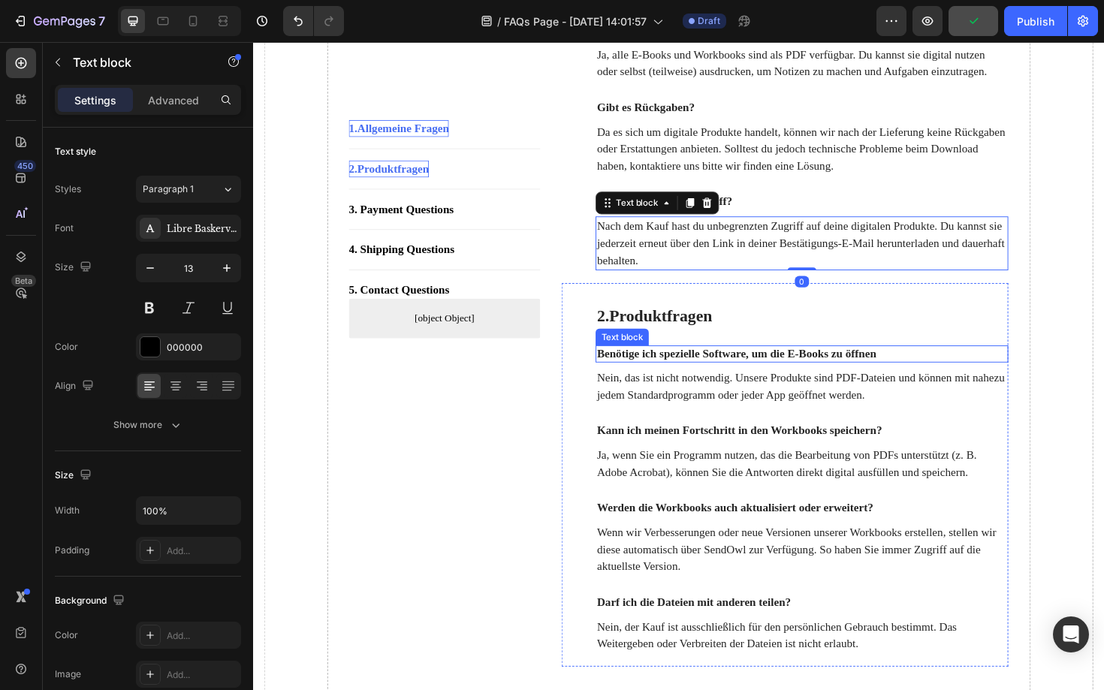
scroll to position [493, 0]
